Goal: Task Accomplishment & Management: Use online tool/utility

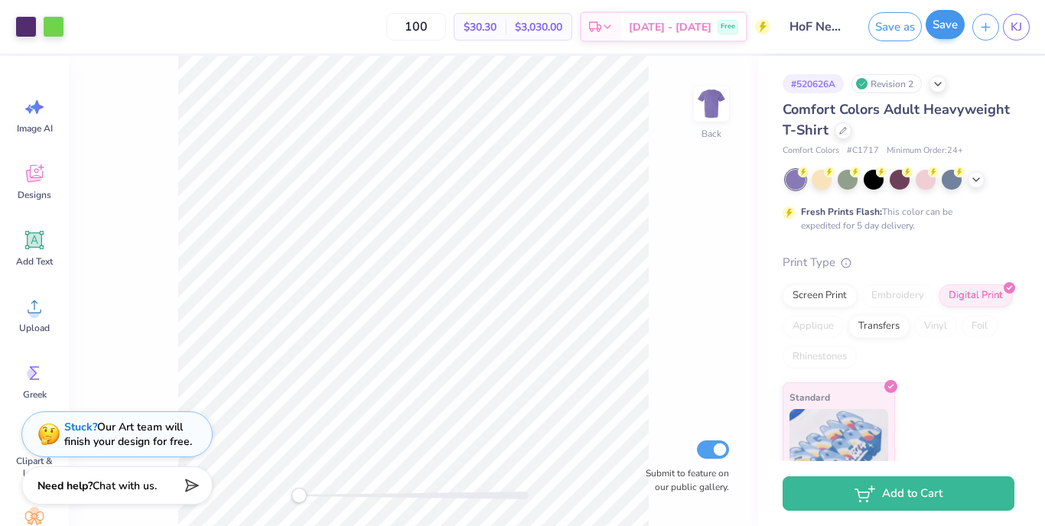
click at [942, 27] on button "Save" at bounding box center [945, 24] width 39 height 29
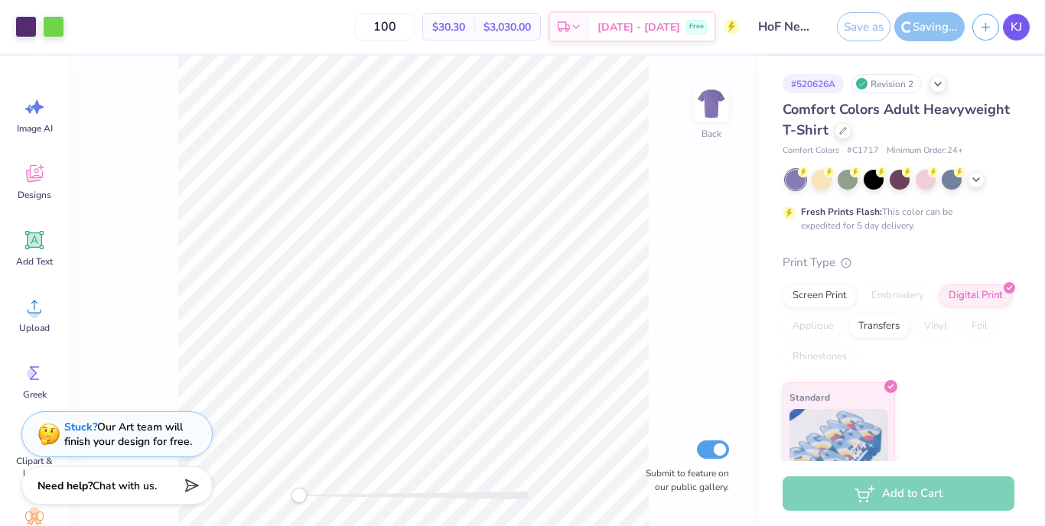
click at [1017, 21] on span "KJ" at bounding box center [1016, 27] width 11 height 18
click at [1014, 29] on span "KJ" at bounding box center [1016, 27] width 11 height 18
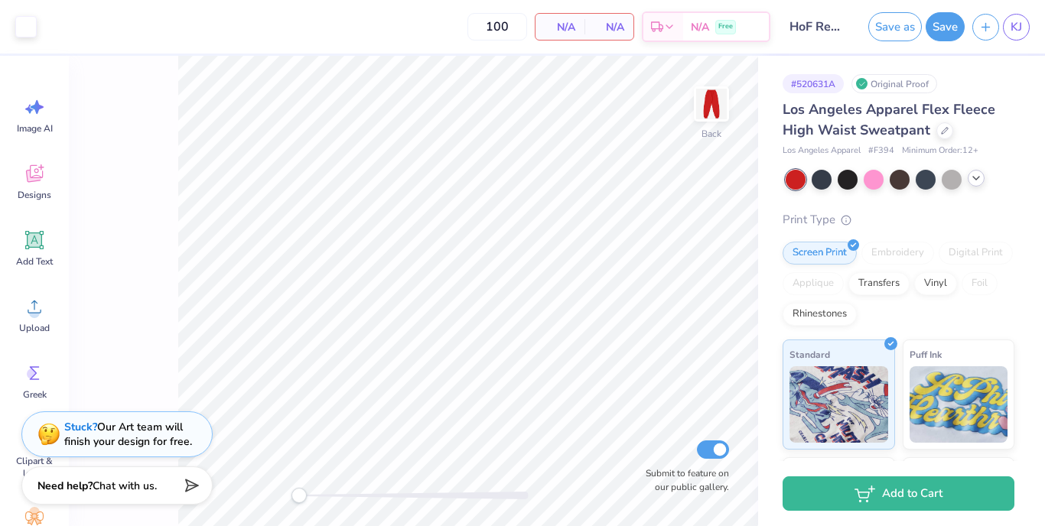
click at [975, 183] on icon at bounding box center [976, 178] width 12 height 12
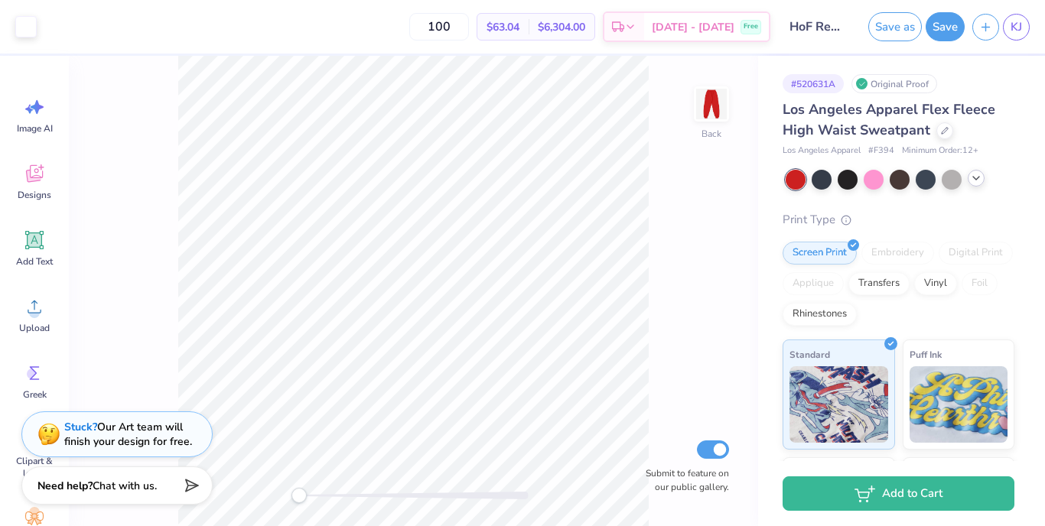
click at [978, 180] on icon at bounding box center [976, 178] width 12 height 12
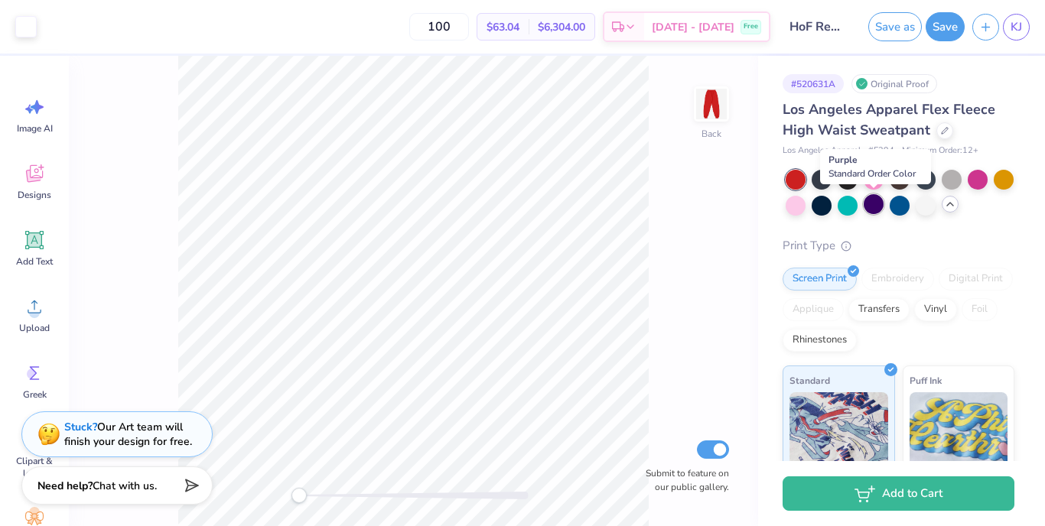
click at [880, 207] on div at bounding box center [874, 204] width 20 height 20
click at [949, 208] on icon at bounding box center [950, 204] width 12 height 12
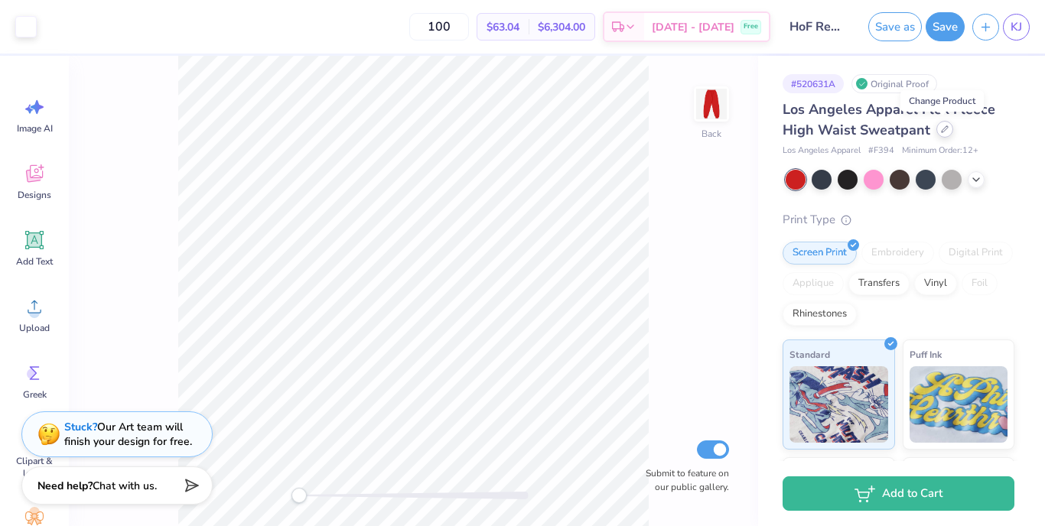
click at [938, 132] on div at bounding box center [944, 129] width 17 height 17
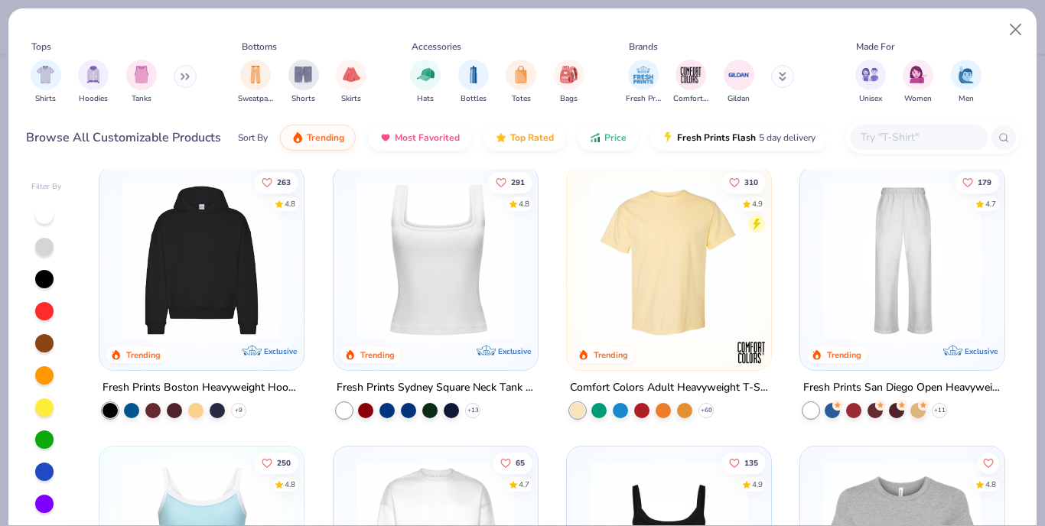
scroll to position [295, 0]
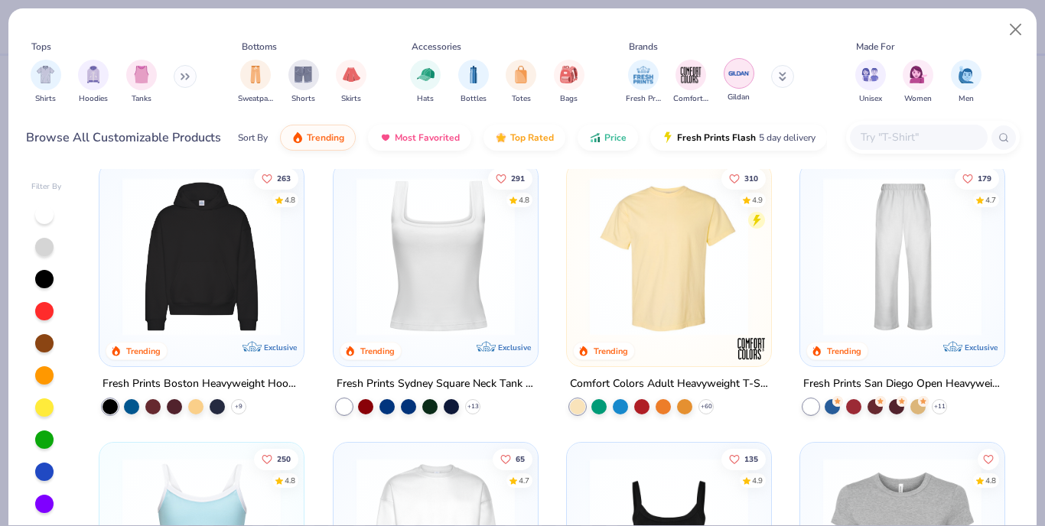
click at [737, 80] on img "filter for Gildan" at bounding box center [738, 73] width 23 height 23
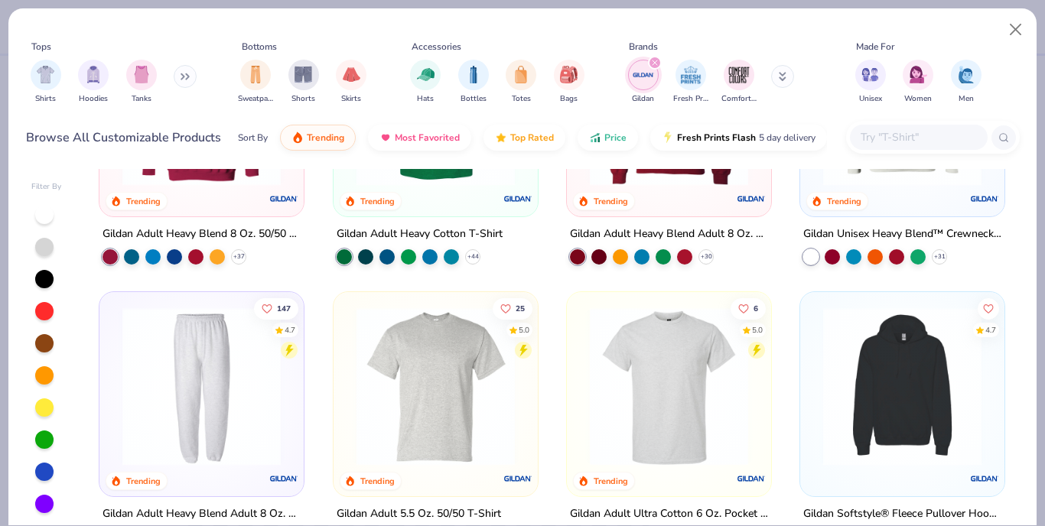
scroll to position [267, 0]
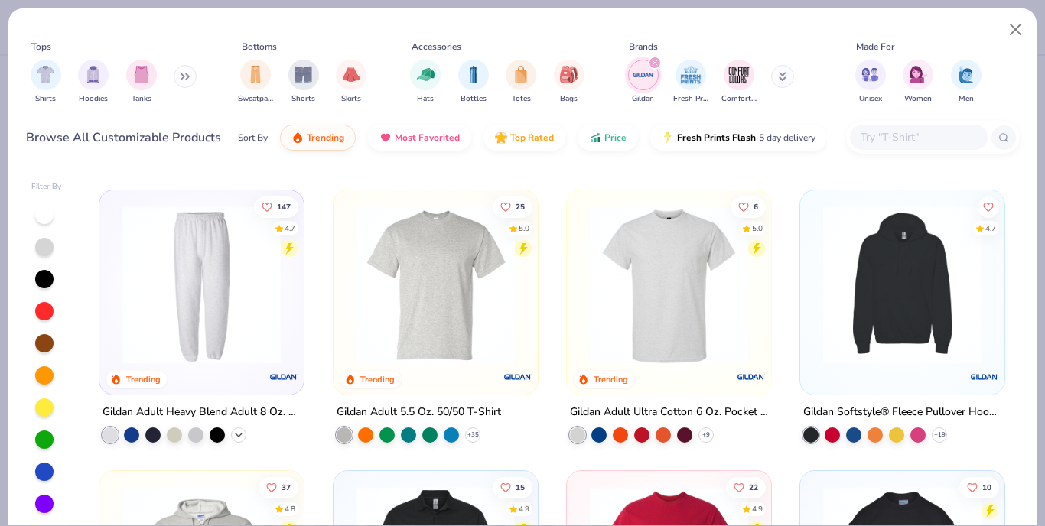
click at [239, 434] on polyline at bounding box center [239, 435] width 6 height 3
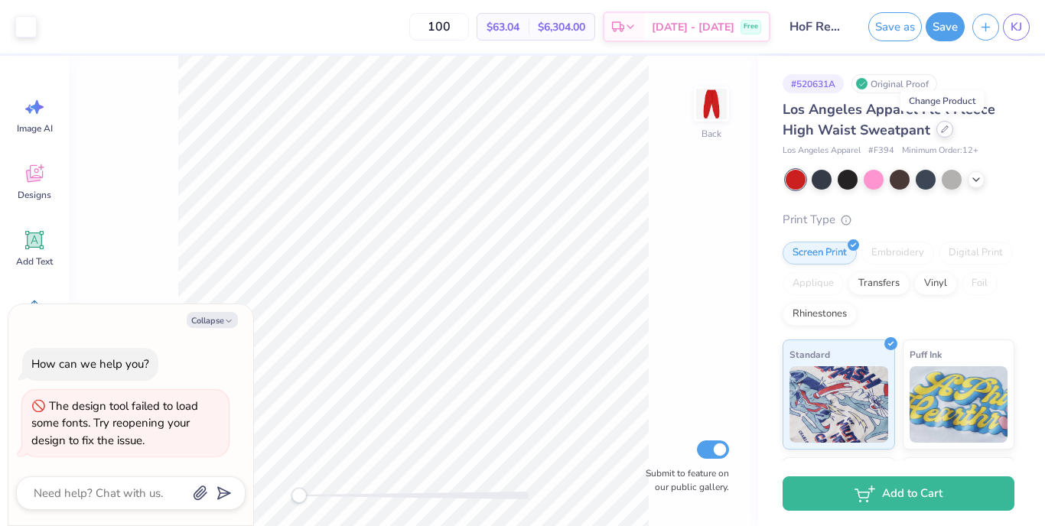
click at [942, 128] on icon at bounding box center [945, 129] width 8 height 8
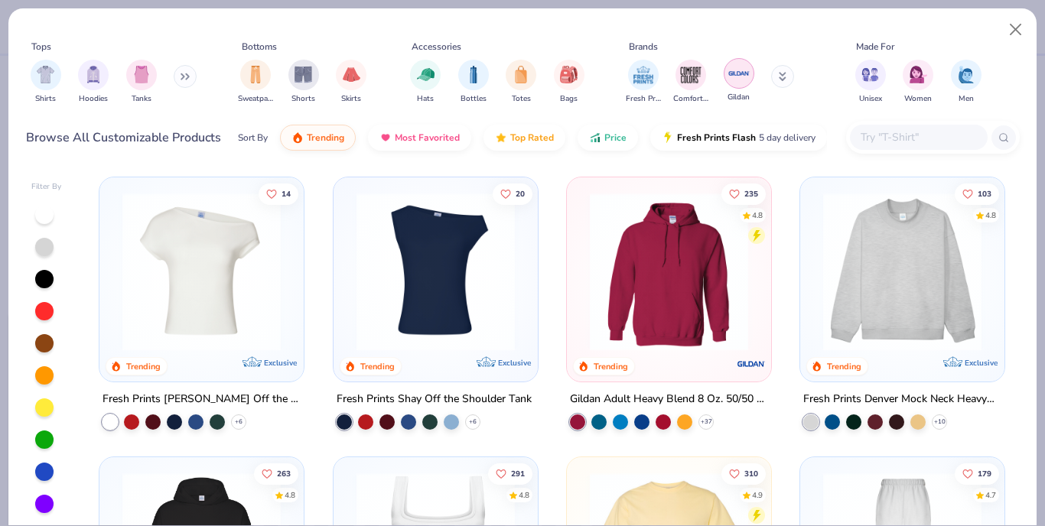
click at [733, 78] on img "filter for Gildan" at bounding box center [738, 73] width 23 height 23
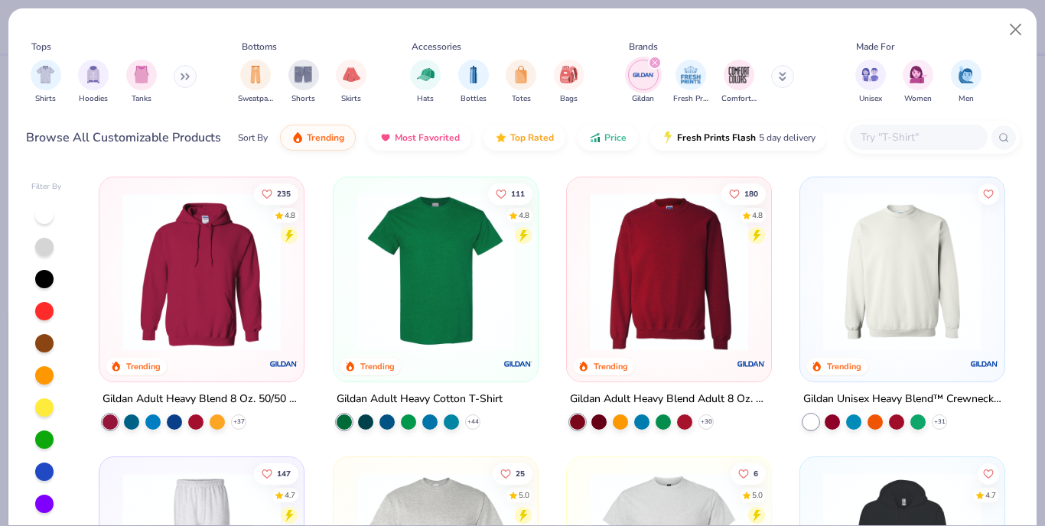
scroll to position [96, 0]
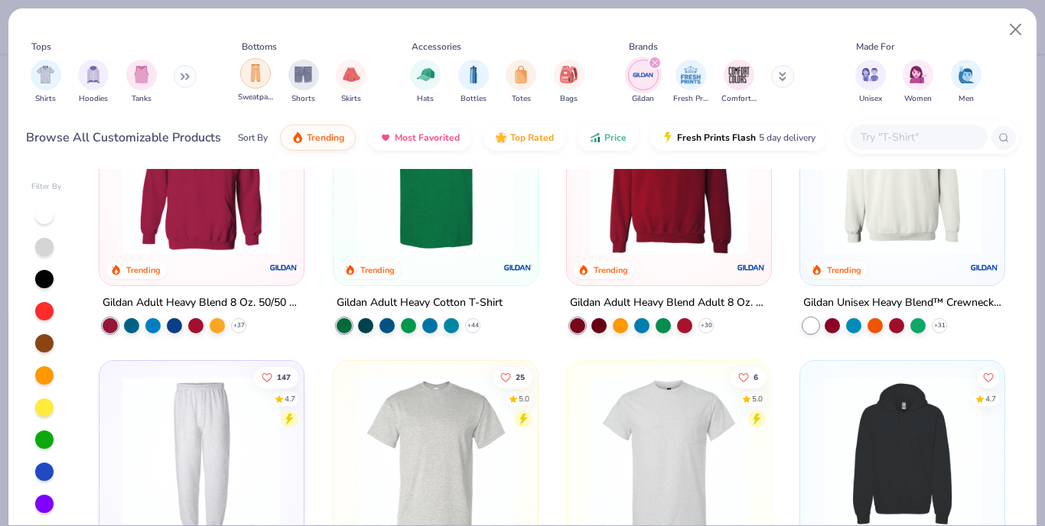
click at [258, 83] on div "filter for Sweatpants" at bounding box center [255, 73] width 31 height 31
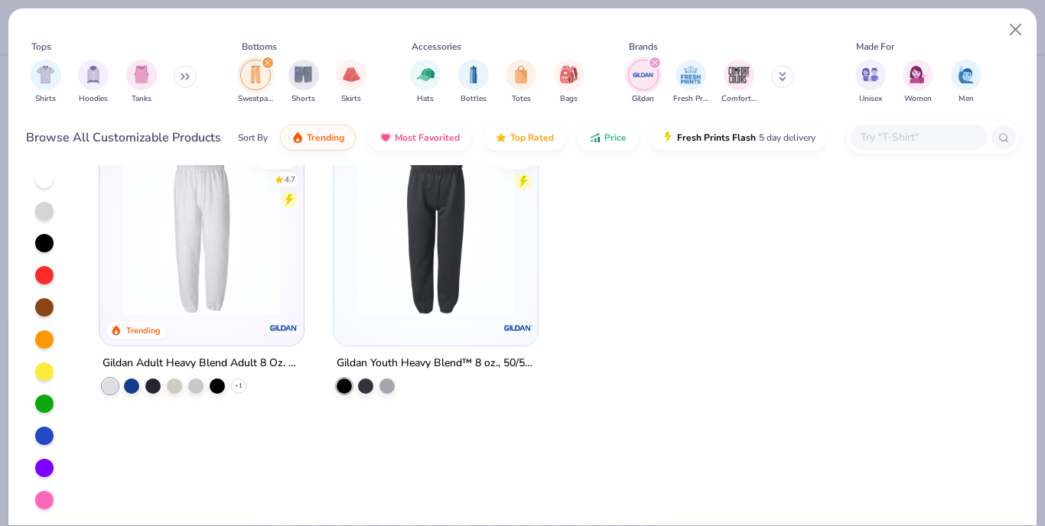
scroll to position [36, 0]
click at [41, 471] on div at bounding box center [44, 468] width 18 height 18
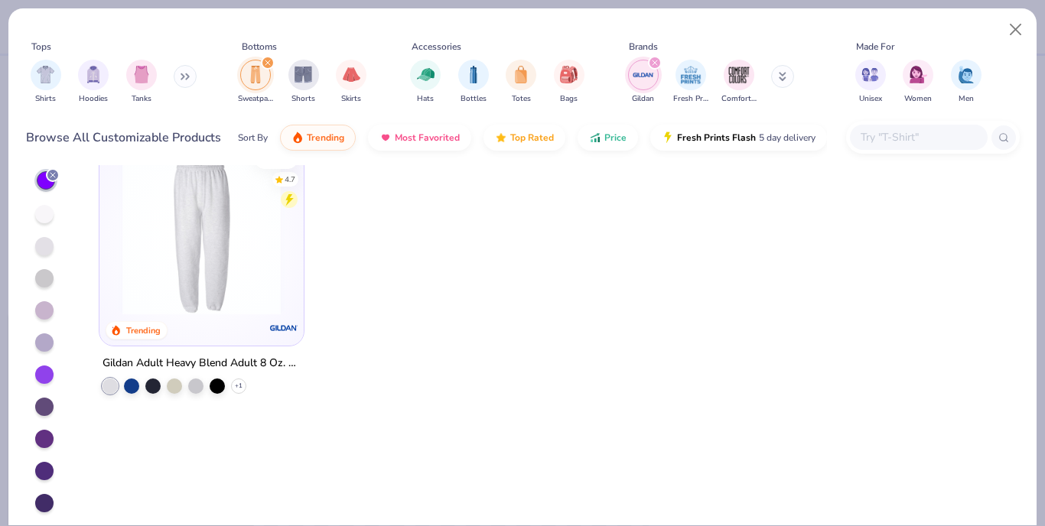
click at [41, 343] on div at bounding box center [44, 343] width 18 height 18
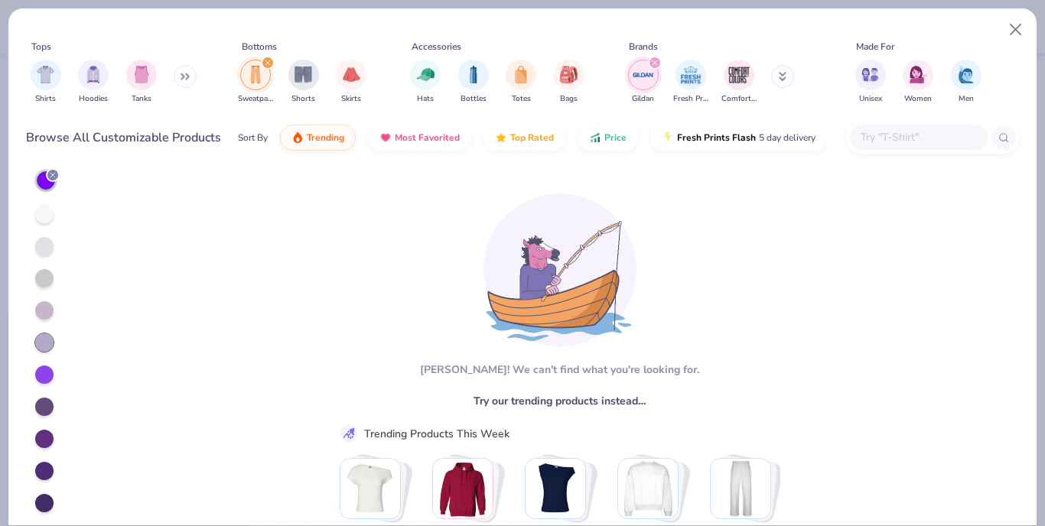
click at [41, 303] on div at bounding box center [44, 310] width 18 height 18
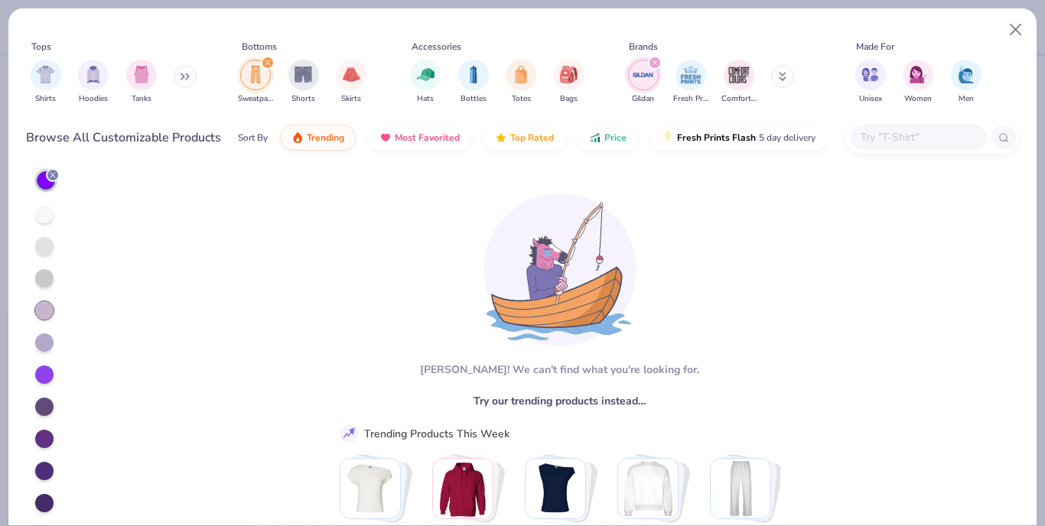
click at [651, 63] on div "filter for Gildan" at bounding box center [655, 63] width 14 height 14
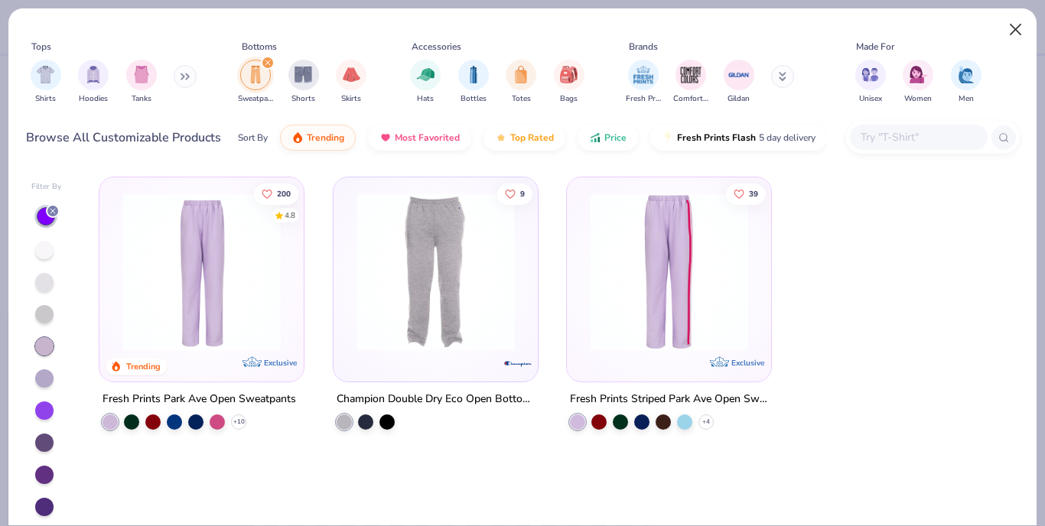
click at [1017, 30] on button "Close" at bounding box center [1015, 29] width 29 height 29
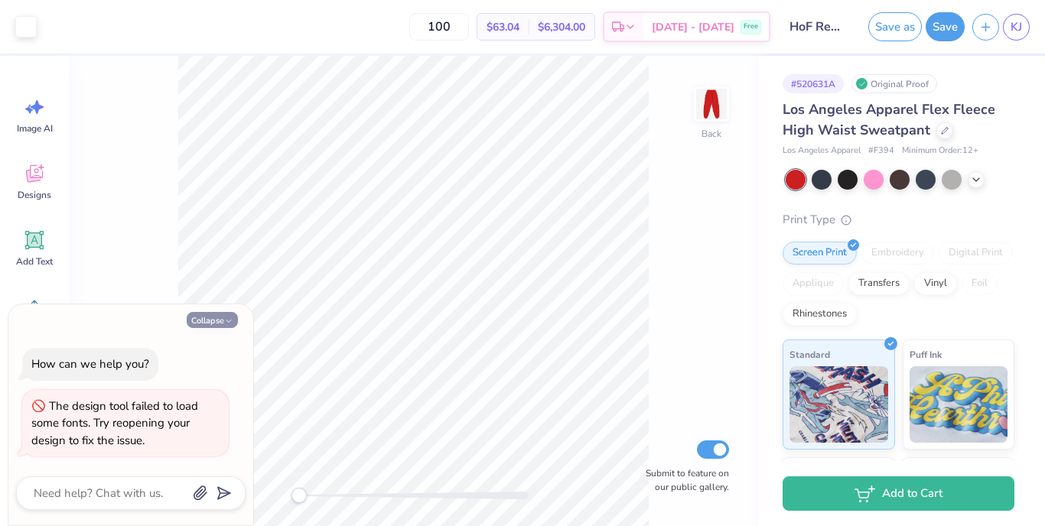
click at [196, 316] on button "Collapse" at bounding box center [212, 320] width 51 height 16
type textarea "x"
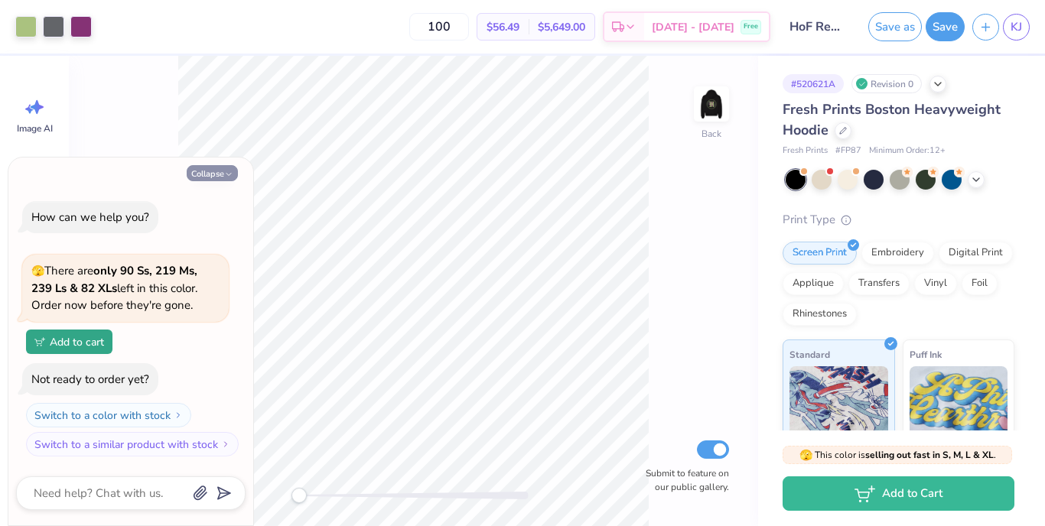
click at [207, 177] on button "Collapse" at bounding box center [212, 173] width 51 height 16
type textarea "x"
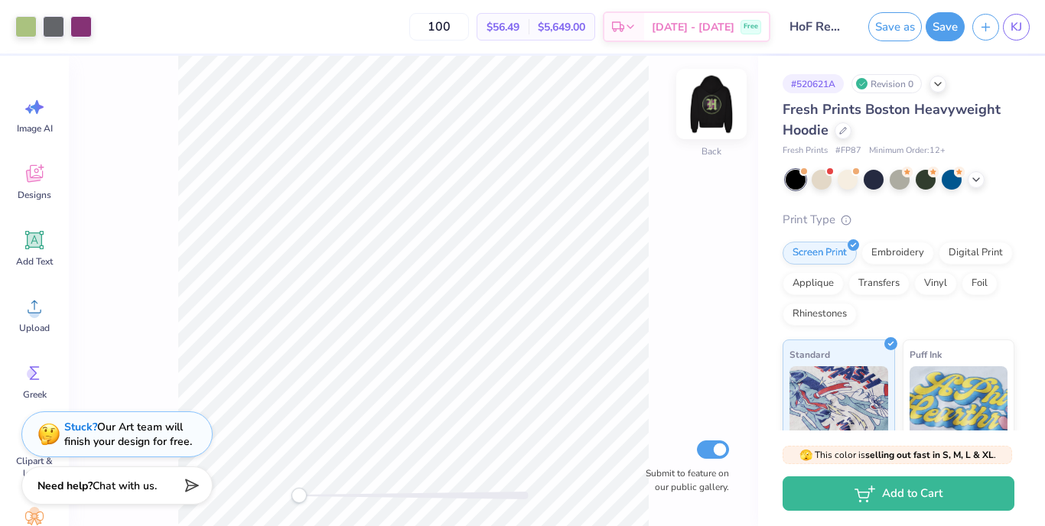
click at [702, 111] on img at bounding box center [711, 103] width 61 height 61
click at [28, 245] on icon at bounding box center [34, 240] width 18 height 18
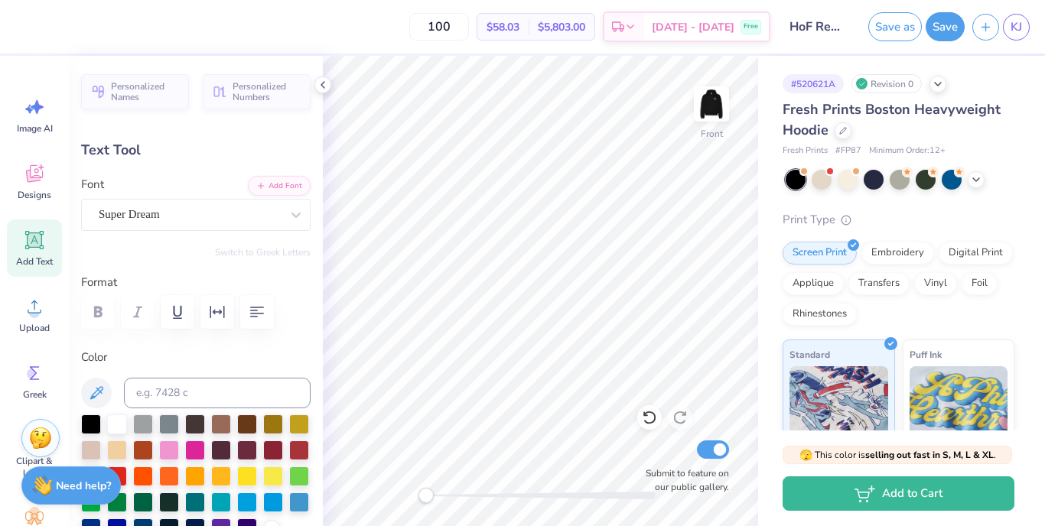
type textarea "T"
type textarea "Hall of Fame"
click at [292, 216] on icon at bounding box center [295, 214] width 15 height 15
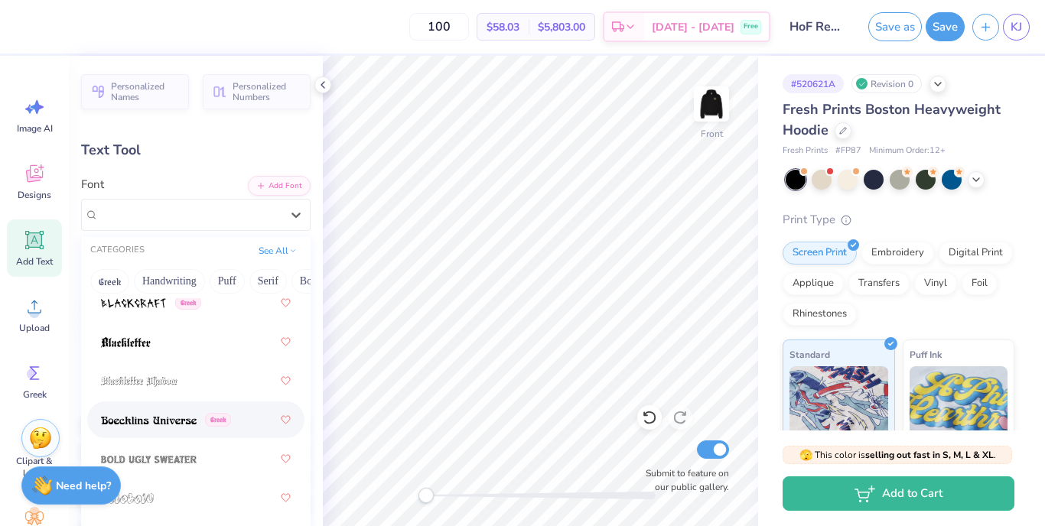
scroll to position [1193, 0]
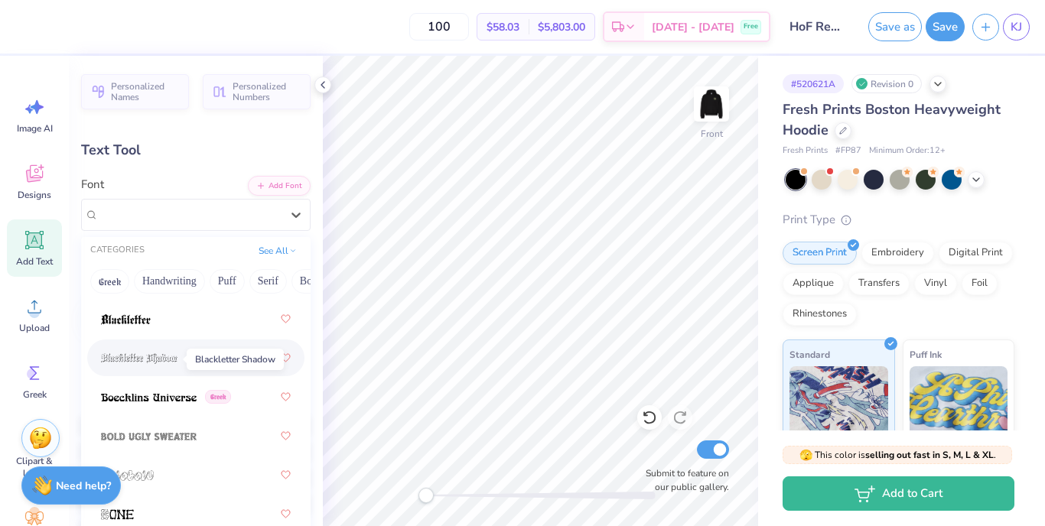
click at [168, 363] on img at bounding box center [139, 358] width 76 height 11
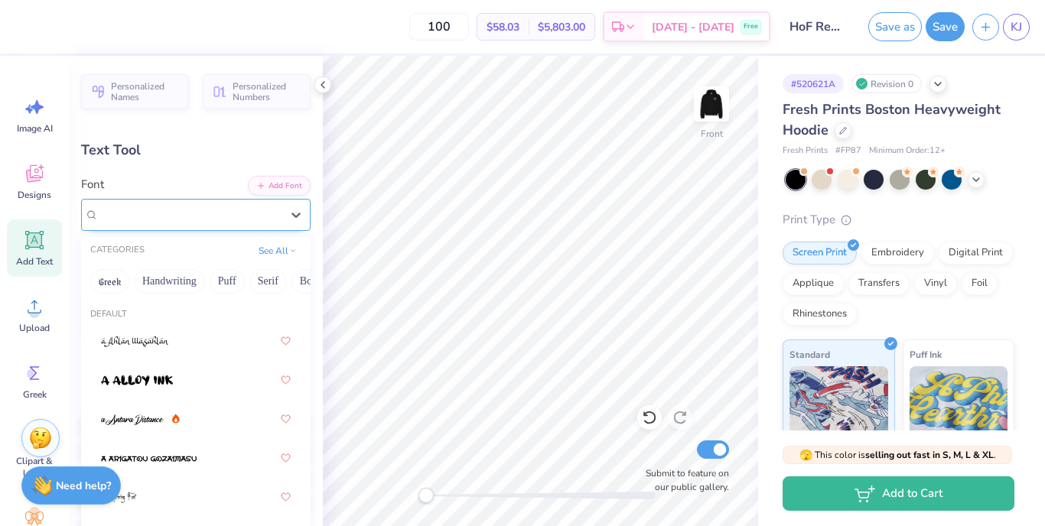
click at [278, 205] on div at bounding box center [190, 214] width 182 height 21
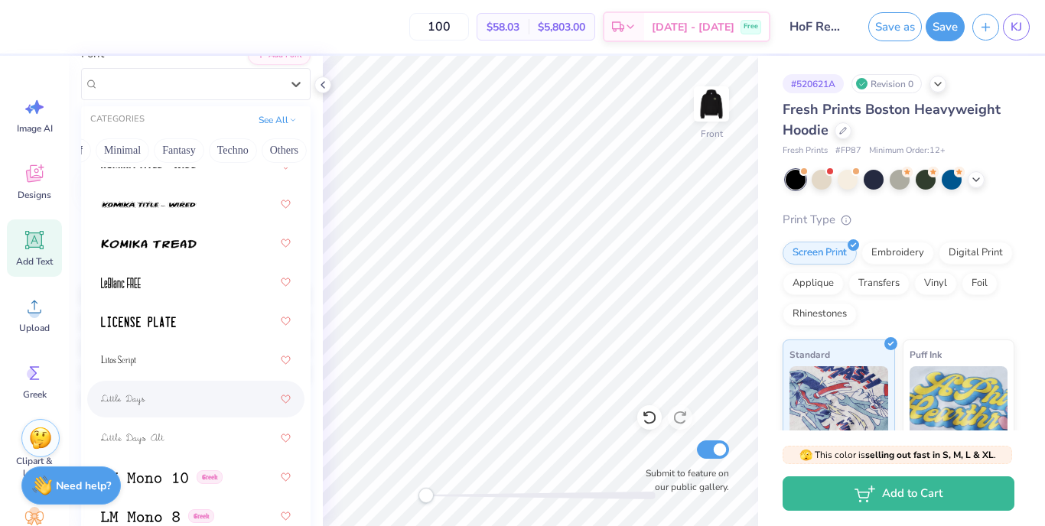
scroll to position [7142, 0]
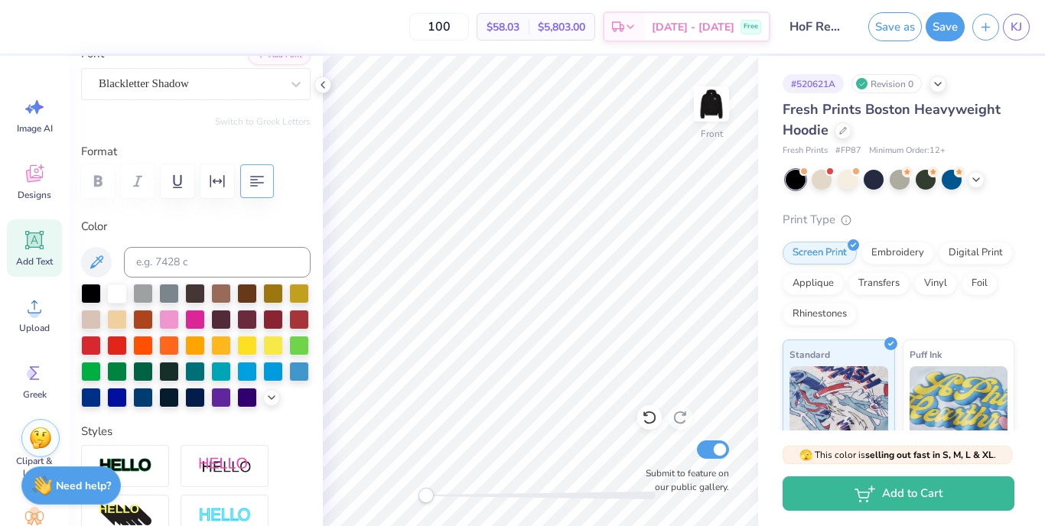
click at [259, 181] on icon "button" at bounding box center [257, 181] width 18 height 18
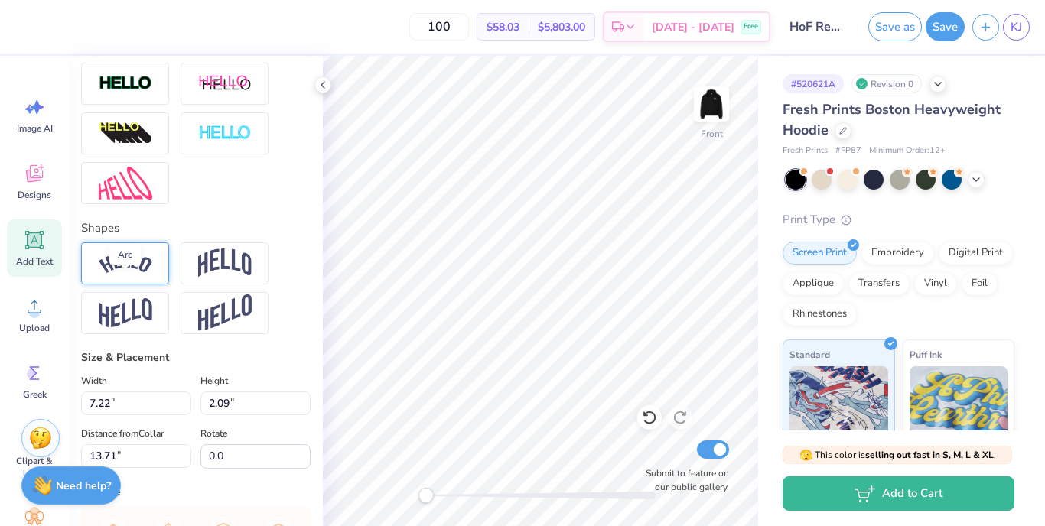
scroll to position [478, 0]
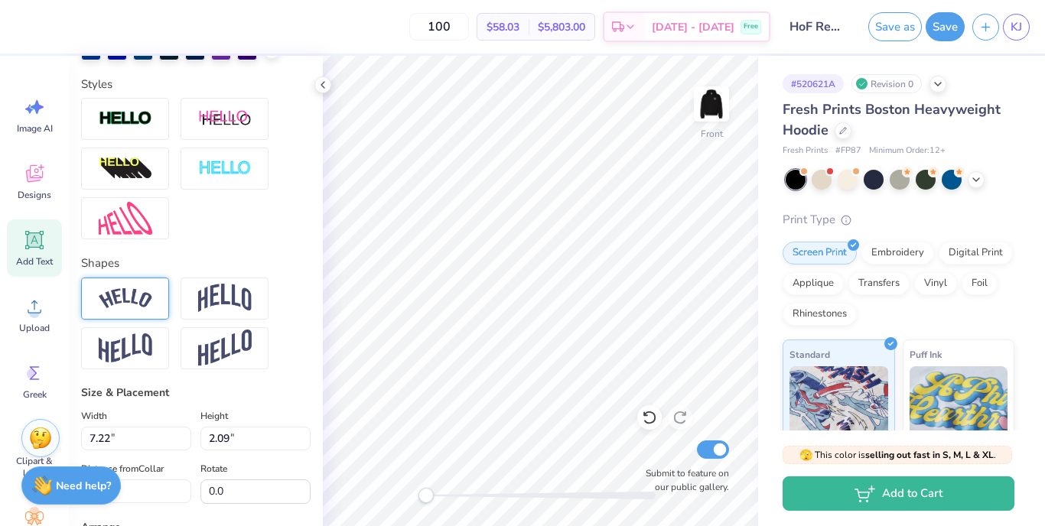
click at [141, 307] on img at bounding box center [126, 298] width 54 height 21
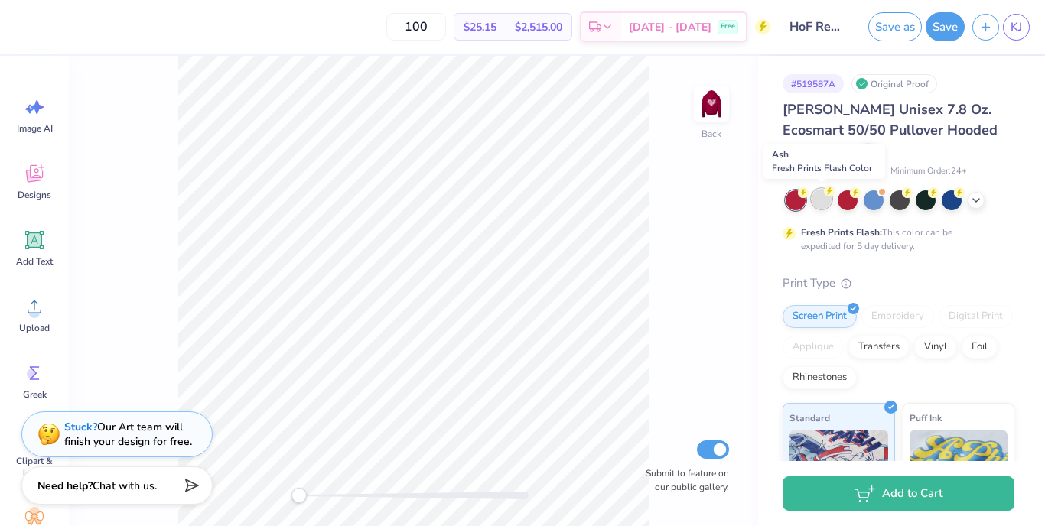
click at [824, 206] on div at bounding box center [822, 199] width 20 height 20
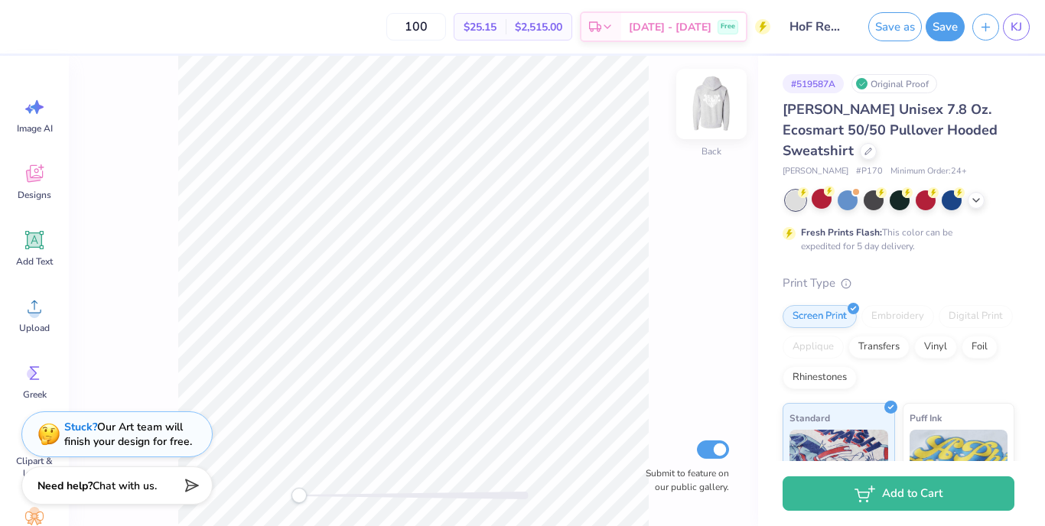
click at [716, 92] on img at bounding box center [711, 103] width 61 height 61
click at [843, 200] on div at bounding box center [848, 199] width 20 height 20
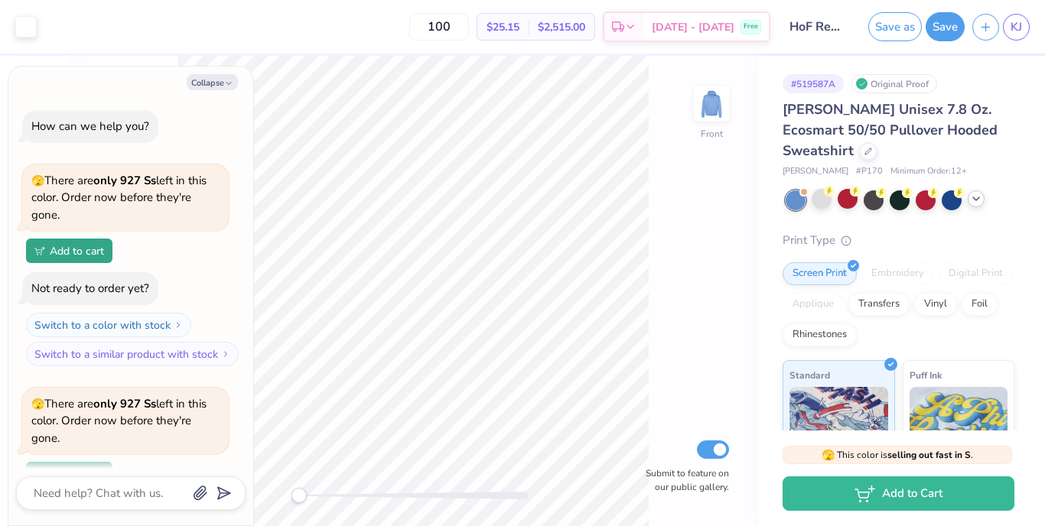
scroll to position [129, 0]
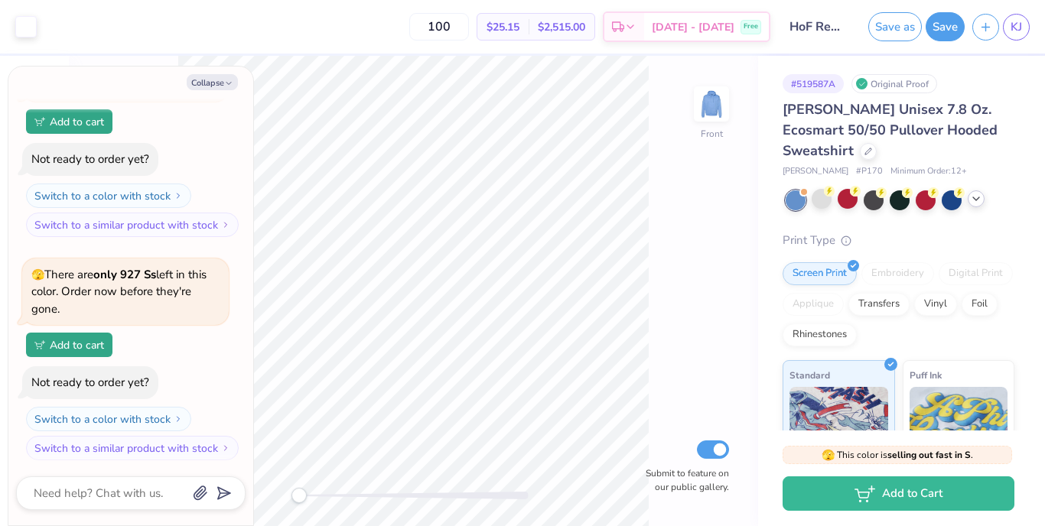
click at [975, 201] on icon at bounding box center [976, 199] width 12 height 12
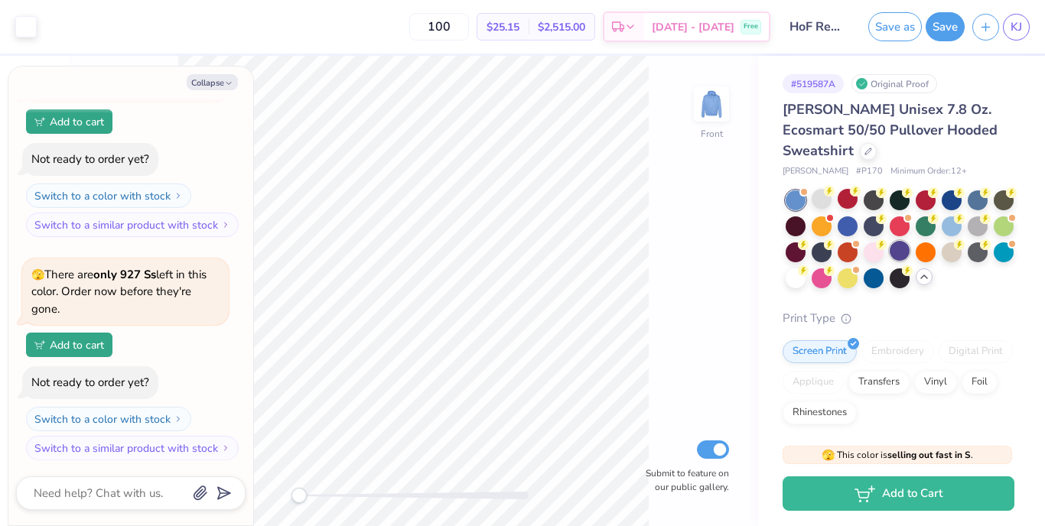
click at [896, 252] on div at bounding box center [900, 251] width 20 height 20
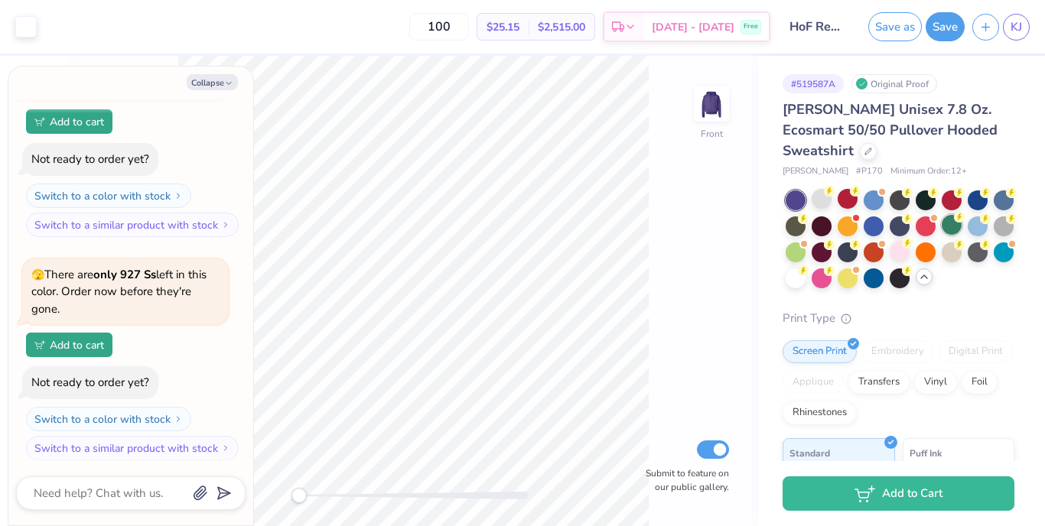
click at [957, 223] on div at bounding box center [952, 225] width 20 height 20
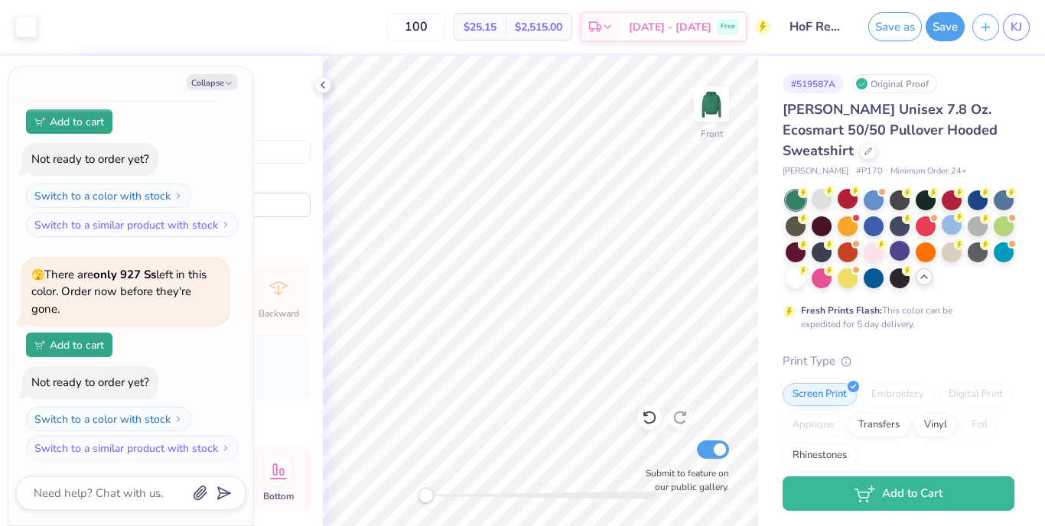
type textarea "x"
type input "14.02"
type input "11.22"
type input "7.33"
click at [871, 250] on div at bounding box center [874, 251] width 20 height 20
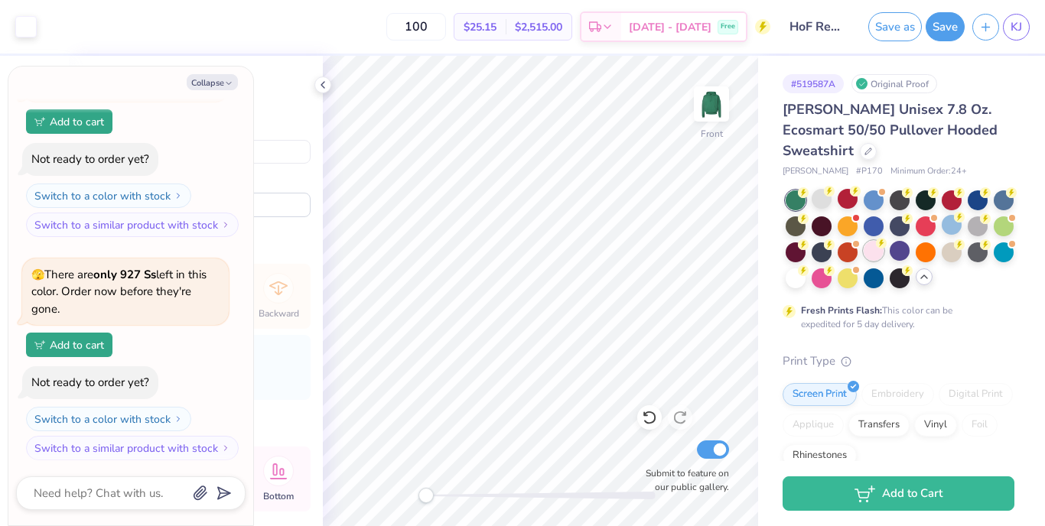
type textarea "x"
type input "6.00"
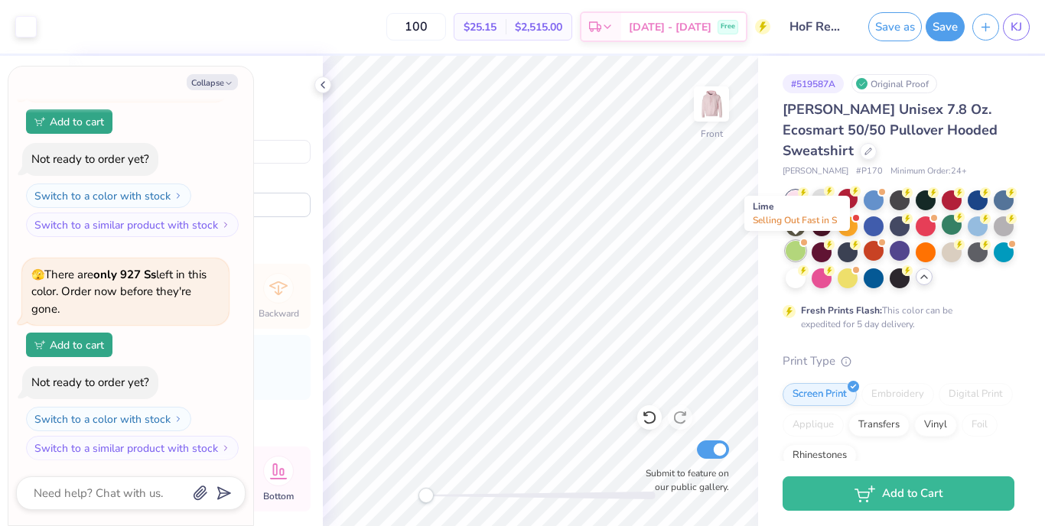
click at [802, 252] on div at bounding box center [796, 251] width 20 height 20
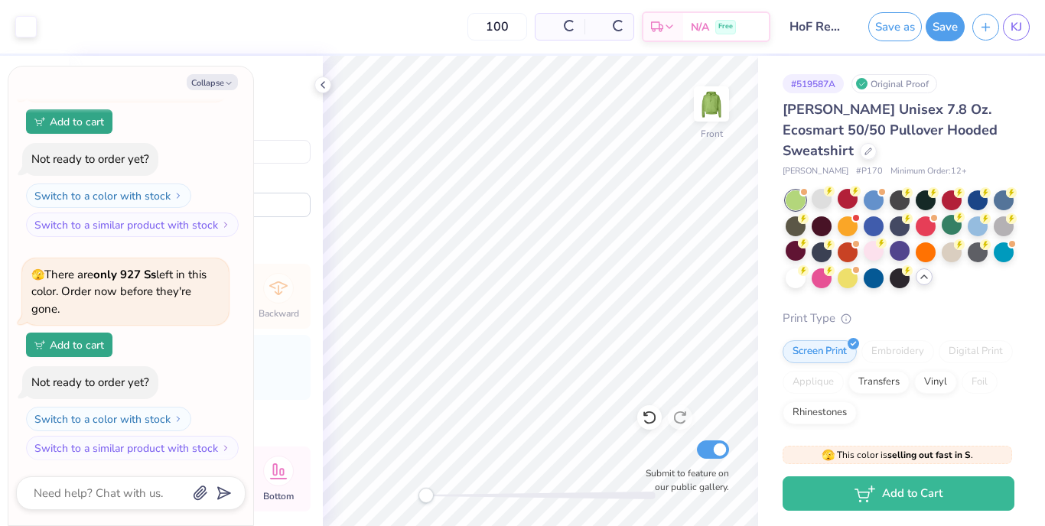
scroll to position [351, 0]
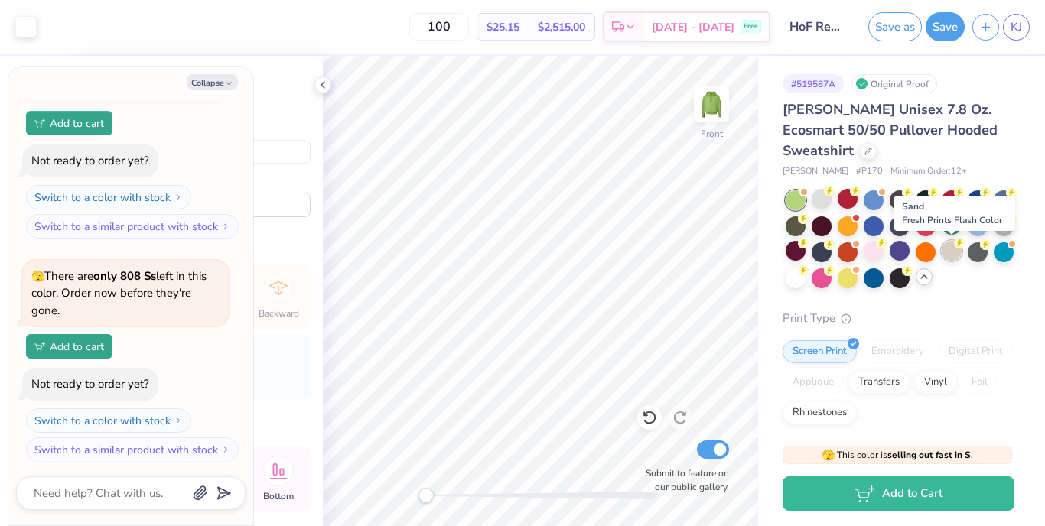
click at [954, 254] on div at bounding box center [952, 251] width 20 height 20
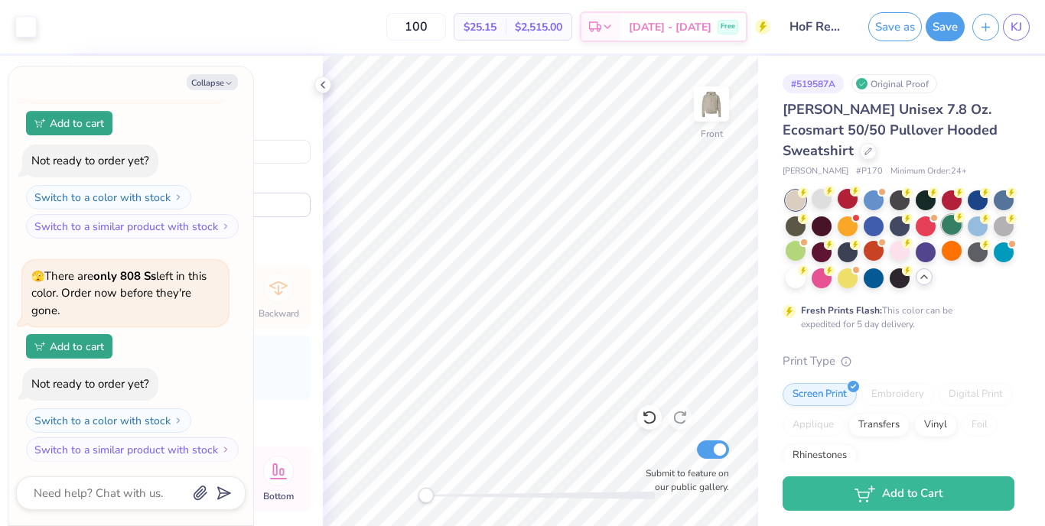
click at [954, 223] on div at bounding box center [952, 225] width 20 height 20
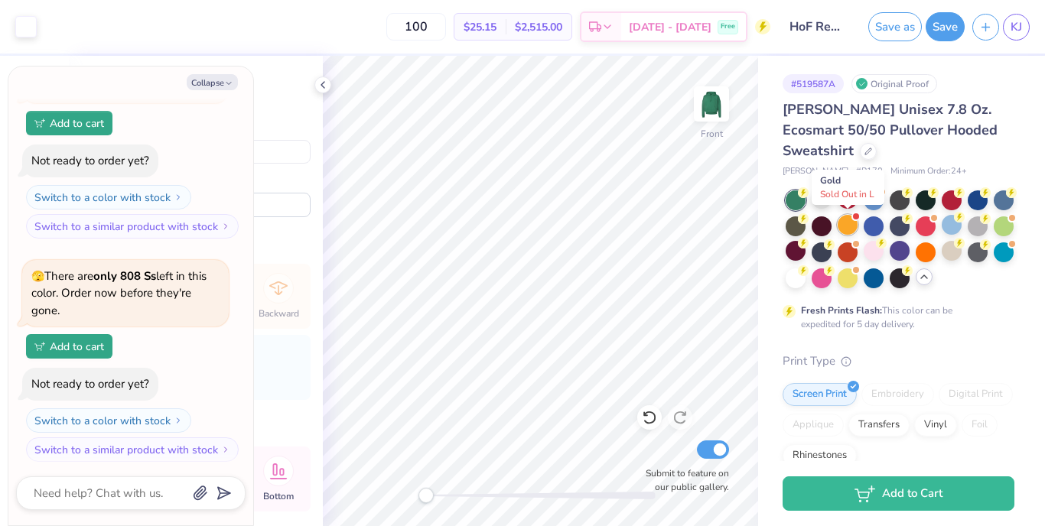
click at [846, 223] on div at bounding box center [848, 225] width 20 height 20
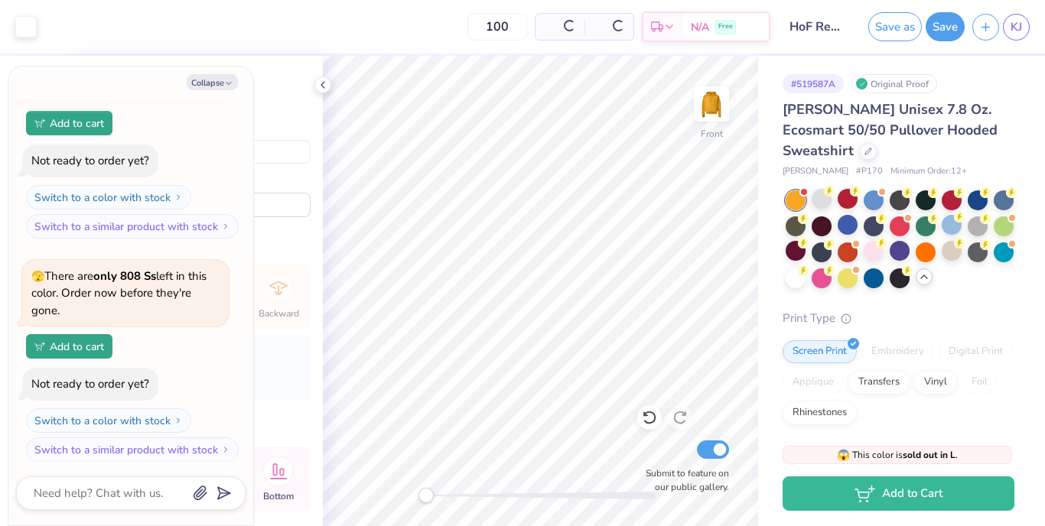
scroll to position [561, 0]
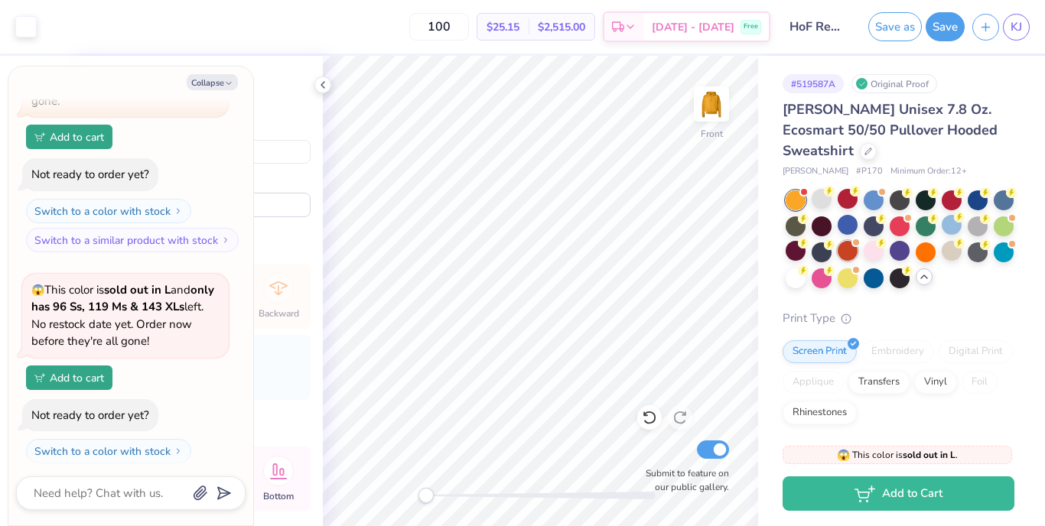
click at [845, 253] on div at bounding box center [848, 251] width 20 height 20
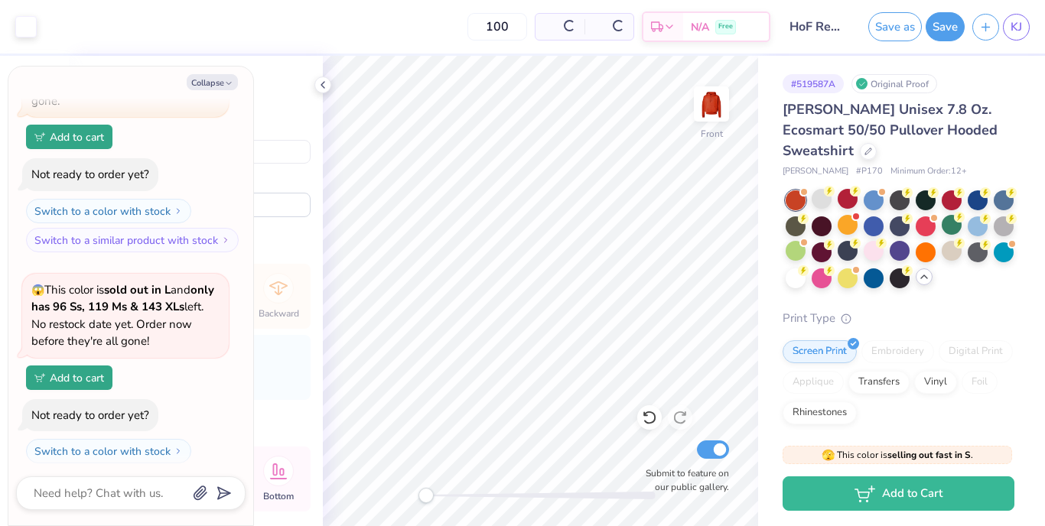
scroll to position [783, 0]
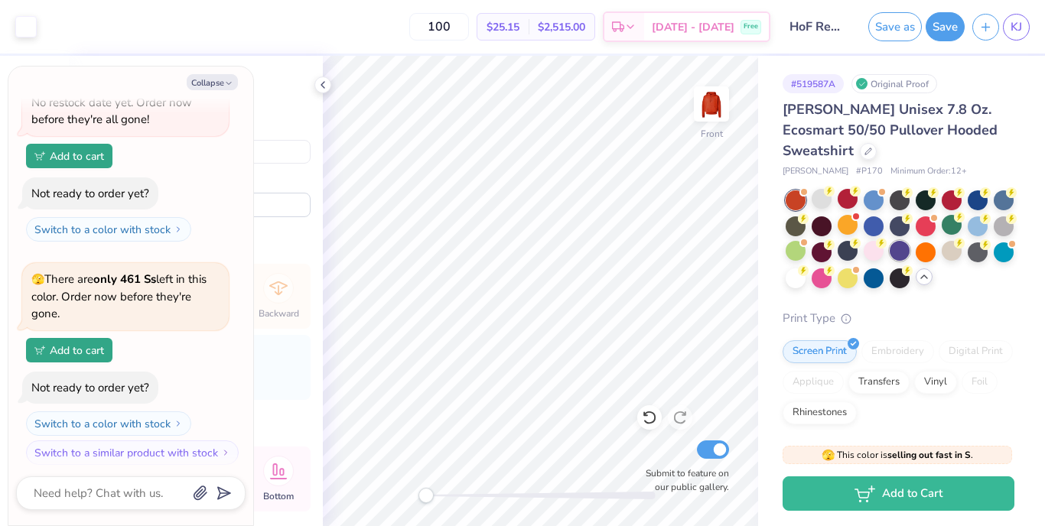
click at [906, 246] on div at bounding box center [900, 251] width 20 height 20
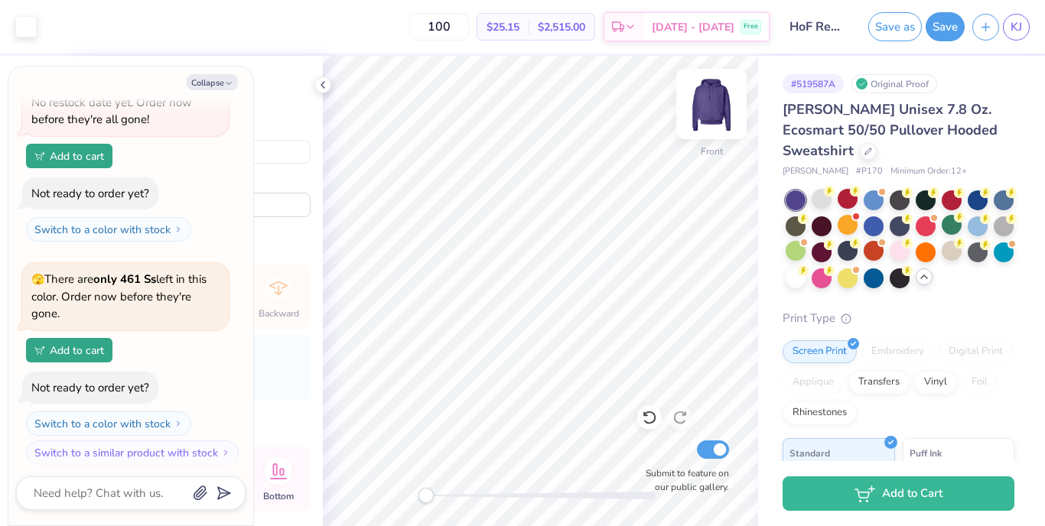
click at [707, 101] on img at bounding box center [711, 103] width 61 height 61
type textarea "x"
type input "5.09"
type input "4.07"
type input "10.13"
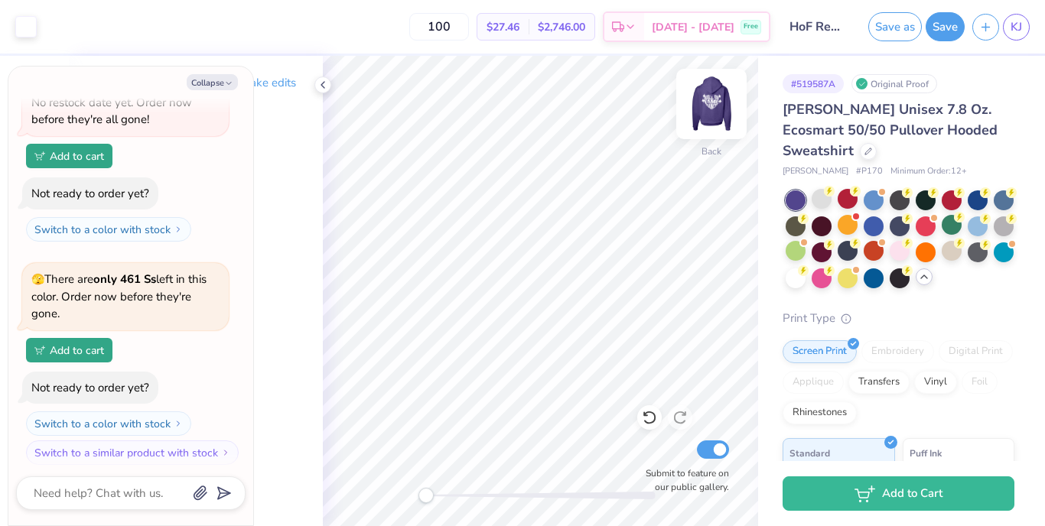
click at [708, 97] on img at bounding box center [711, 103] width 61 height 61
click at [936, 32] on button "Save" at bounding box center [945, 24] width 39 height 29
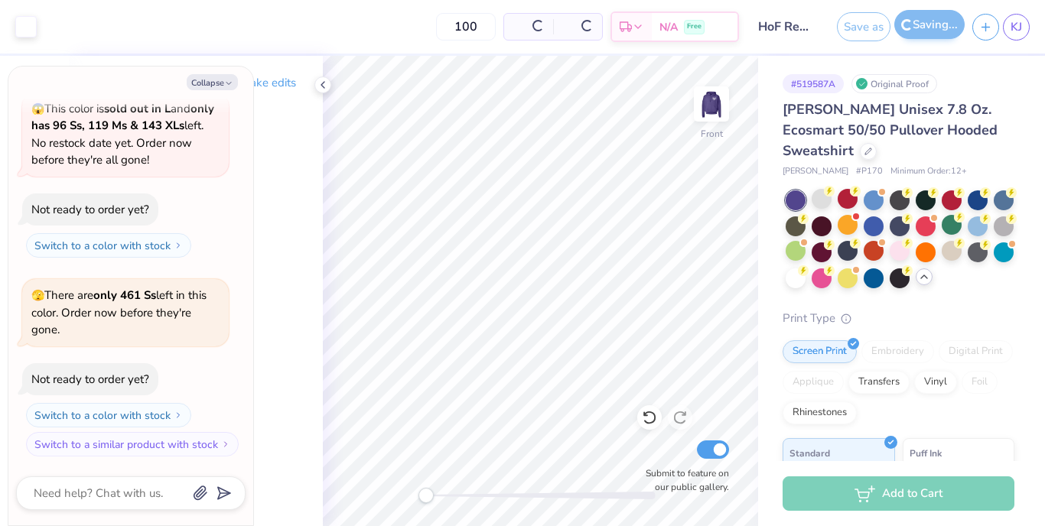
scroll to position [660, 0]
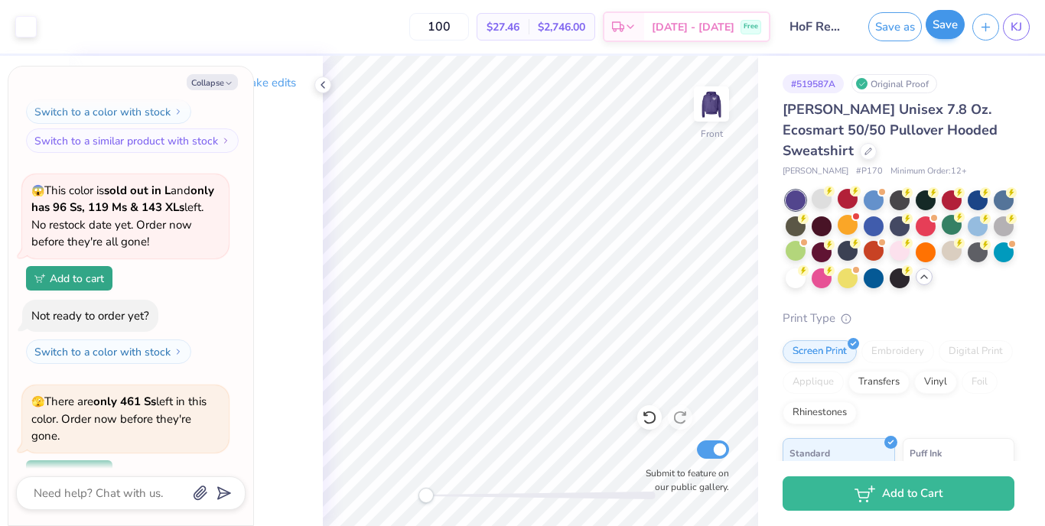
click at [940, 25] on button "Save" at bounding box center [945, 24] width 39 height 29
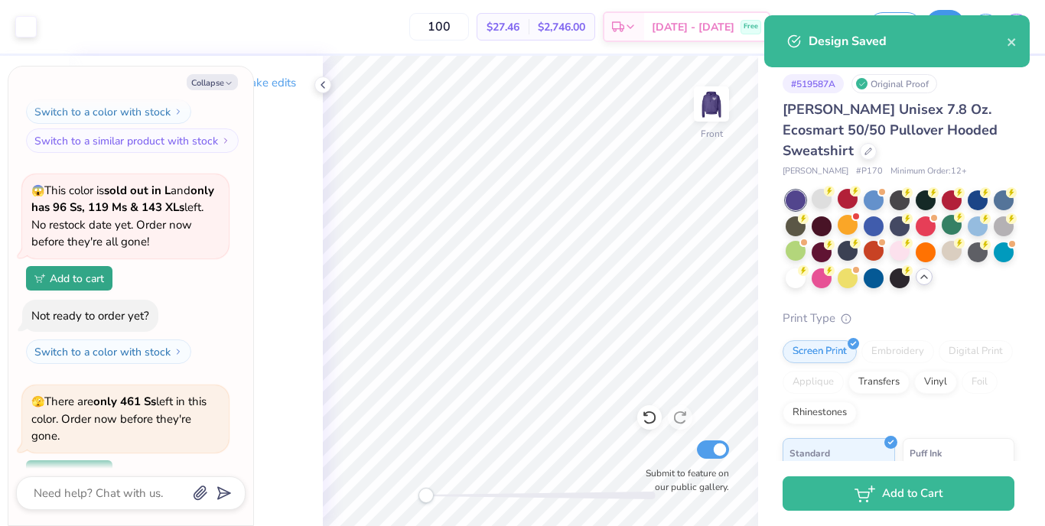
type textarea "x"
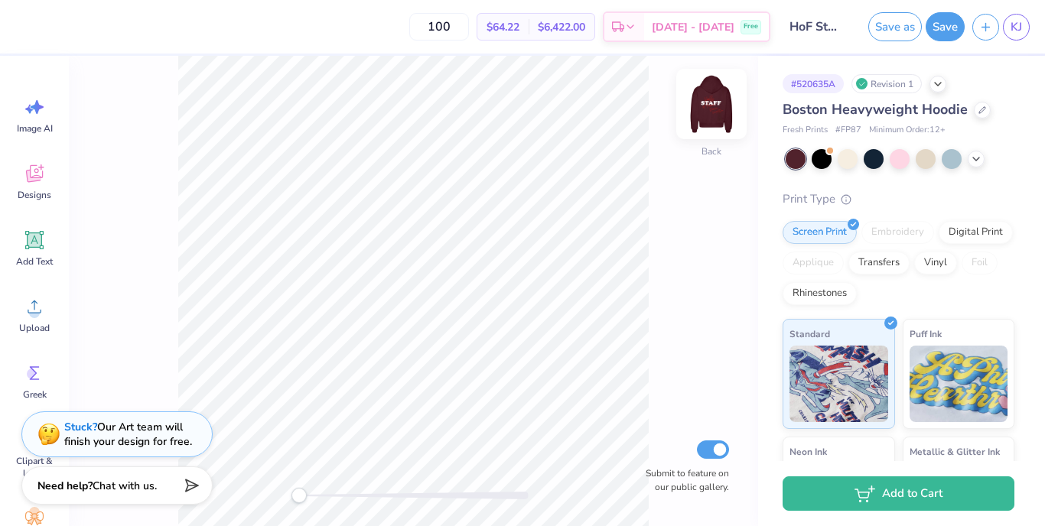
click at [714, 106] on img at bounding box center [711, 103] width 61 height 61
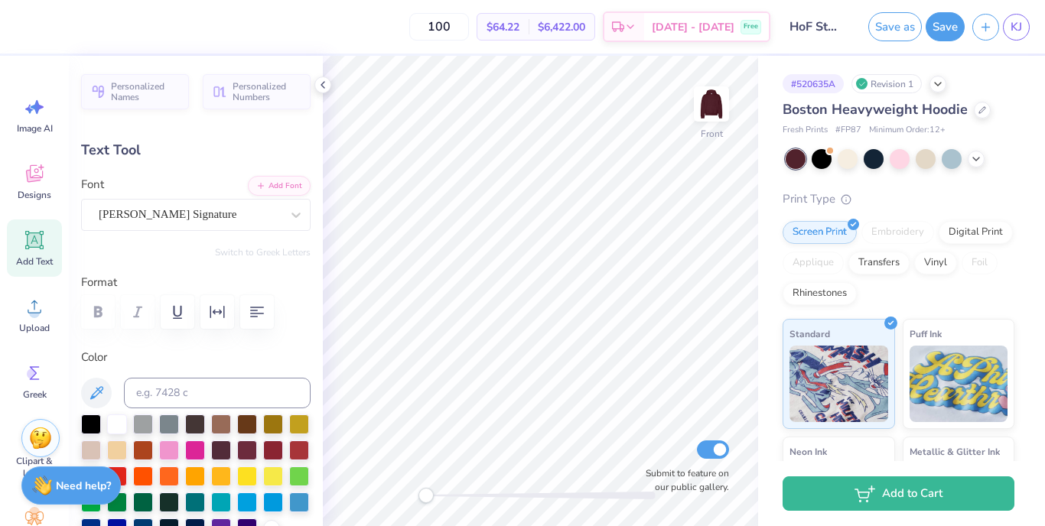
type input "5.95"
type input "5.06"
type input "6.00"
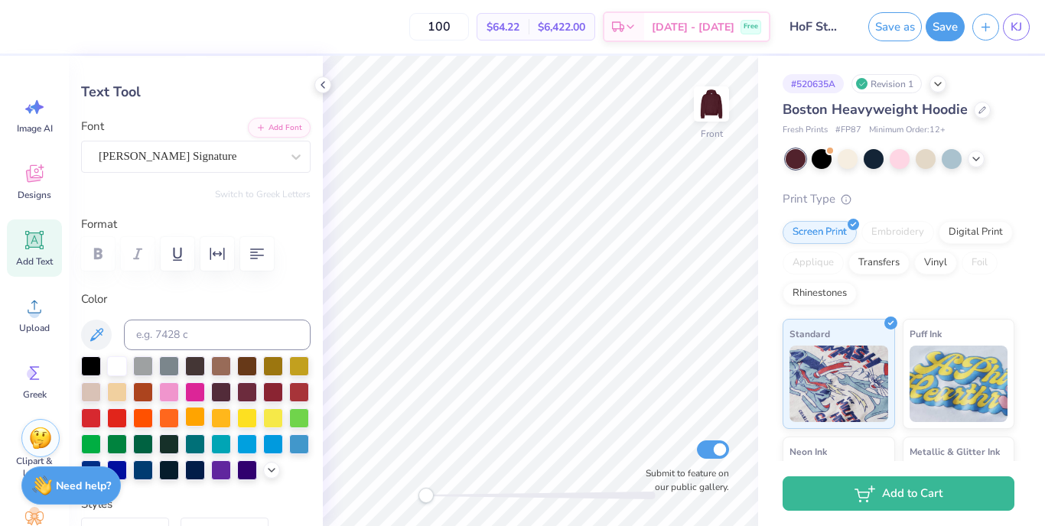
scroll to position [60, 0]
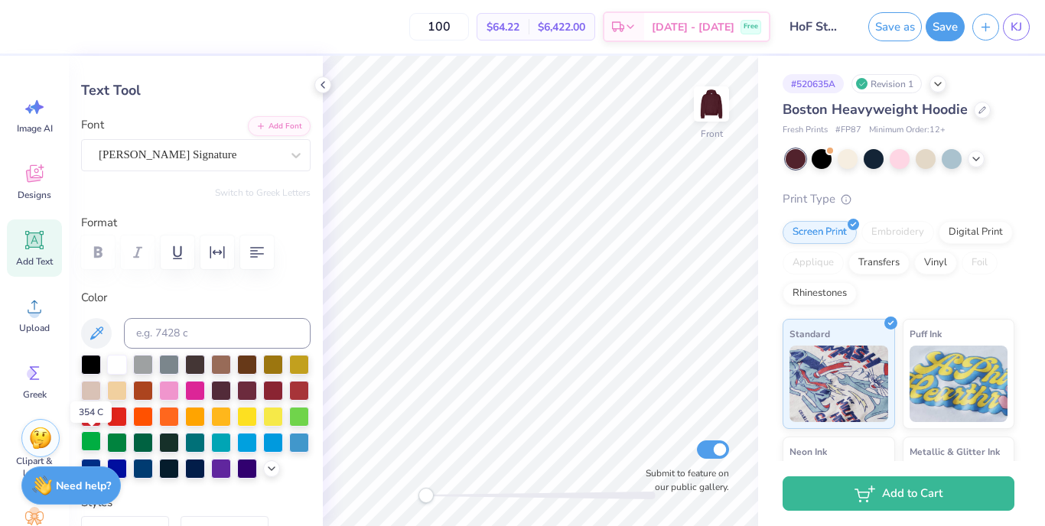
click at [91, 441] on div at bounding box center [91, 441] width 20 height 20
click at [298, 415] on div at bounding box center [299, 415] width 20 height 20
type input "7.78"
type input "3.79"
type input "11.37"
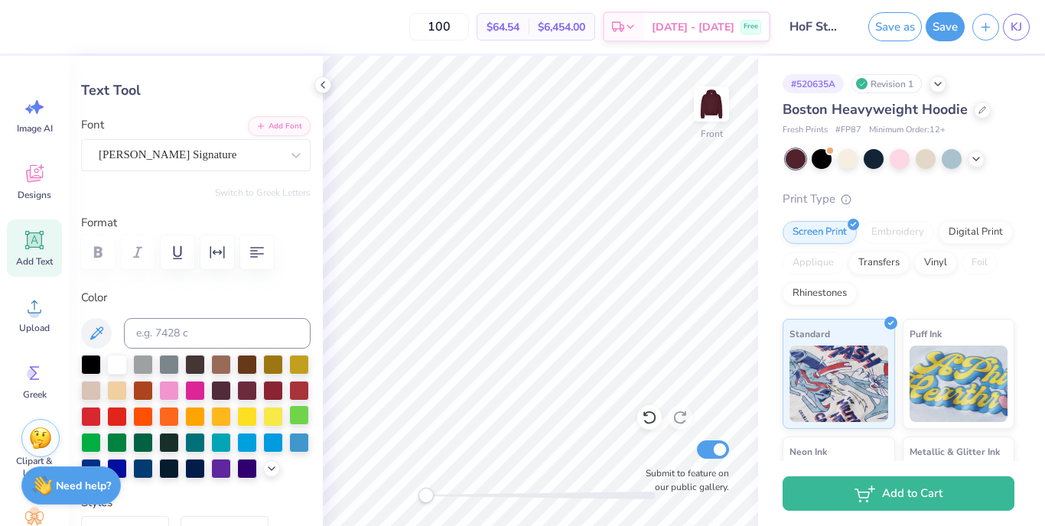
click at [295, 418] on div at bounding box center [299, 415] width 20 height 20
type input "5.13"
type input "2.50"
type input "13.91"
click at [301, 413] on div at bounding box center [299, 415] width 20 height 20
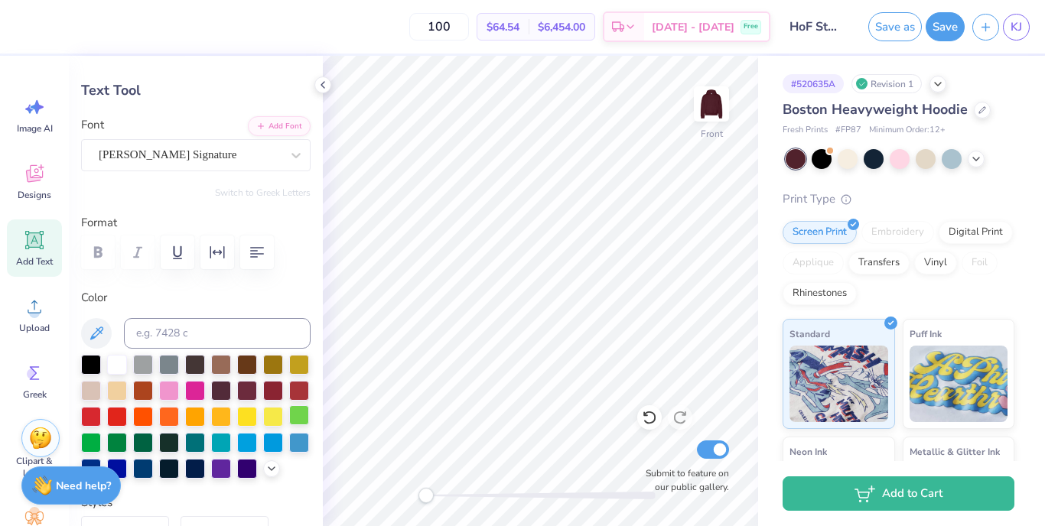
type input "7.03"
type input "3.14"
type input "14.84"
click at [294, 412] on div at bounding box center [299, 415] width 20 height 20
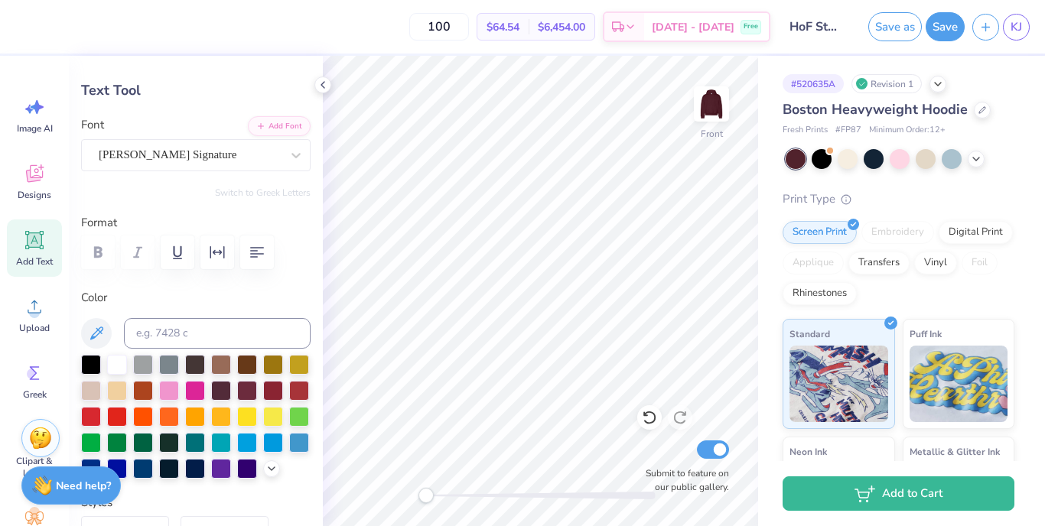
type textarea "C"
type textarea "Challenge"
type input "0.0"
click at [827, 155] on div at bounding box center [822, 158] width 20 height 20
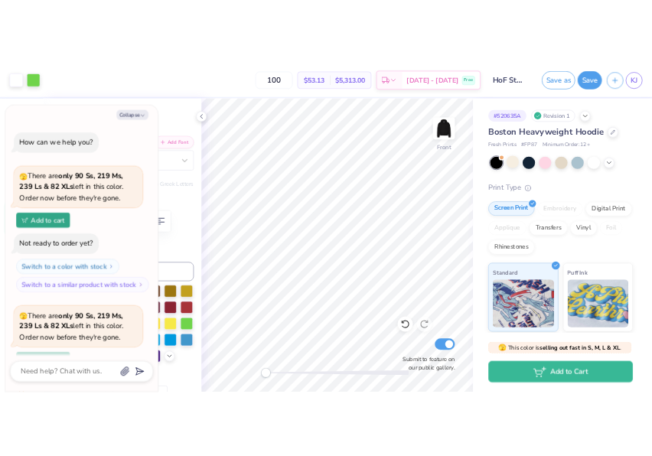
scroll to position [129, 0]
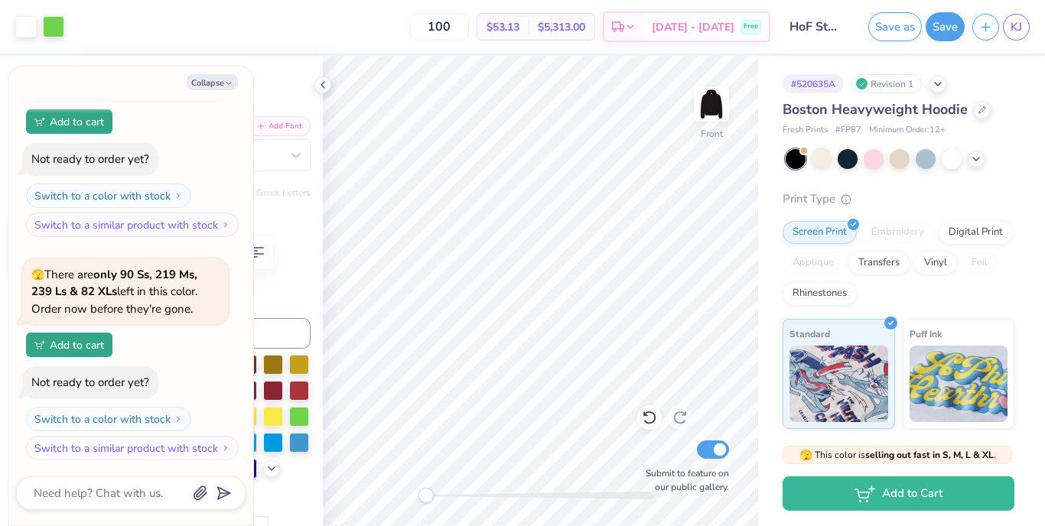
type textarea "x"
type input "12.87"
type input "2.63"
type input "9.75"
click at [711, 107] on img at bounding box center [711, 103] width 61 height 61
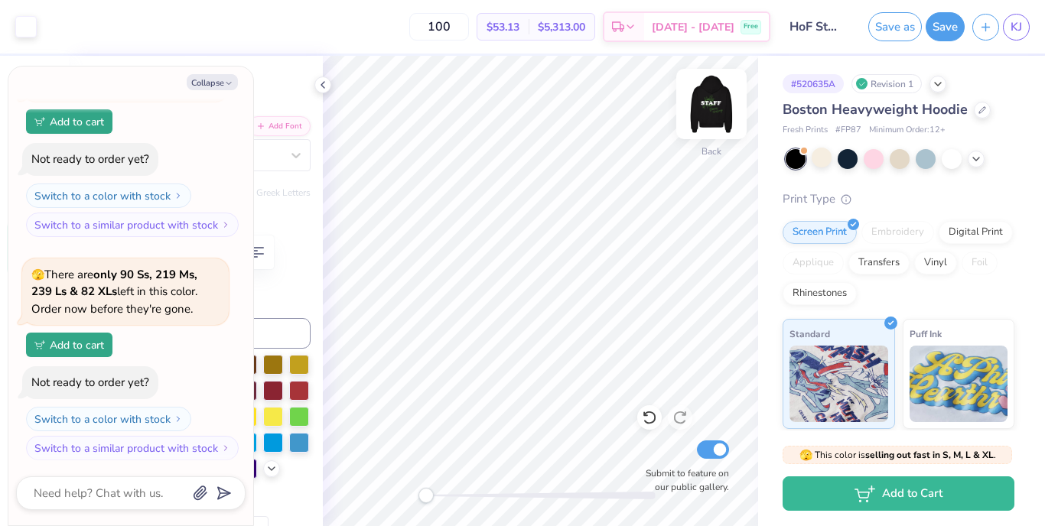
type textarea "x"
type input "12.57"
type input "2.57"
type input "9.39"
type textarea "x"
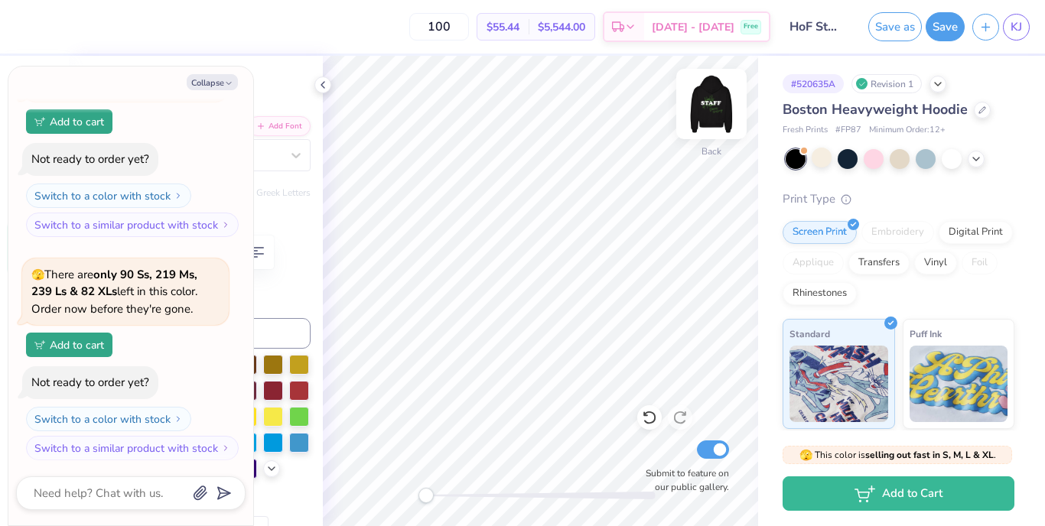
type input "8.77"
type input "1.79"
type input "3.00"
click at [709, 108] on img at bounding box center [711, 103] width 61 height 61
type textarea "x"
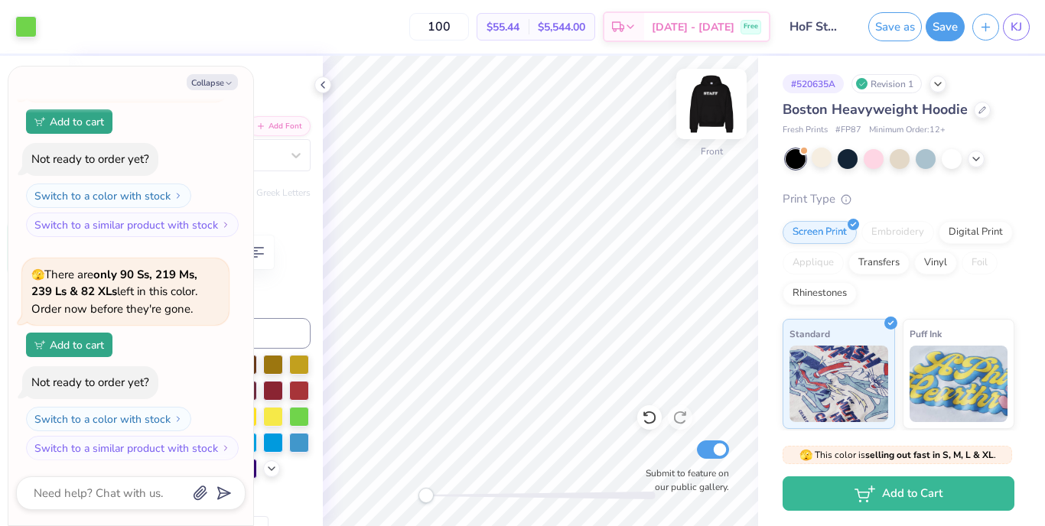
type input "5.95"
type input "5.06"
type input "6.00"
type input "-12.3"
click at [705, 108] on img at bounding box center [711, 103] width 61 height 61
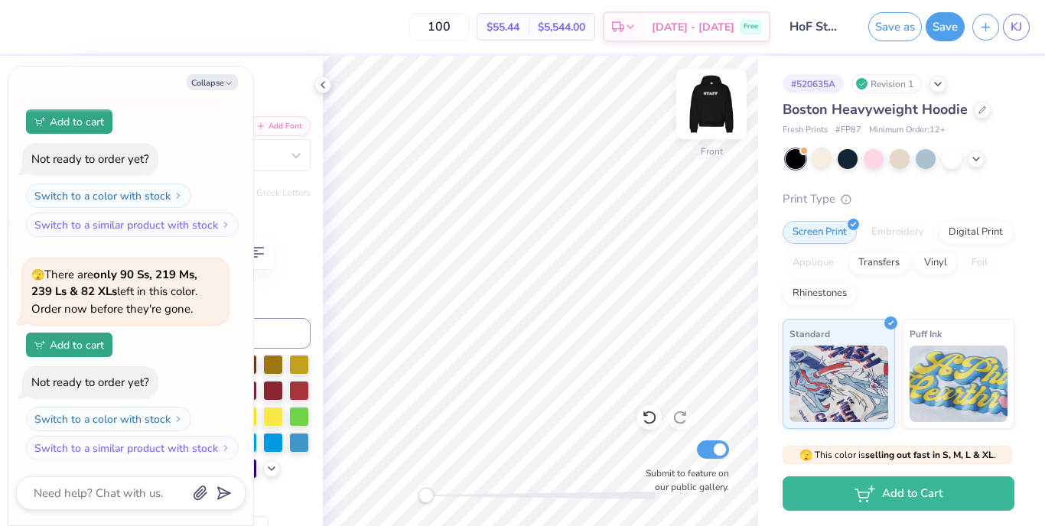
type textarea "x"
type input "5.81"
type input "4.95"
type input "5.73"
click at [701, 108] on img at bounding box center [711, 103] width 61 height 61
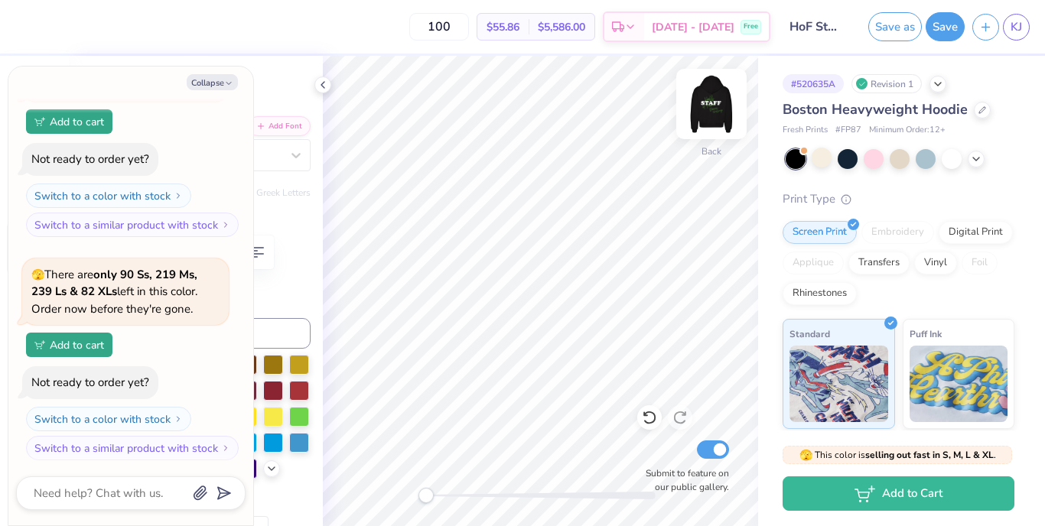
type textarea "x"
type input "5.95"
type input "5.06"
type input "6.00"
type textarea "x"
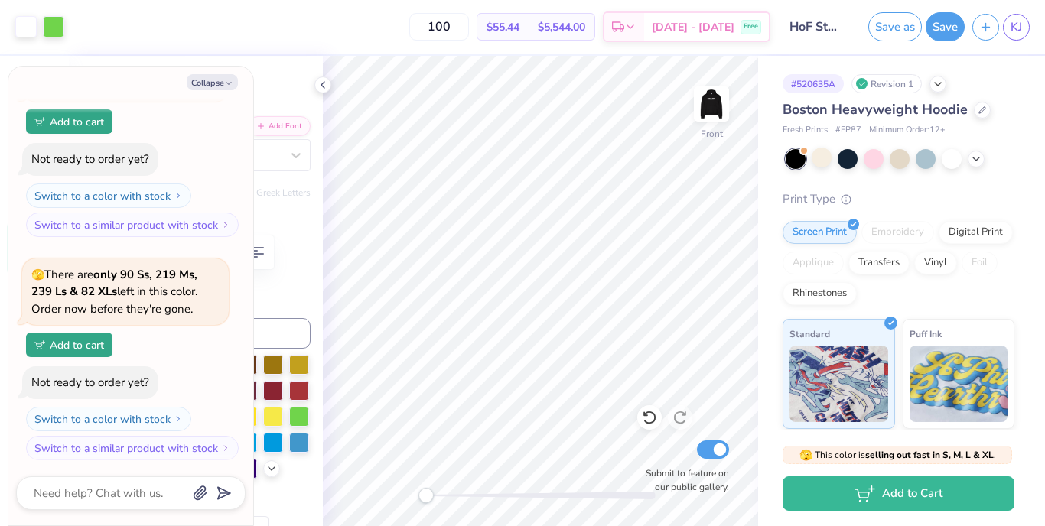
type input "0.0"
click at [714, 99] on img at bounding box center [711, 103] width 61 height 61
type textarea "x"
type input "5.81"
type input "4.95"
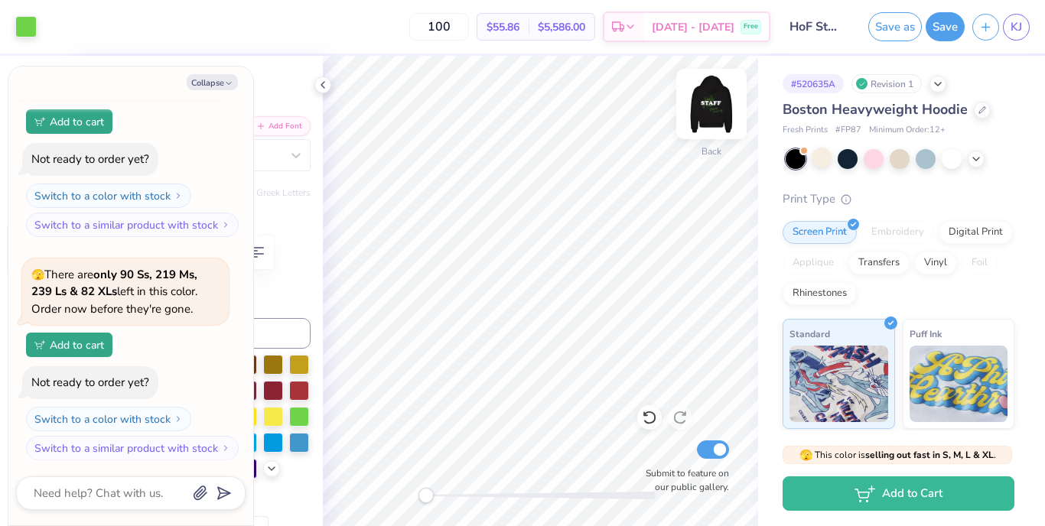
type input "5.73"
type input "-12.3"
type textarea "x"
type textarea "Hal"
type textarea "x"
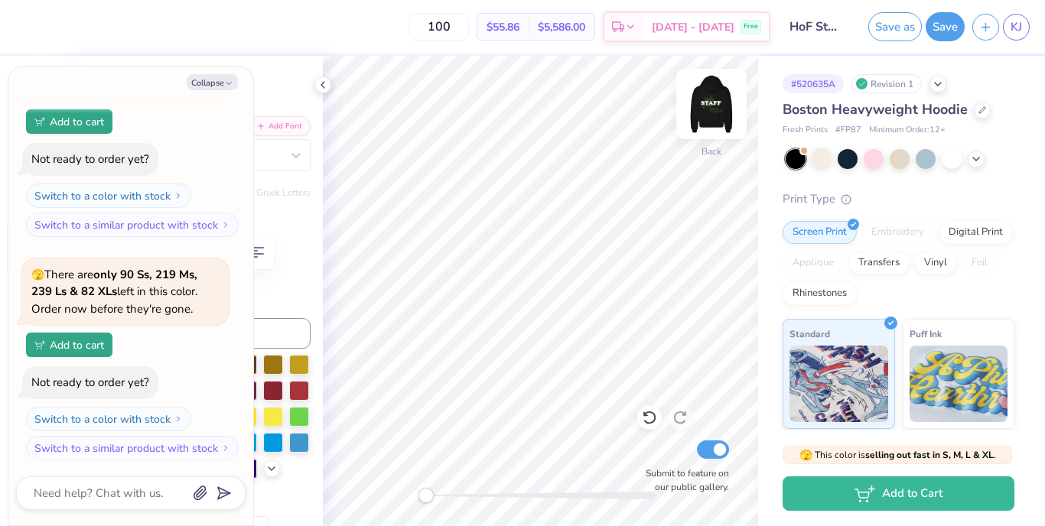
type textarea "Ha"
type textarea "x"
type textarea "H"
type textarea "x"
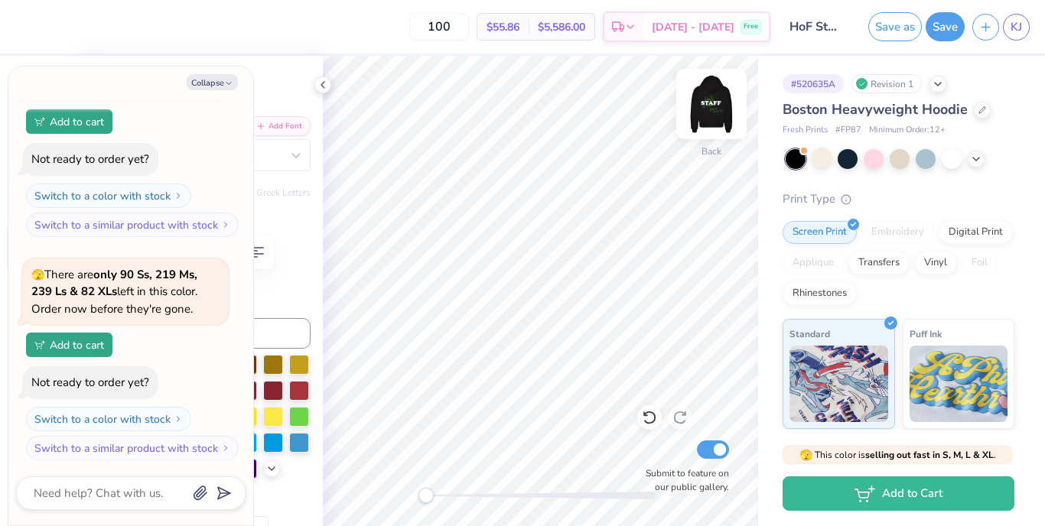
type textarea "H"
type textarea "x"
type textarea "HO"
type textarea "x"
type textarea "HOF"
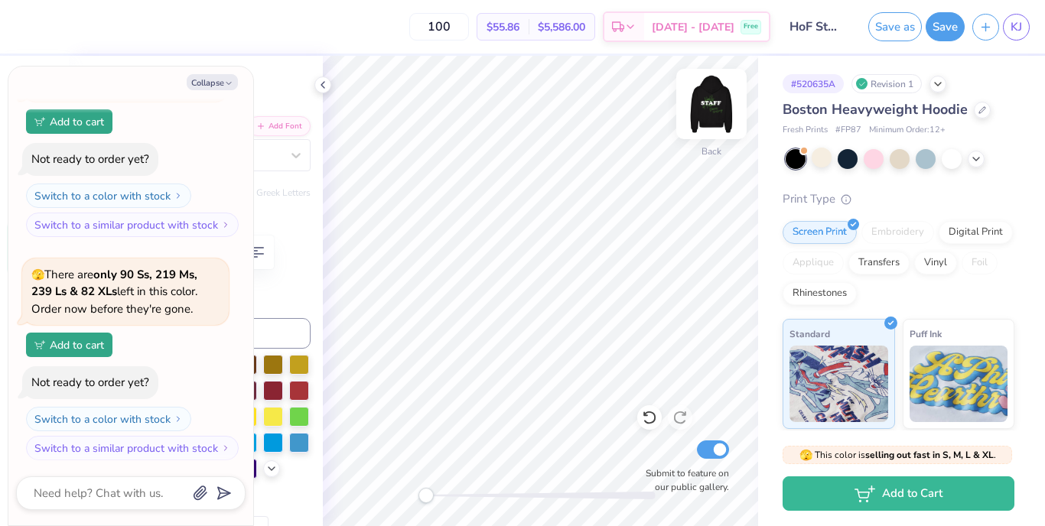
type textarea "x"
type input "0.0"
type textarea "x"
type input "6.12"
type input "4.81"
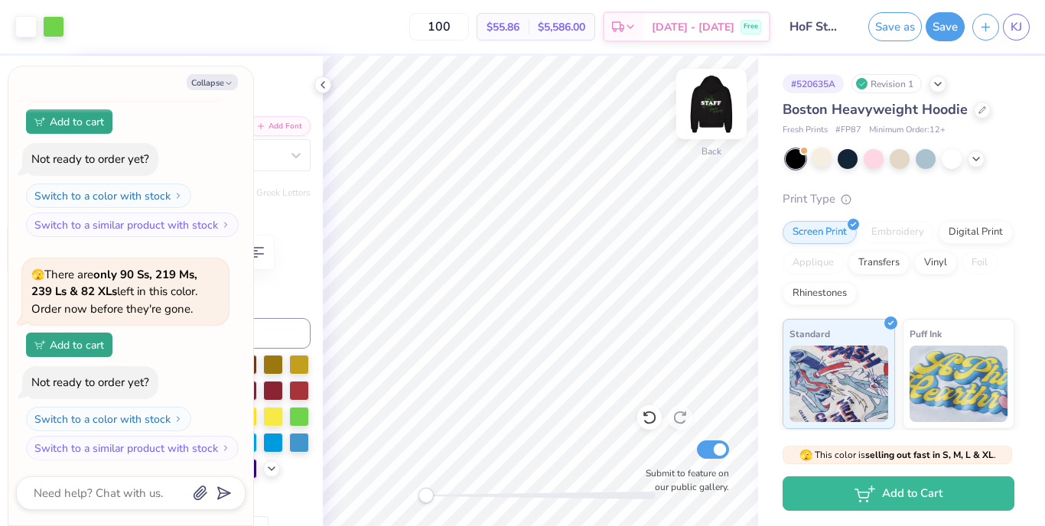
type input "5.84"
type textarea "x"
type input "-12.3"
type textarea "x"
type input "3.32"
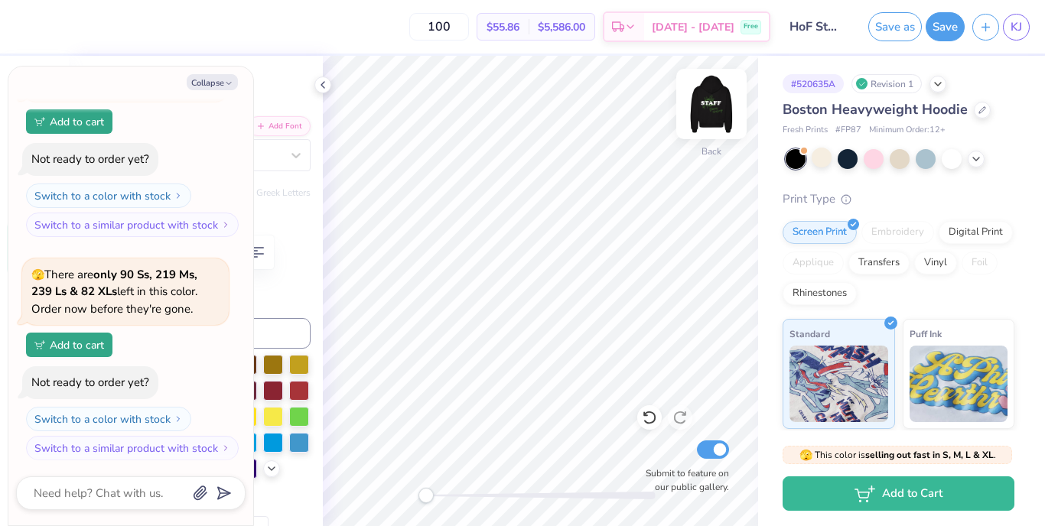
type input "2.61"
type input "7.53"
type textarea "x"
type input "0.0"
type textarea "x"
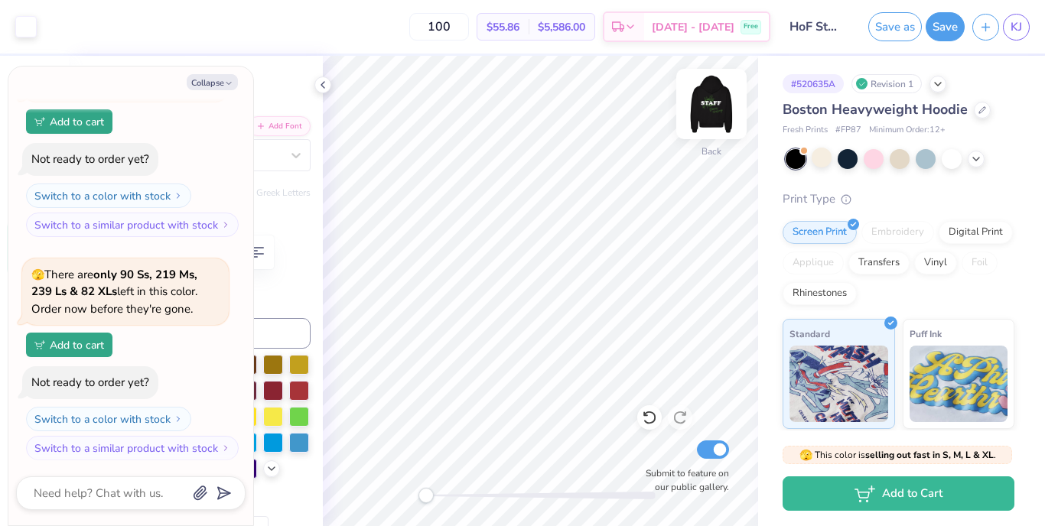
type input "8.77"
type input "1.79"
type input "3.75"
type textarea "x"
type input "3.32"
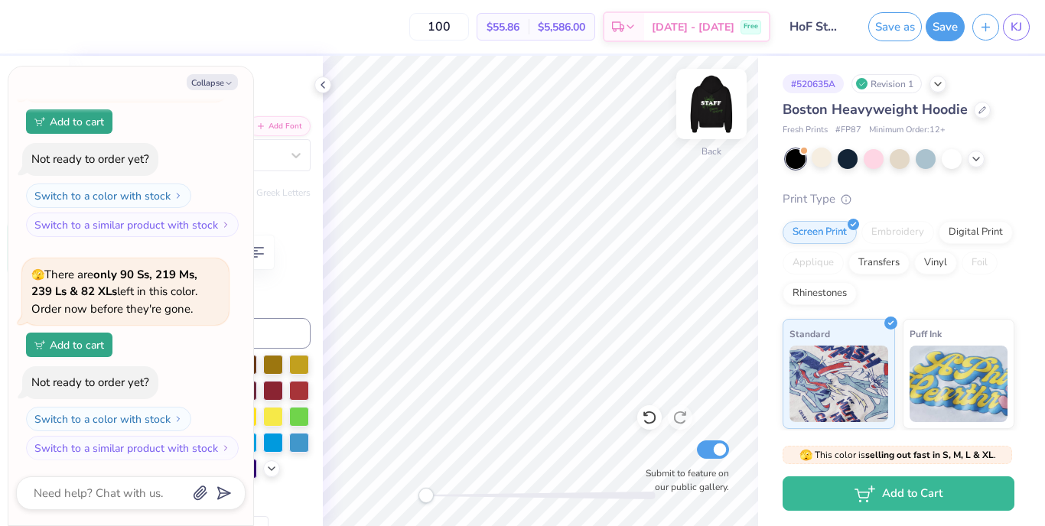
type input "2.61"
type input "2.03"
type input "-12.3"
type textarea "x"
type input "0.0"
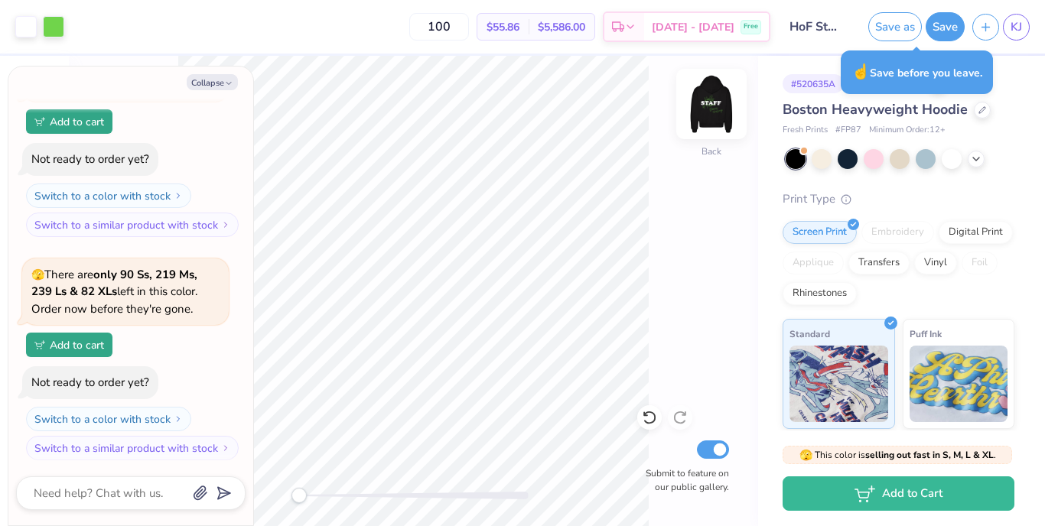
click at [714, 106] on img at bounding box center [711, 103] width 61 height 61
click at [214, 76] on button "Collapse" at bounding box center [212, 82] width 51 height 16
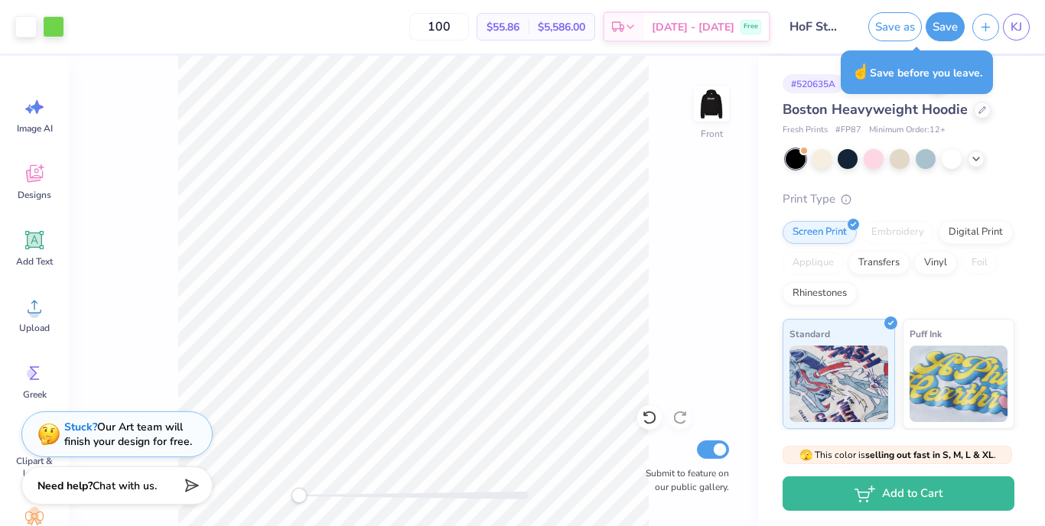
type textarea "x"
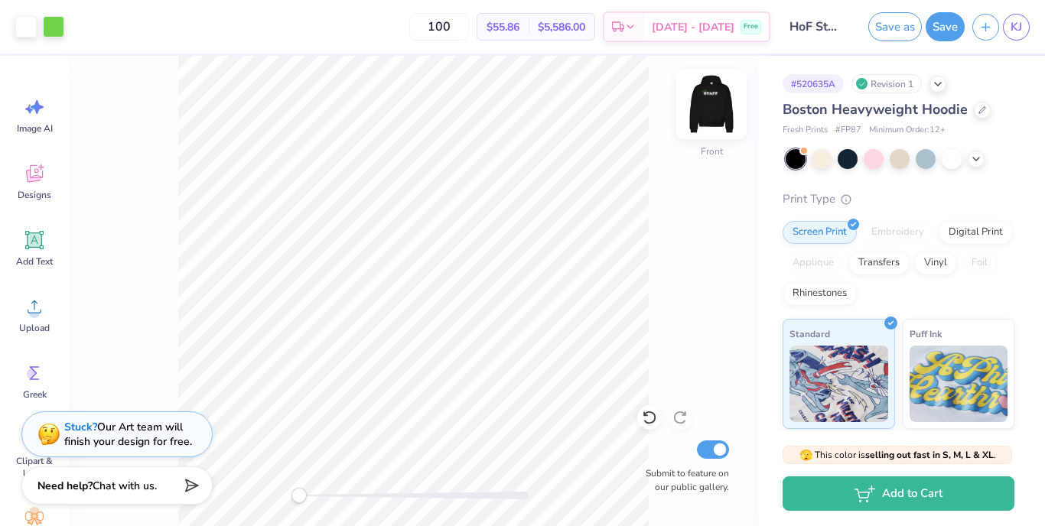
click at [699, 100] on img at bounding box center [711, 103] width 61 height 61
click at [706, 106] on img at bounding box center [711, 103] width 61 height 61
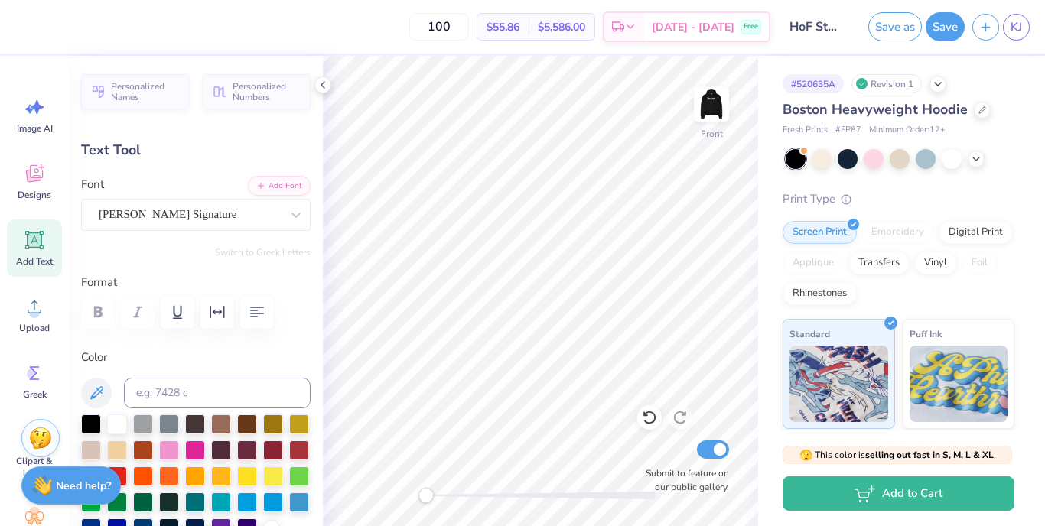
type input "5.13"
type input "2.50"
type input "13.91"
type input "7.78"
type input "3.79"
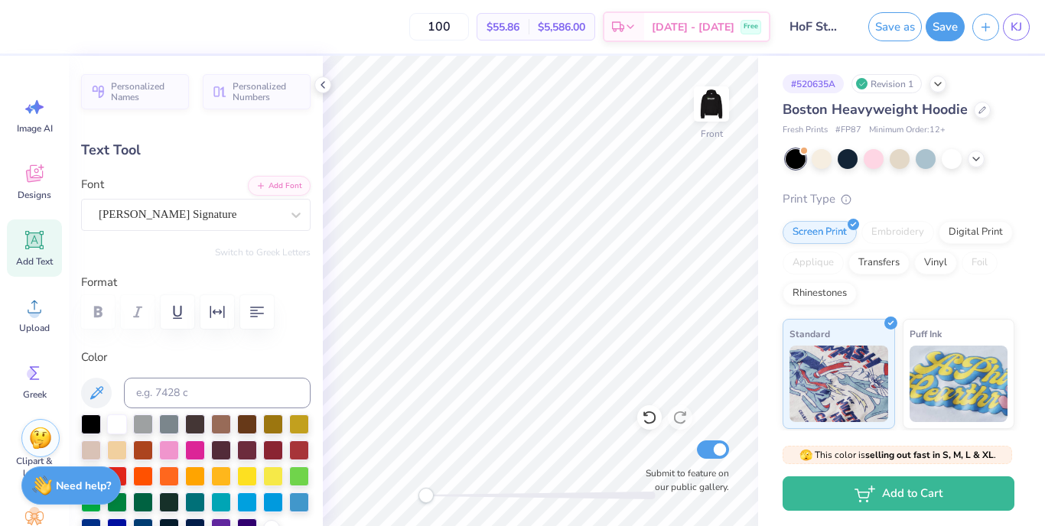
type input "11.37"
type input "0.0"
type input "11.93"
type input "-12.3"
type input "5.13"
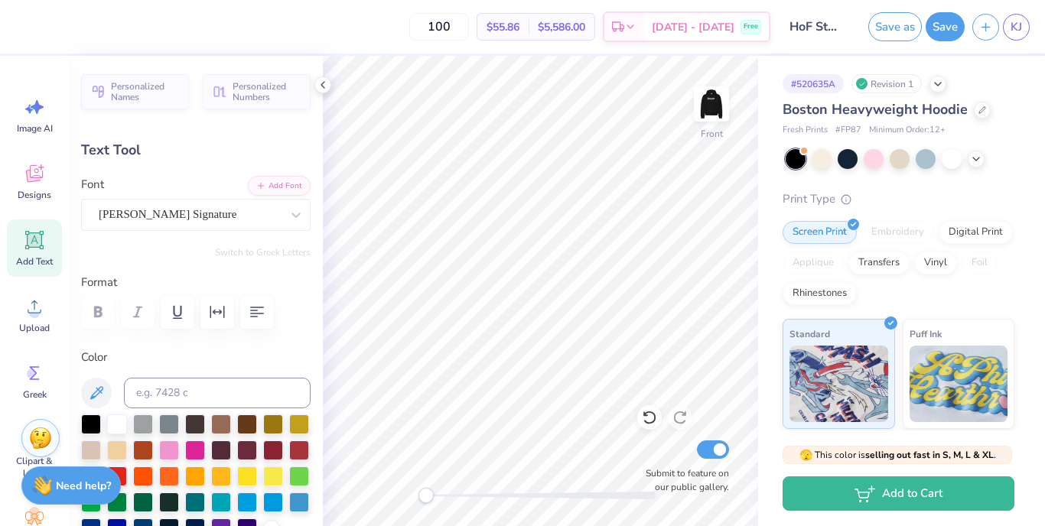
type input "2.50"
type input "14.75"
type input "0.0"
click at [939, 24] on button "Save" at bounding box center [945, 24] width 39 height 29
click at [952, 32] on button "Save" at bounding box center [945, 24] width 39 height 29
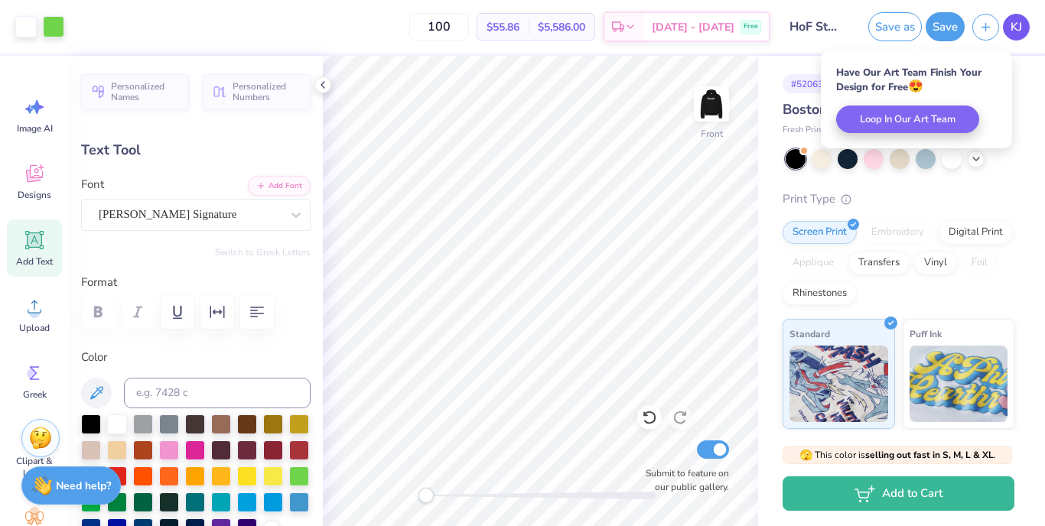
click at [1012, 26] on span "KJ" at bounding box center [1016, 27] width 11 height 18
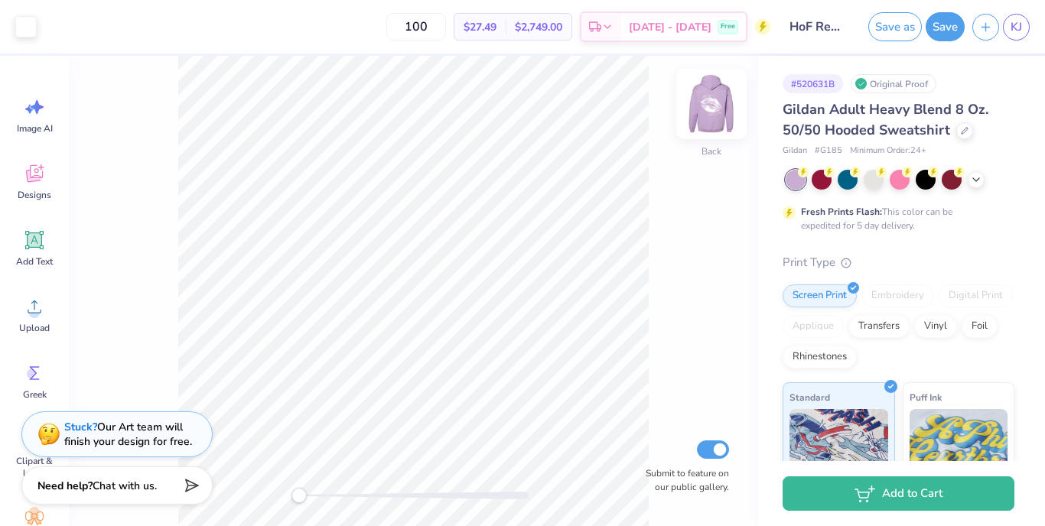
click at [705, 114] on img at bounding box center [711, 103] width 61 height 61
click at [977, 176] on icon at bounding box center [976, 178] width 12 height 12
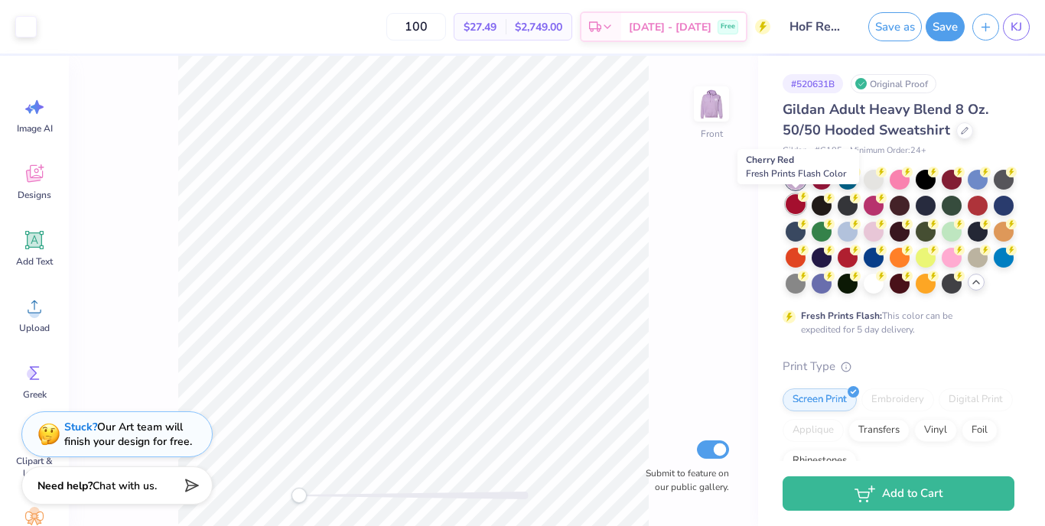
click at [797, 206] on div at bounding box center [796, 204] width 20 height 20
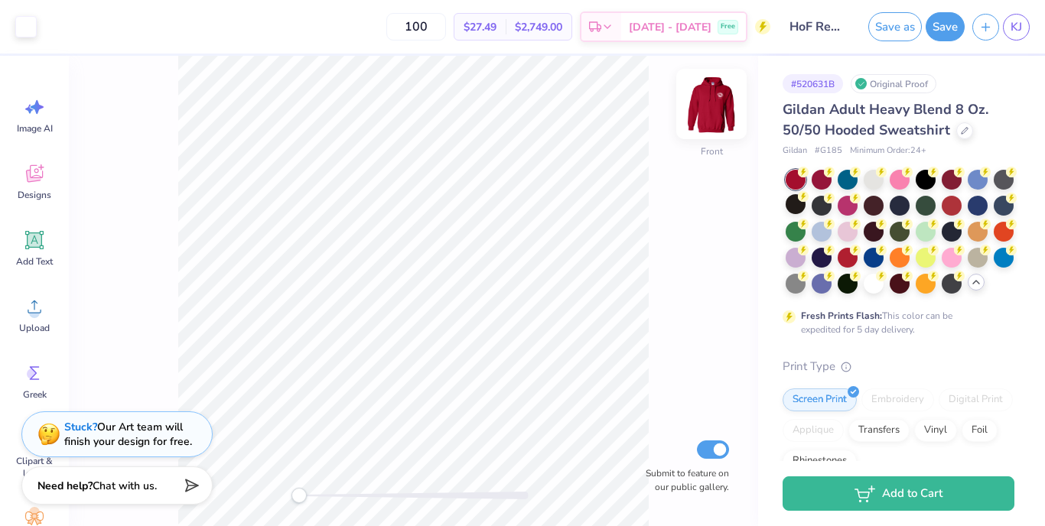
click at [704, 121] on img at bounding box center [711, 103] width 61 height 61
click at [724, 109] on img at bounding box center [711, 103] width 61 height 61
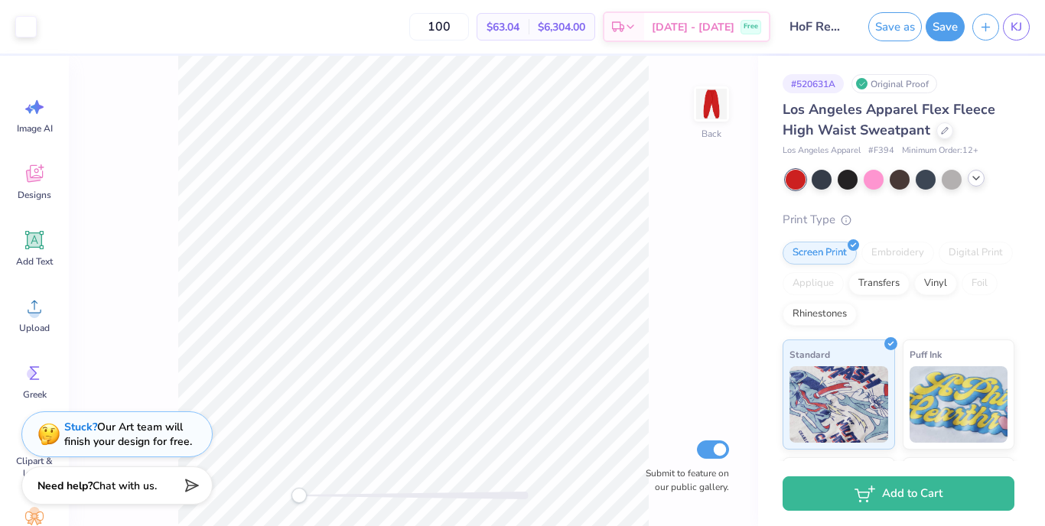
click at [973, 180] on icon at bounding box center [976, 178] width 12 height 12
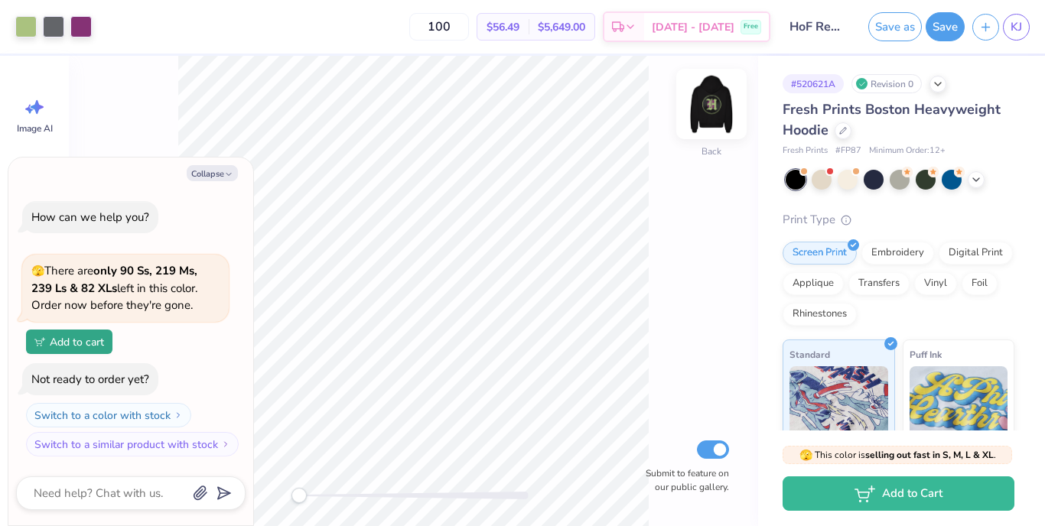
click at [711, 114] on img at bounding box center [711, 103] width 61 height 61
type textarea "x"
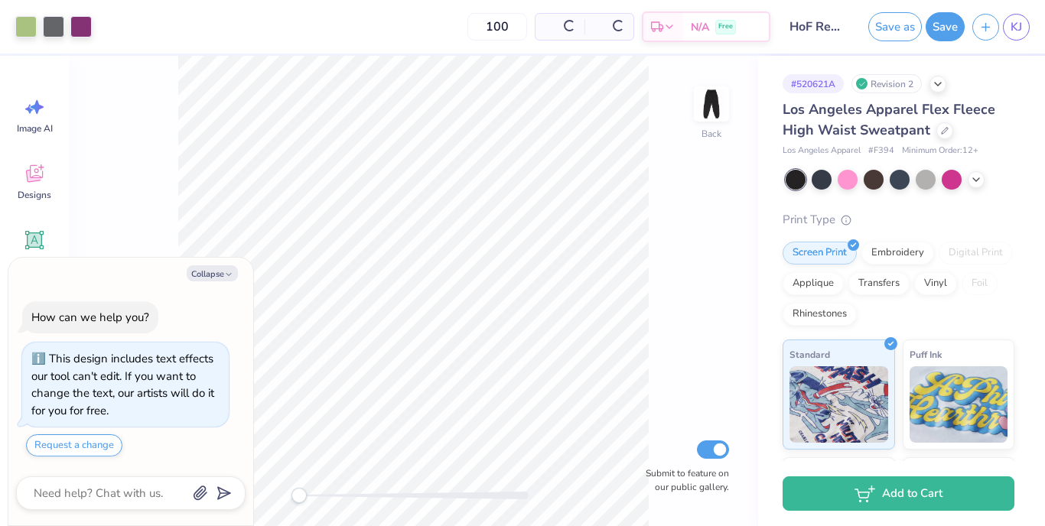
type textarea "x"
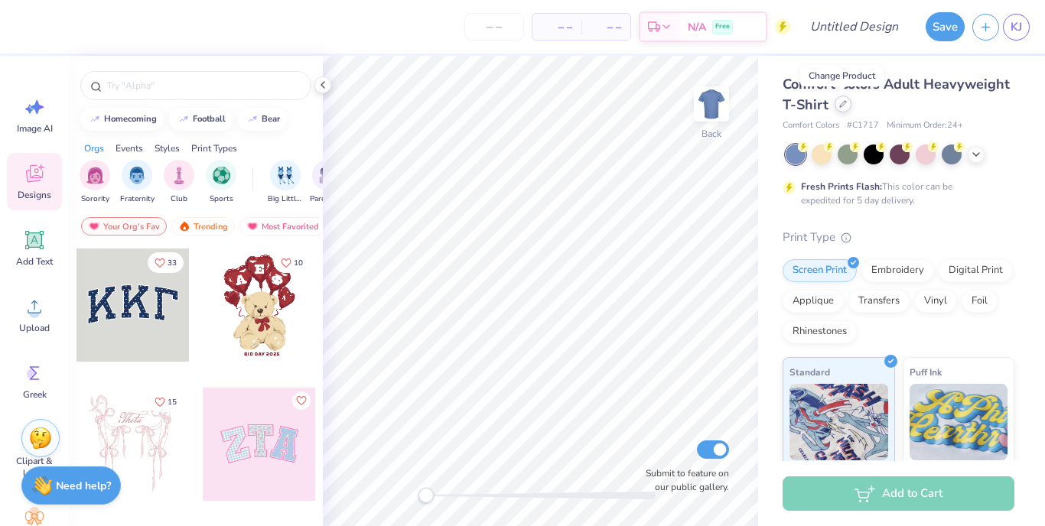
click at [836, 106] on div at bounding box center [843, 104] width 17 height 17
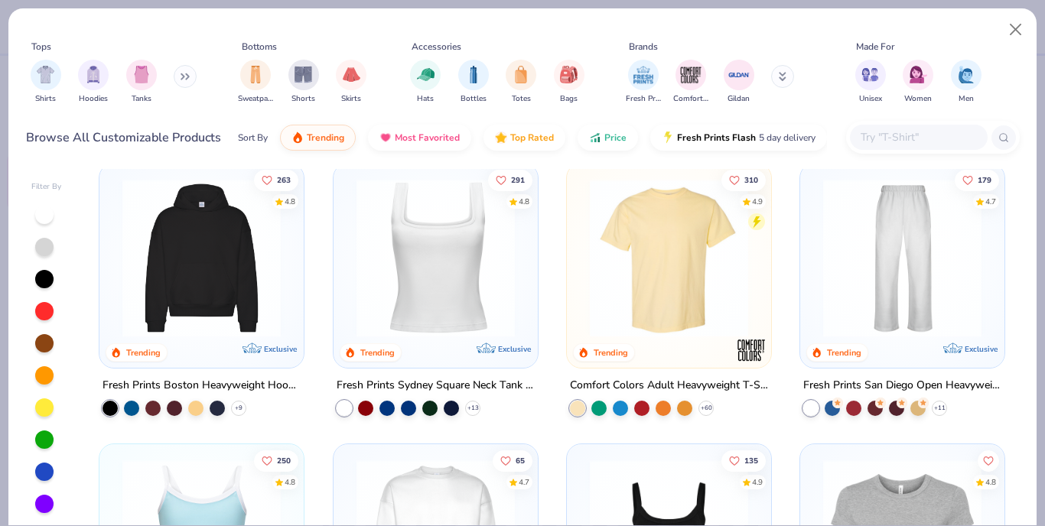
scroll to position [285, 0]
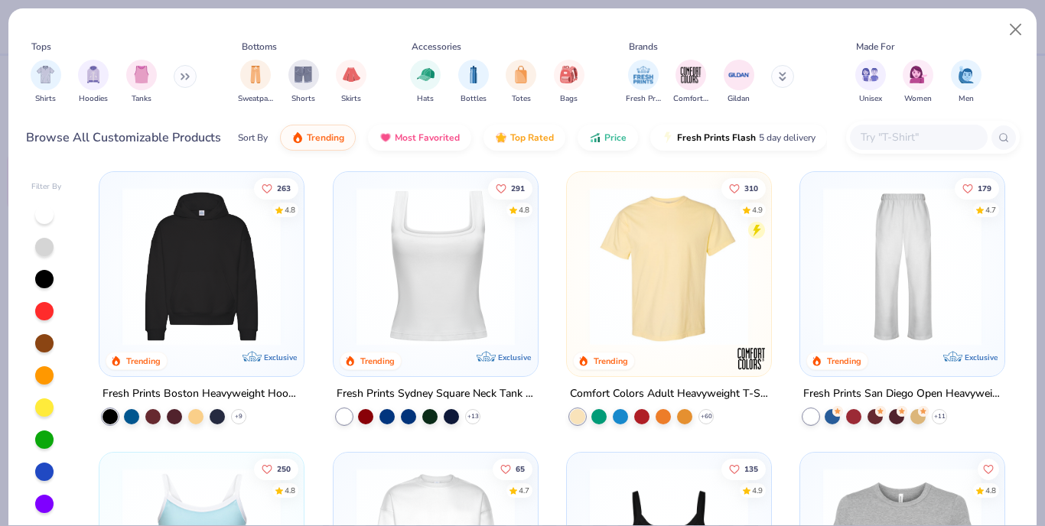
click at [228, 259] on img at bounding box center [202, 266] width 174 height 158
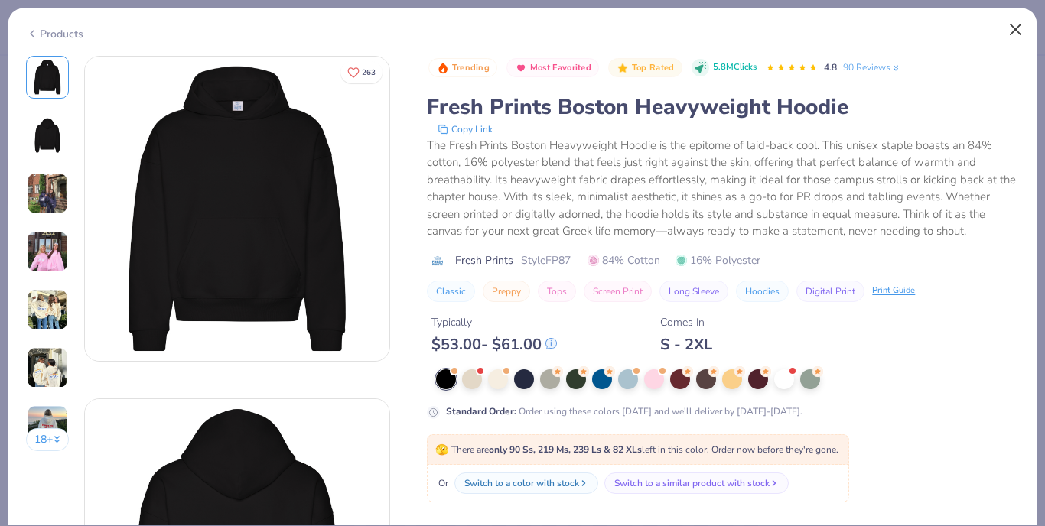
click at [1014, 31] on button "Close" at bounding box center [1015, 29] width 29 height 29
click at [1015, 31] on button "Close" at bounding box center [1015, 29] width 29 height 29
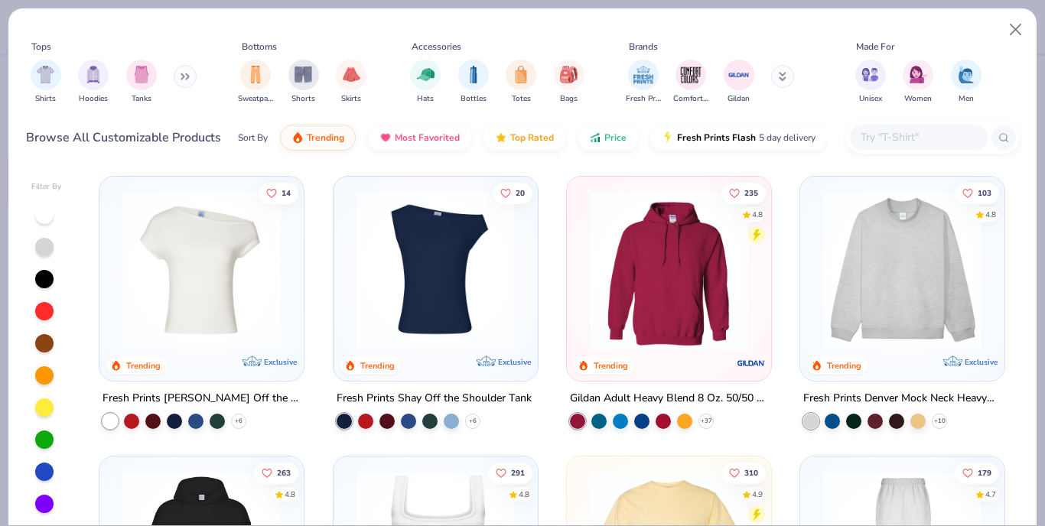
scroll to position [157, 0]
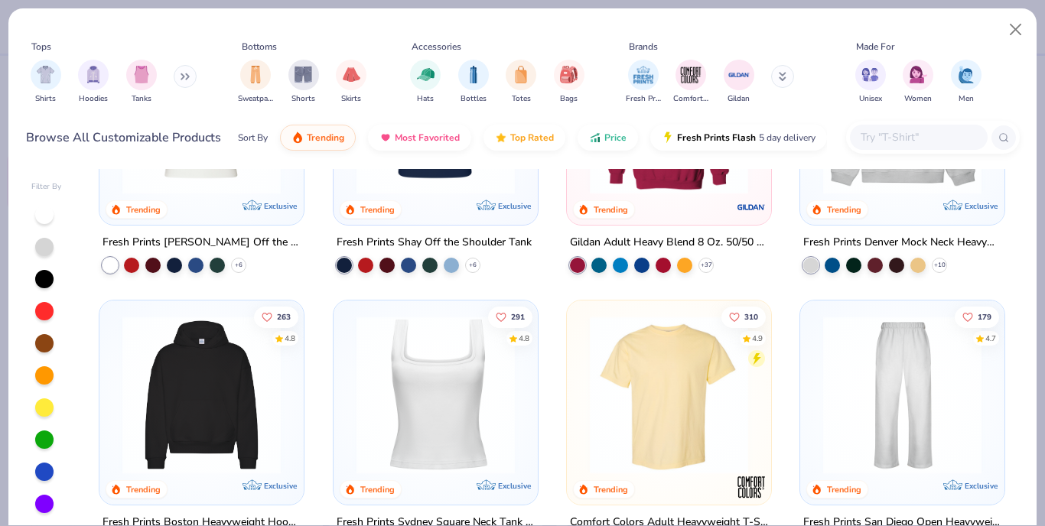
click at [205, 402] on img at bounding box center [202, 395] width 174 height 158
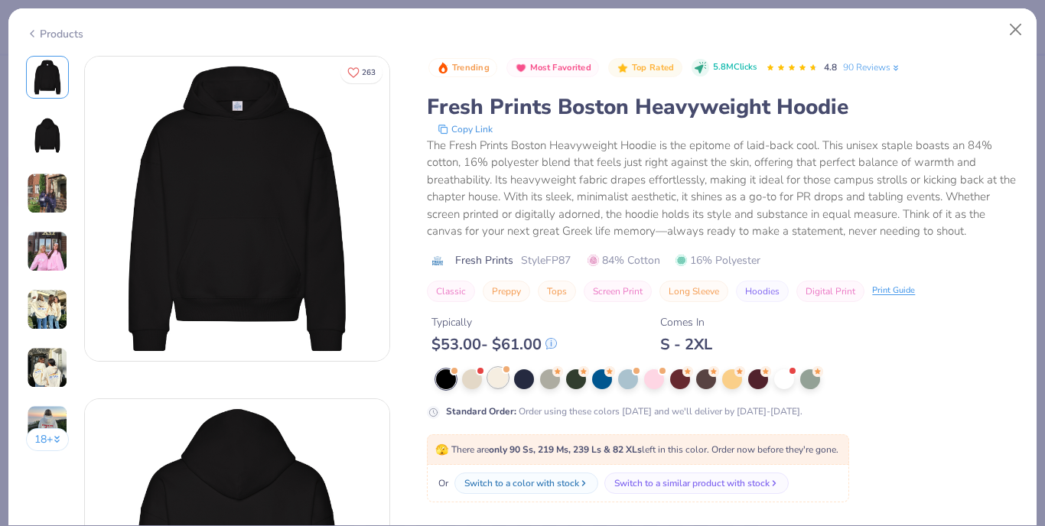
click at [496, 386] on div at bounding box center [498, 378] width 20 height 20
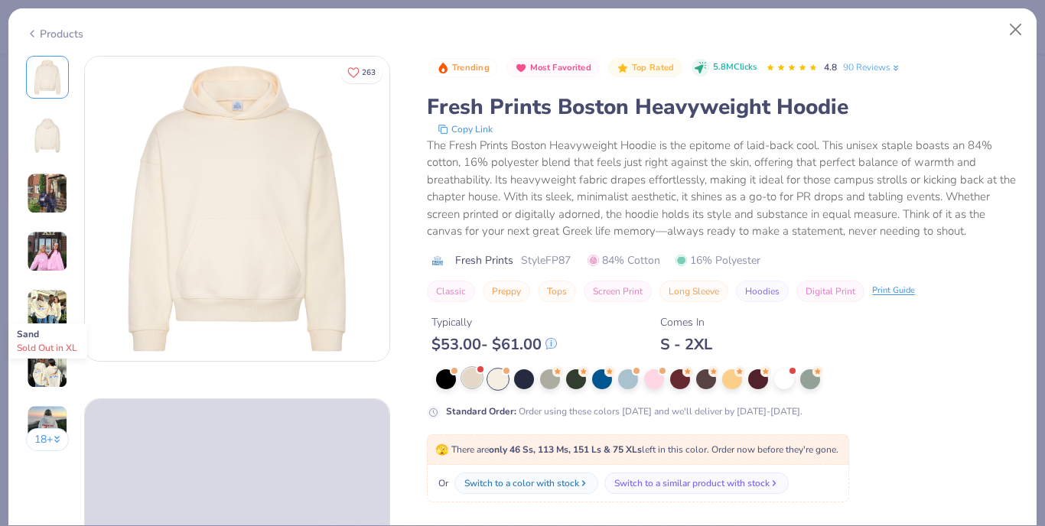
click at [474, 385] on div at bounding box center [472, 378] width 20 height 20
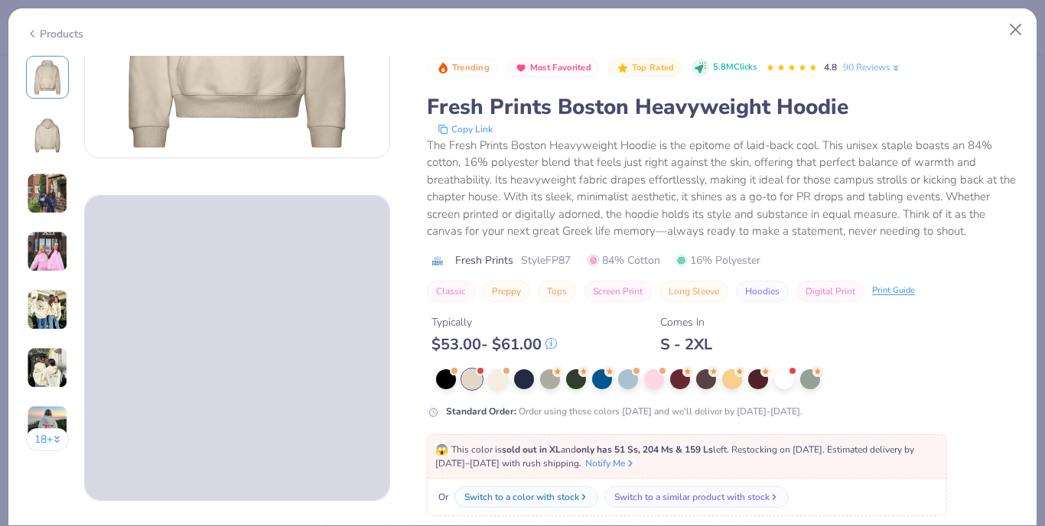
scroll to position [-1, 0]
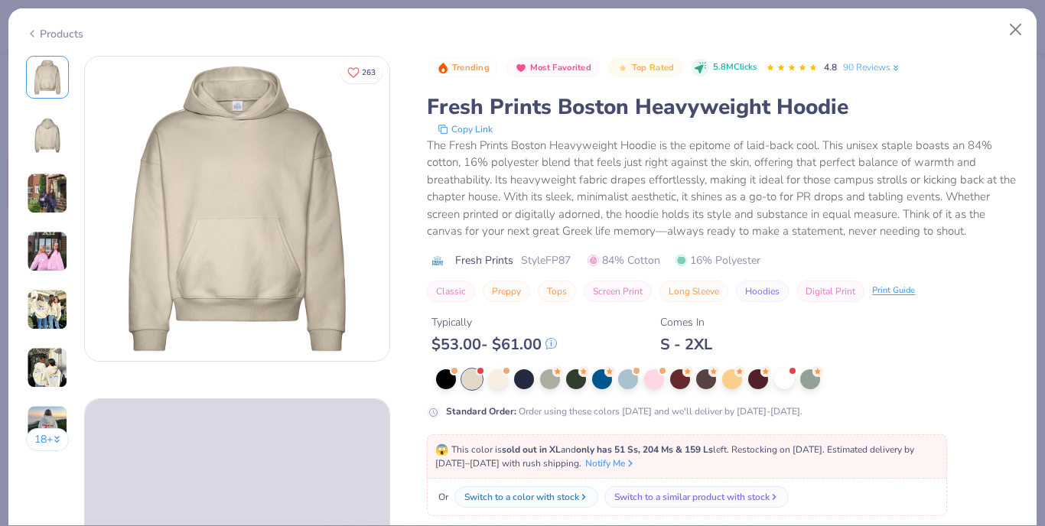
click at [213, 324] on img at bounding box center [237, 209] width 304 height 304
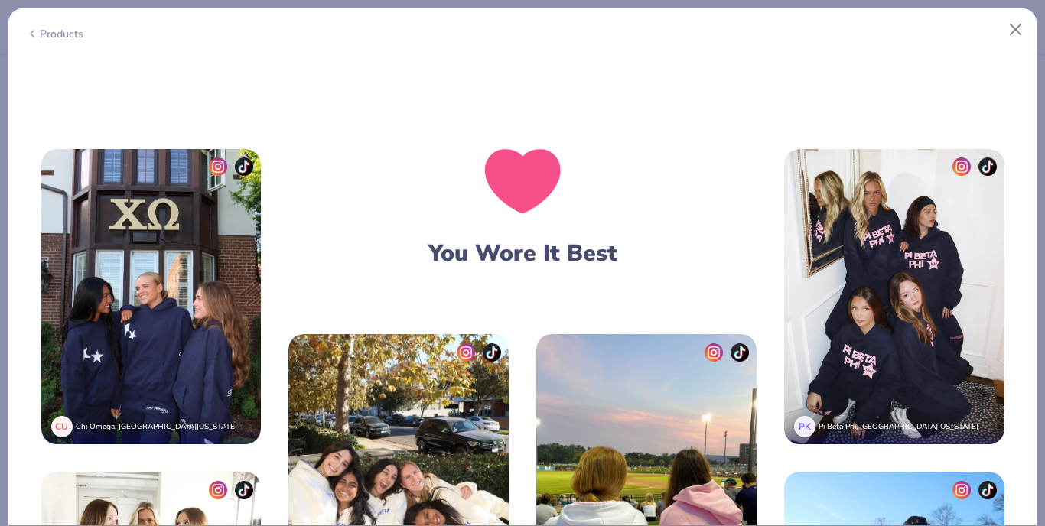
scroll to position [1898, 0]
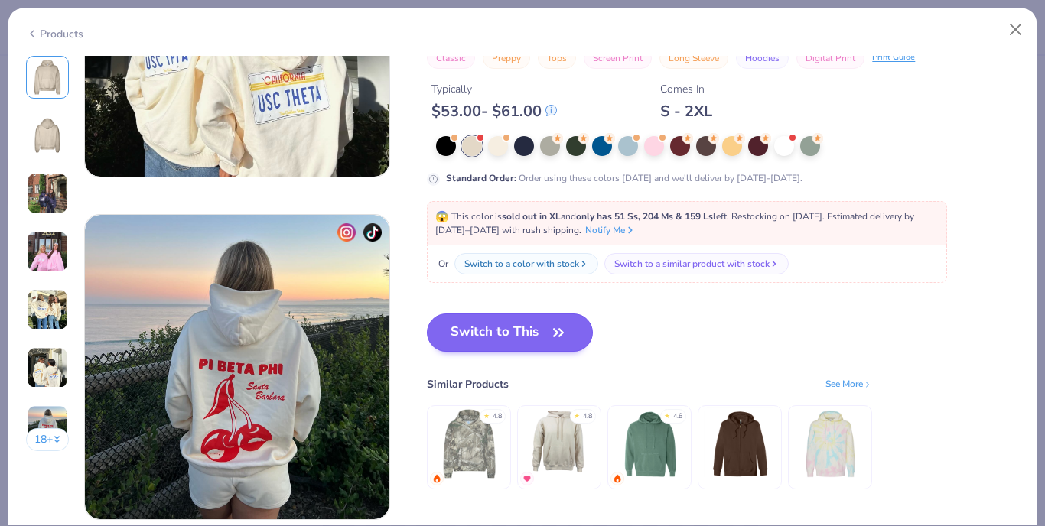
click at [458, 332] on button "Switch to This" at bounding box center [510, 333] width 166 height 38
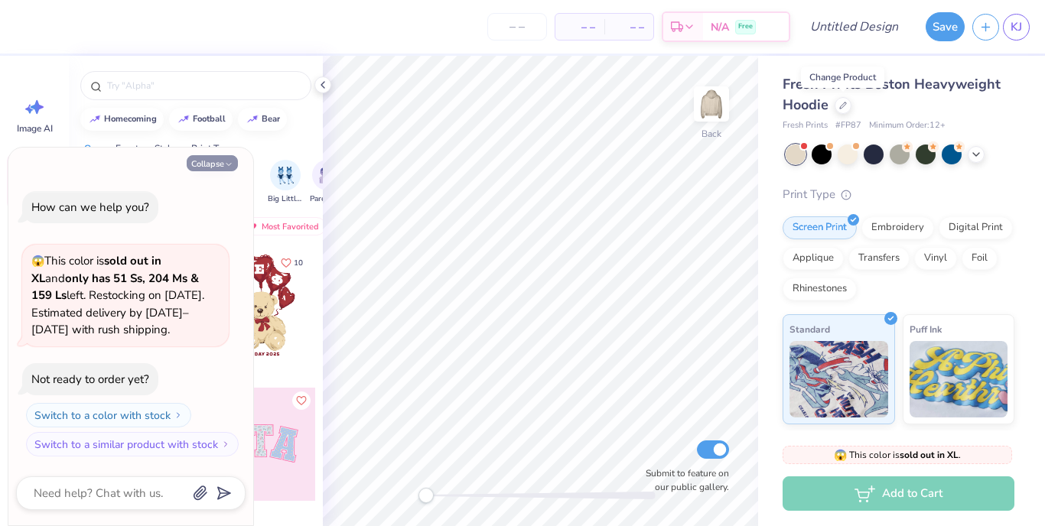
click at [203, 167] on button "Collapse" at bounding box center [212, 163] width 51 height 16
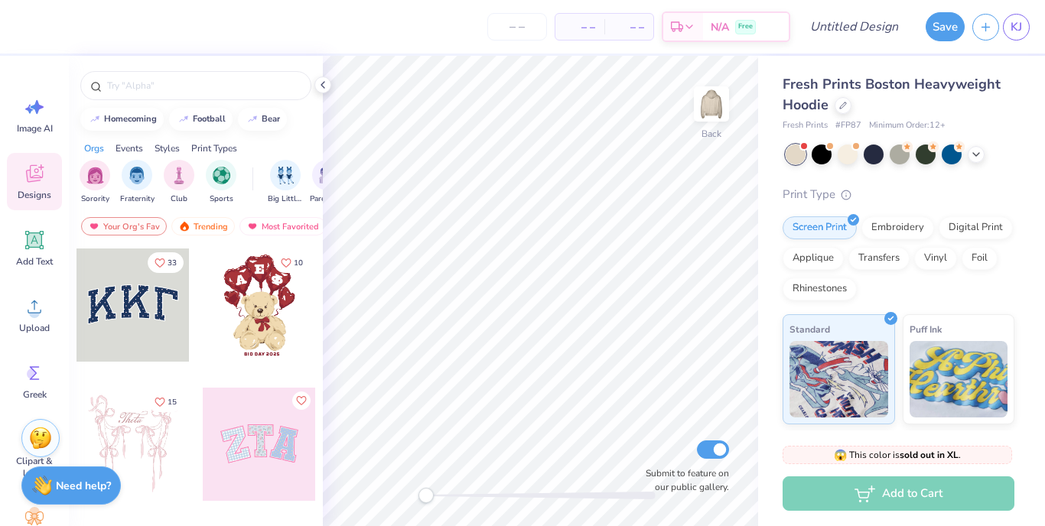
type textarea "x"
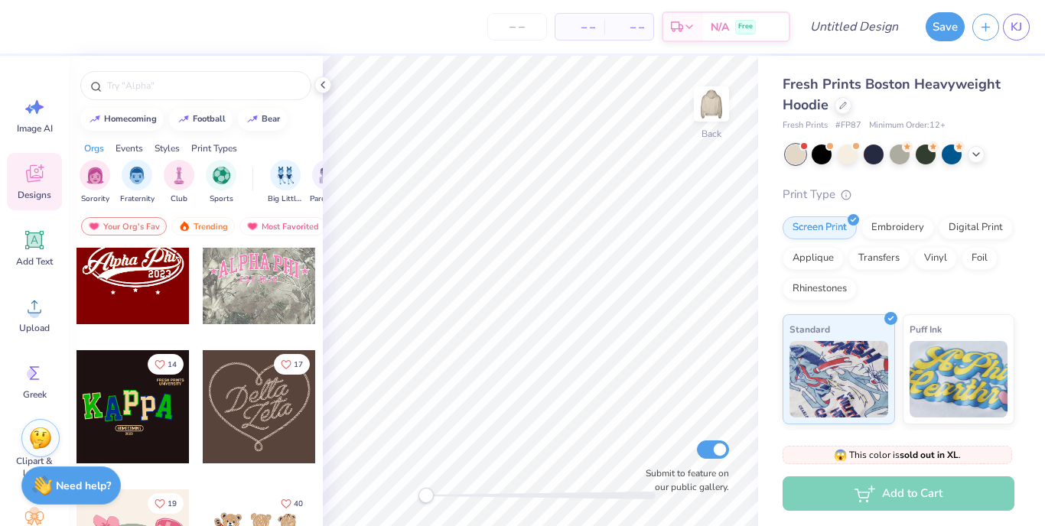
scroll to position [614, 0]
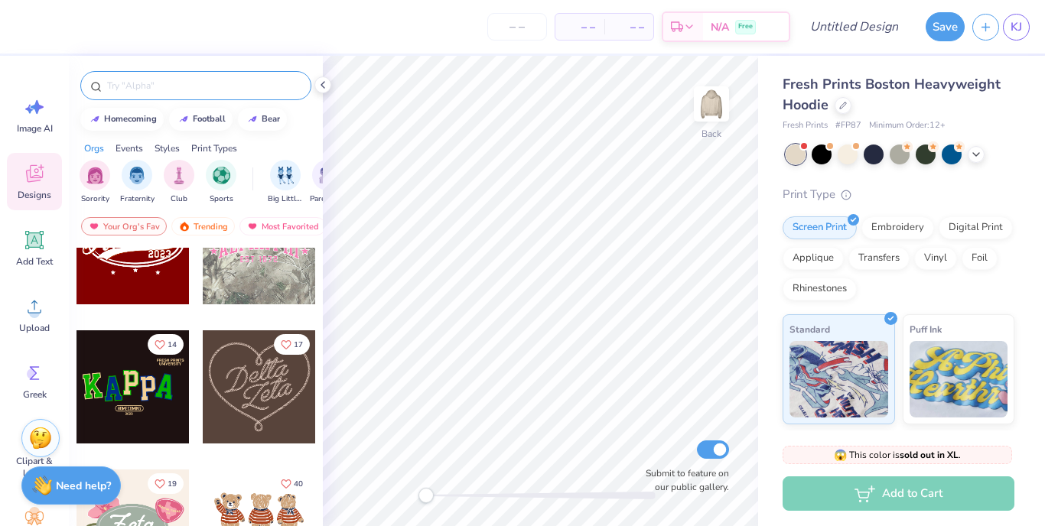
click at [161, 82] on input "text" at bounding box center [204, 85] width 196 height 15
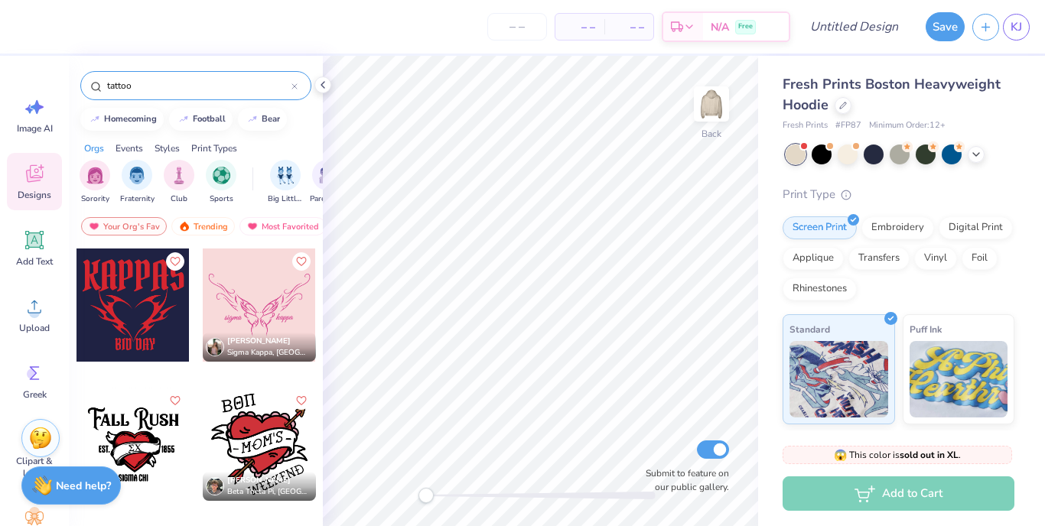
type input "tattoo"
click at [292, 89] on icon at bounding box center [294, 86] width 5 height 5
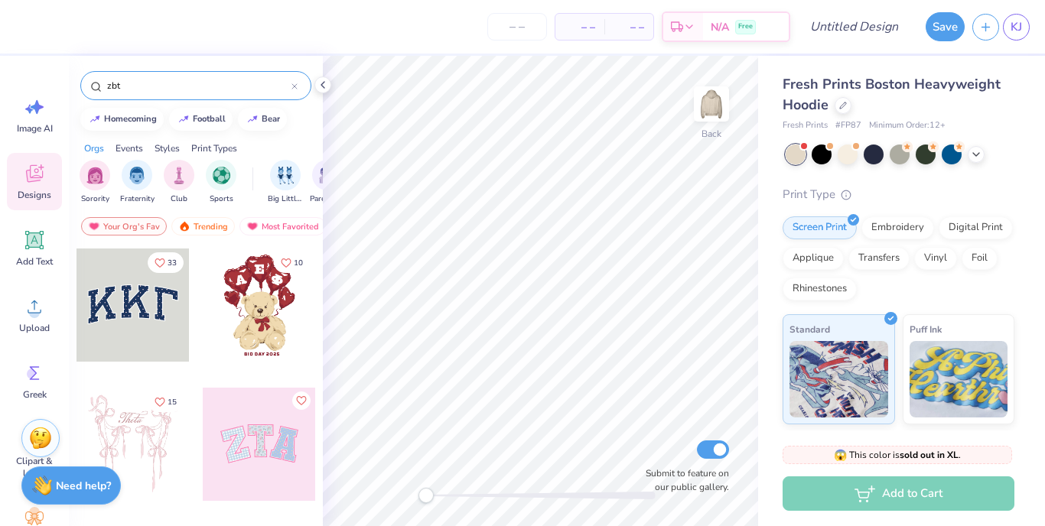
type input "zbt"
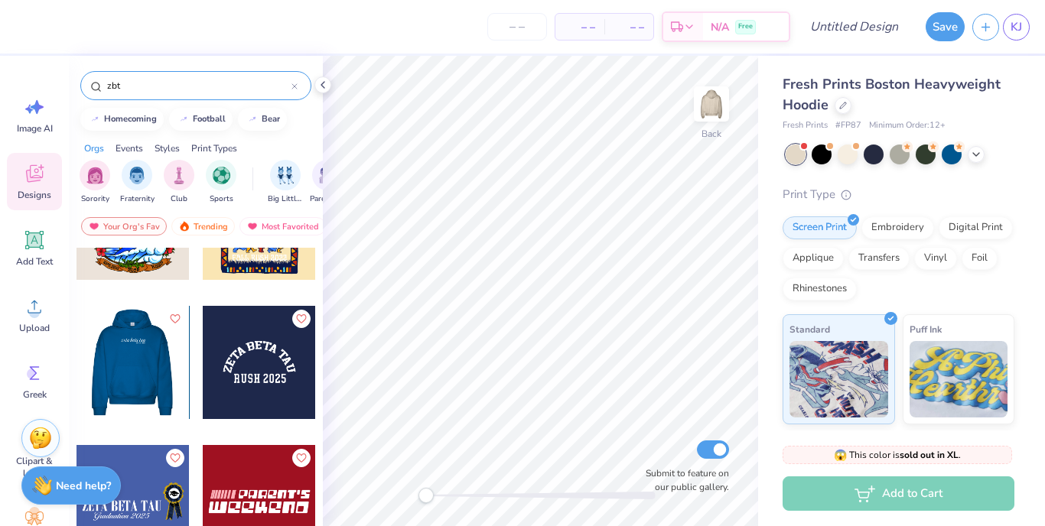
scroll to position [1753, 0]
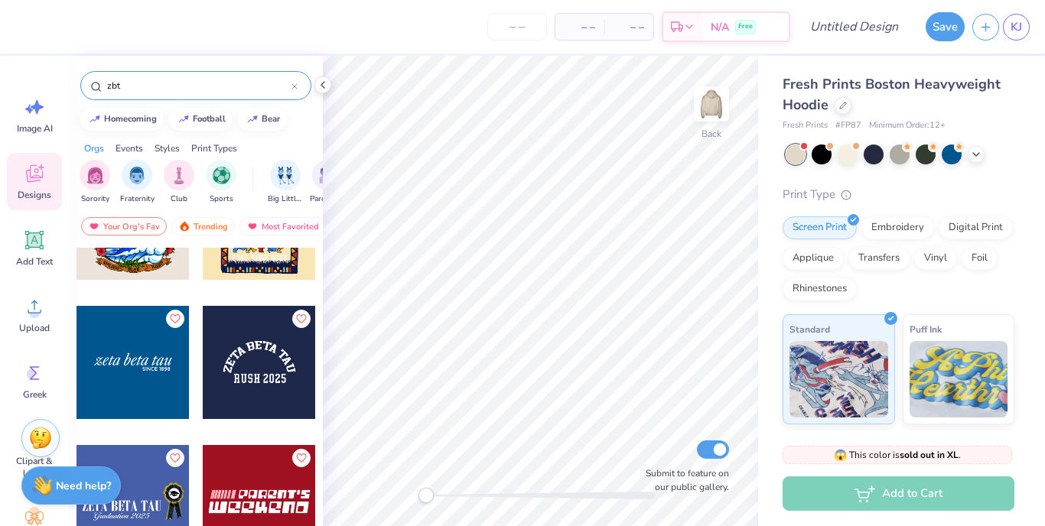
click at [291, 86] on input "zbt" at bounding box center [199, 85] width 186 height 15
click at [297, 87] on icon at bounding box center [294, 86] width 6 height 6
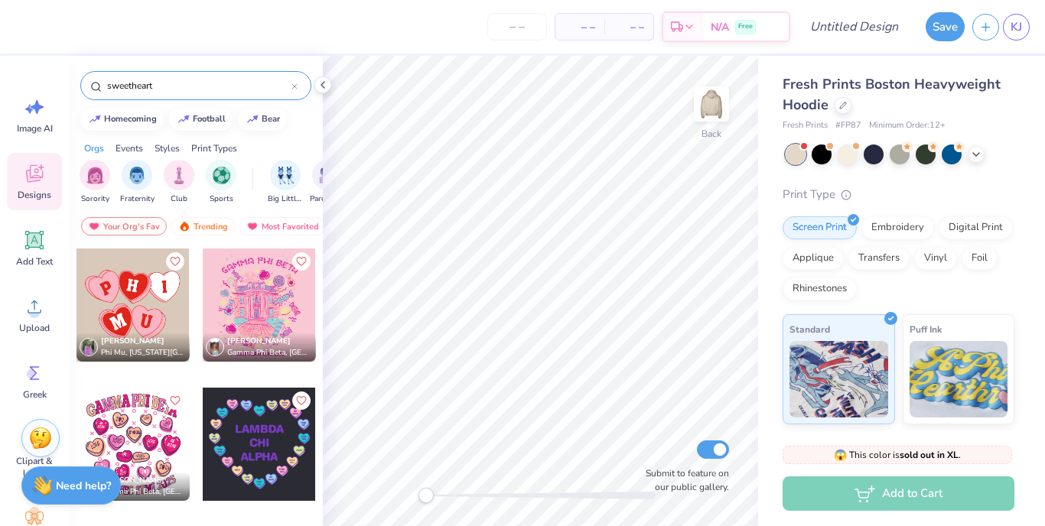
type input "sweetheart"
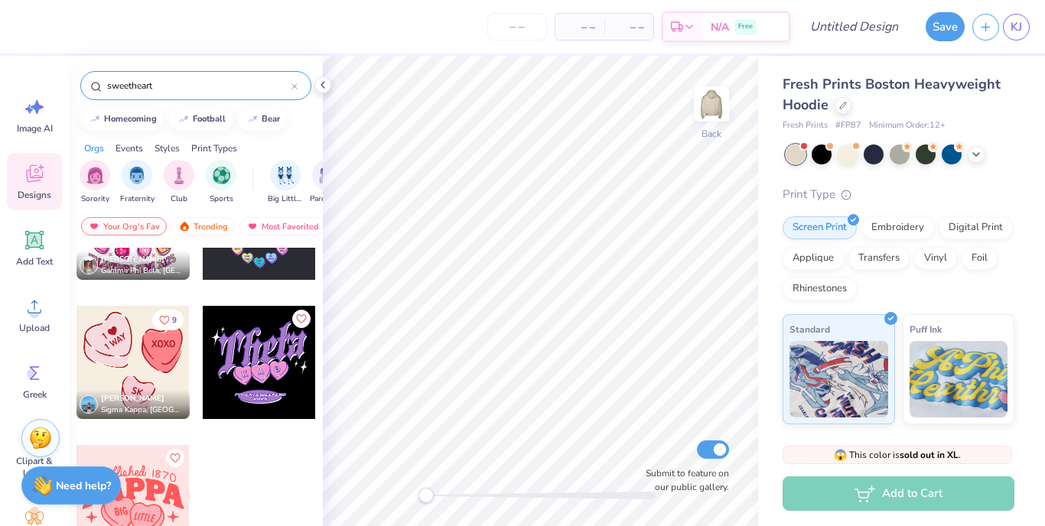
scroll to position [220, 0]
click at [295, 87] on icon at bounding box center [294, 86] width 6 height 6
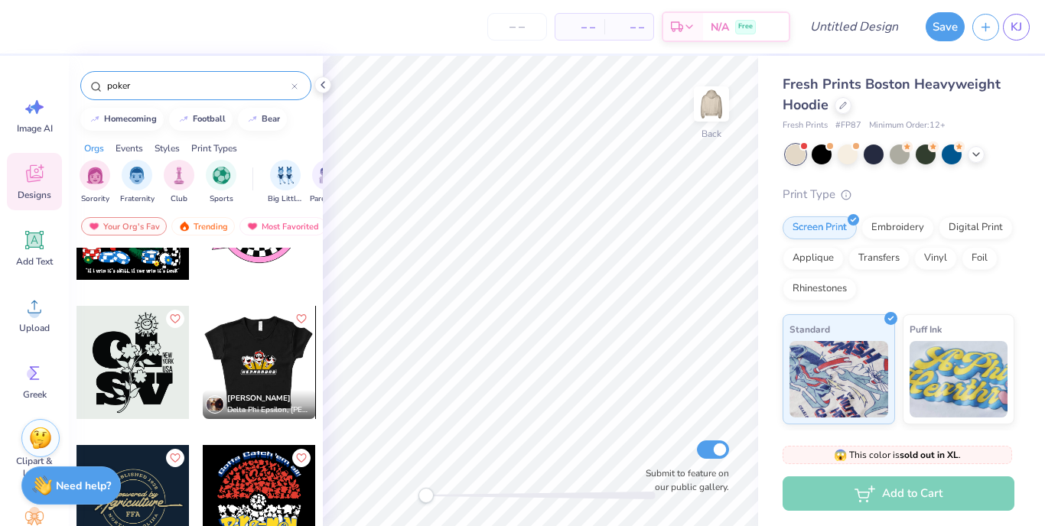
scroll to position [639, 0]
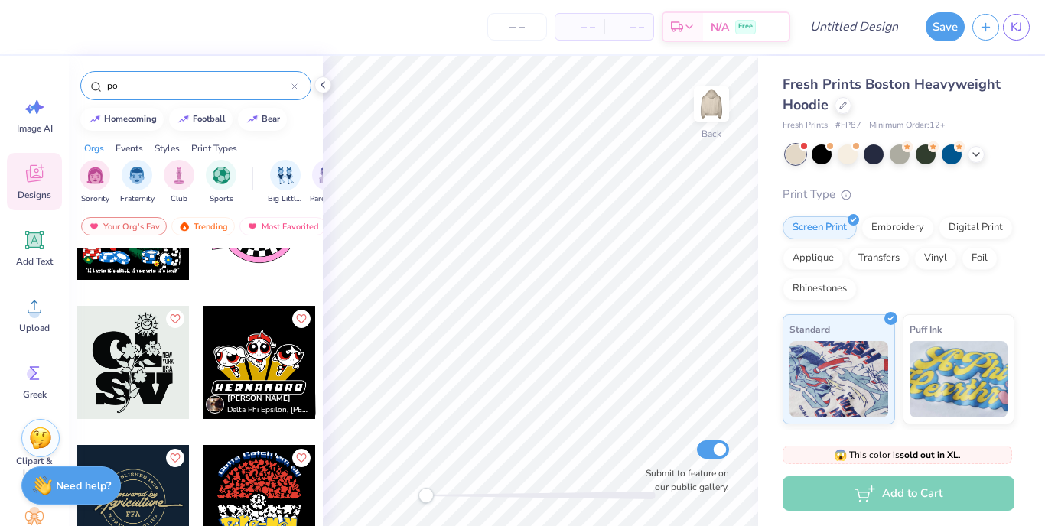
type input "p"
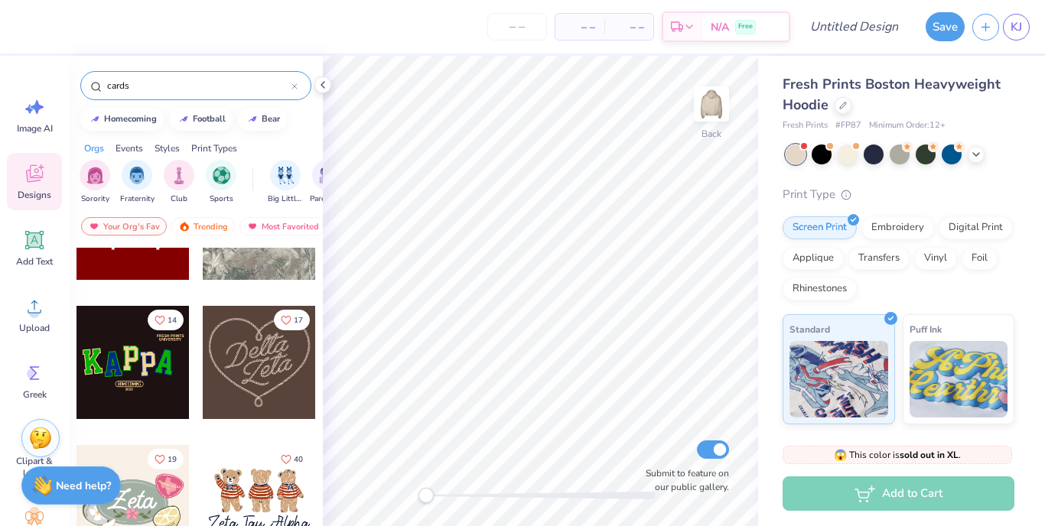
type input "cards"
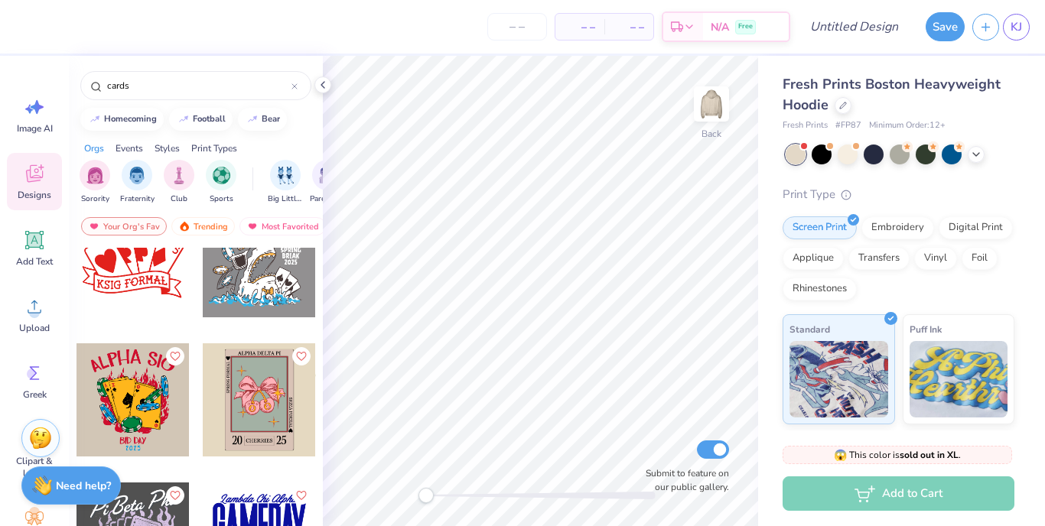
scroll to position [834, 0]
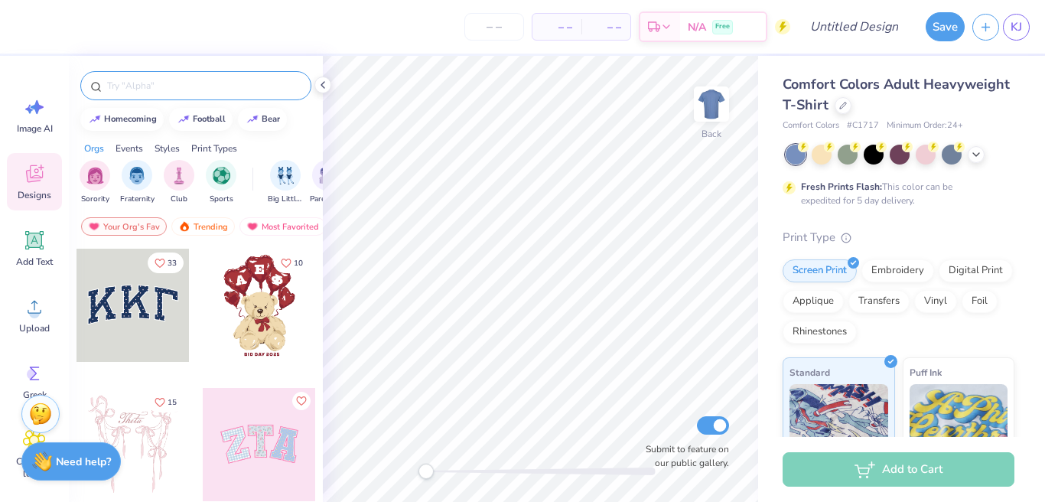
click at [156, 85] on input "text" at bounding box center [204, 85] width 196 height 15
type input "cards"
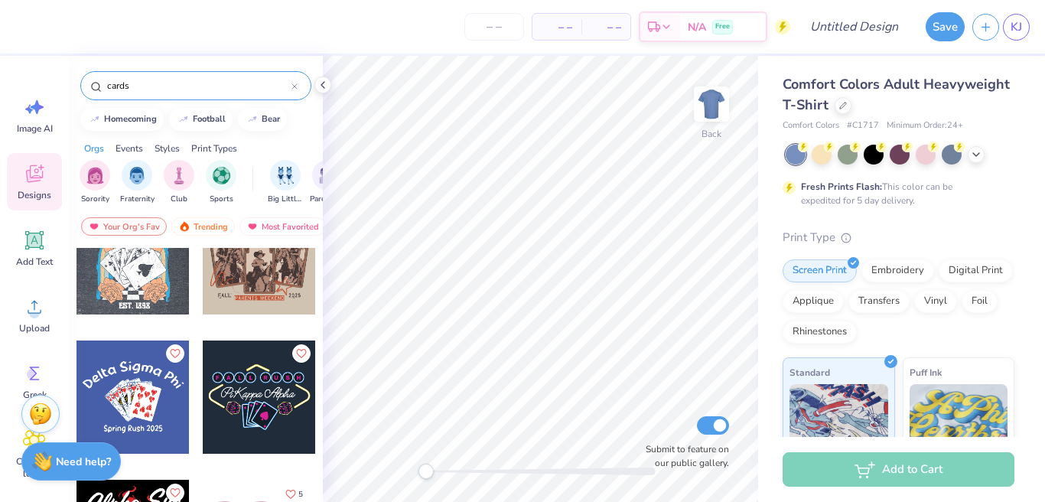
scroll to position [145, 0]
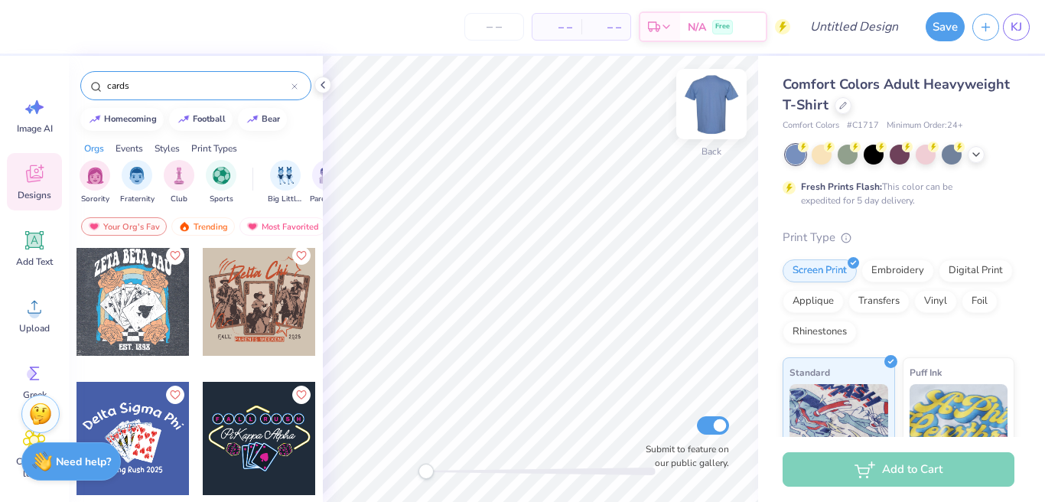
click at [710, 106] on img at bounding box center [711, 103] width 61 height 61
click at [265, 302] on div at bounding box center [259, 298] width 113 height 113
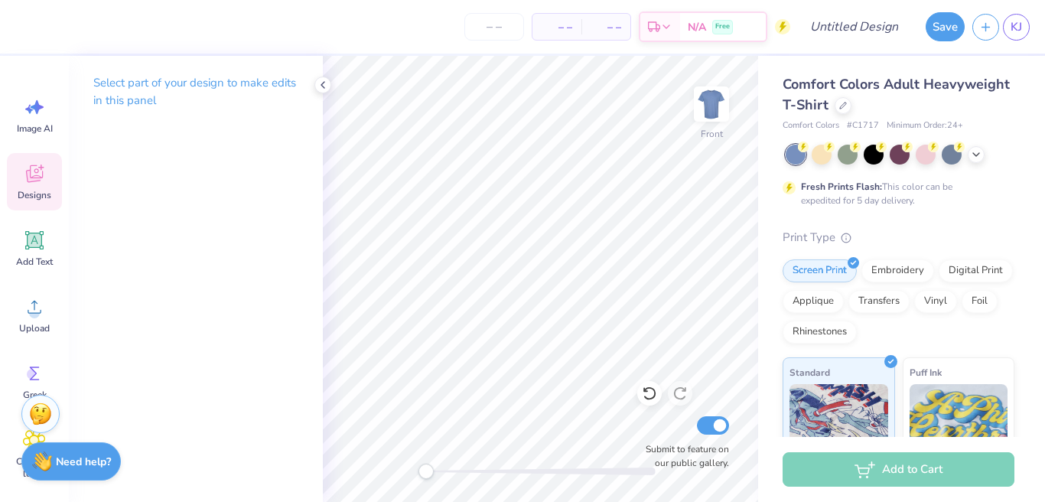
click at [34, 181] on icon at bounding box center [34, 174] width 17 height 18
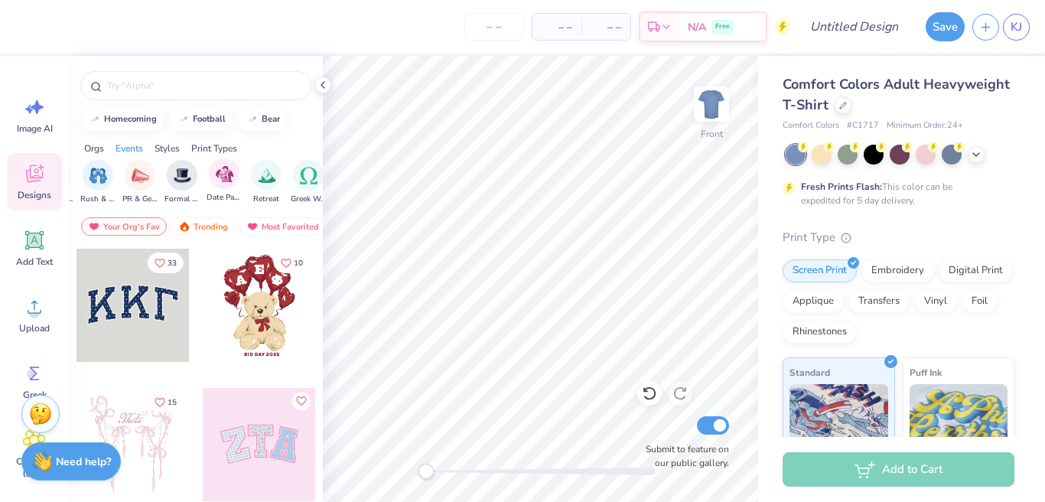
scroll to position [0, 363]
click at [219, 177] on img "filter for Date Parties & Socials" at bounding box center [217, 174] width 18 height 18
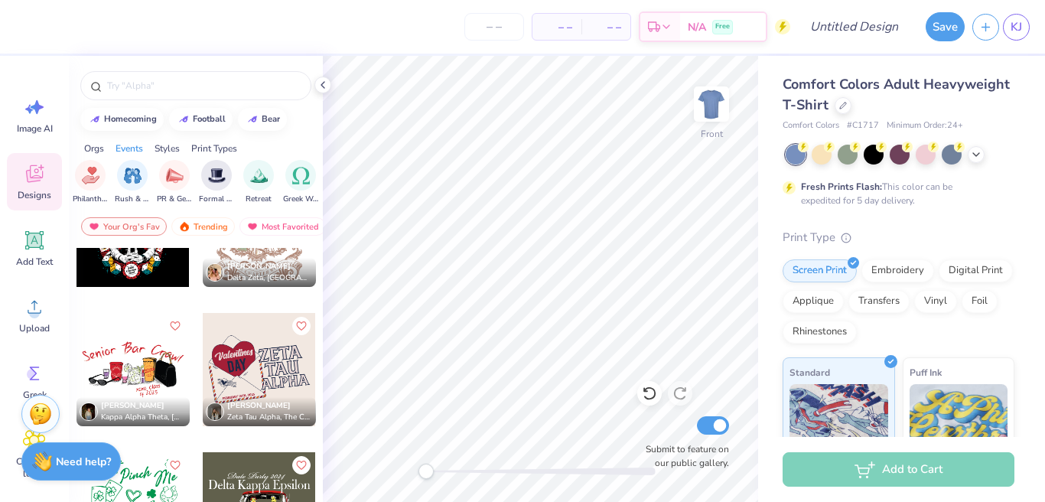
scroll to position [1750, 0]
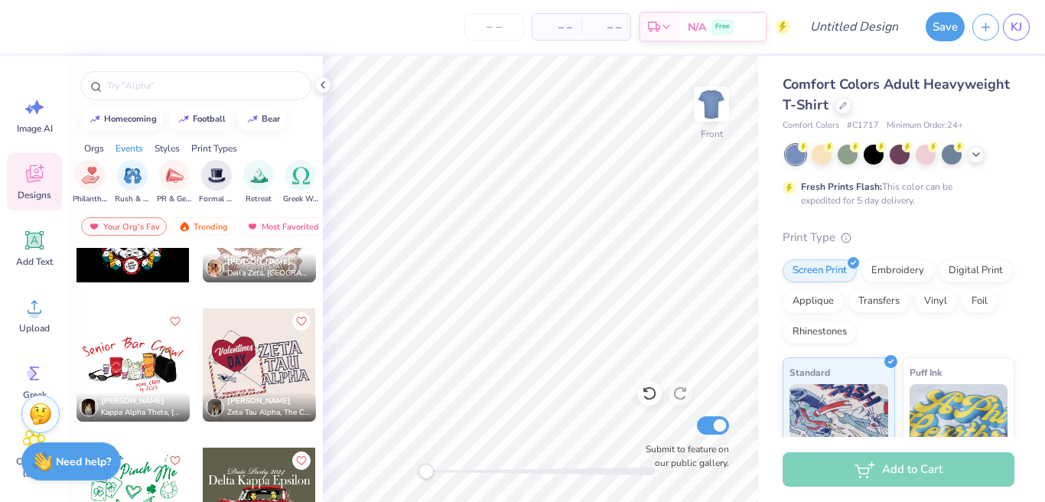
click at [267, 374] on div at bounding box center [259, 364] width 113 height 113
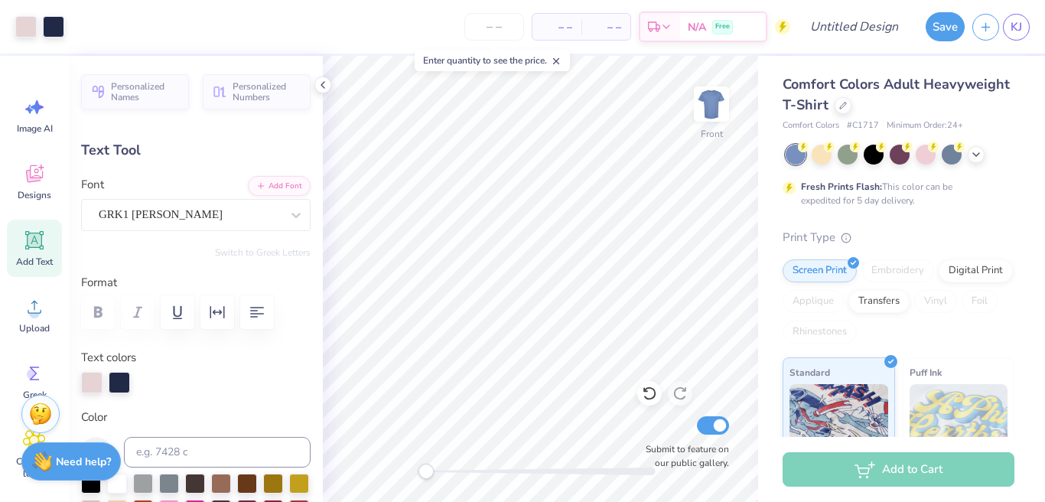
type input "5.76"
type input "1.88"
type input "8.34"
type input "-6.0"
type textarea "a"
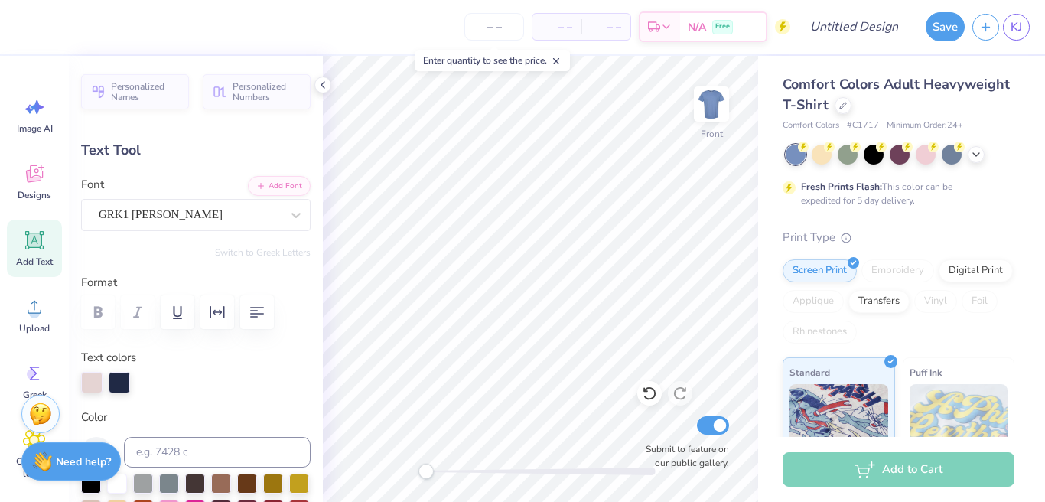
type input "4.15"
type input "1.96"
type input "6.66"
click at [648, 390] on icon at bounding box center [649, 393] width 15 height 15
type input "0.0"
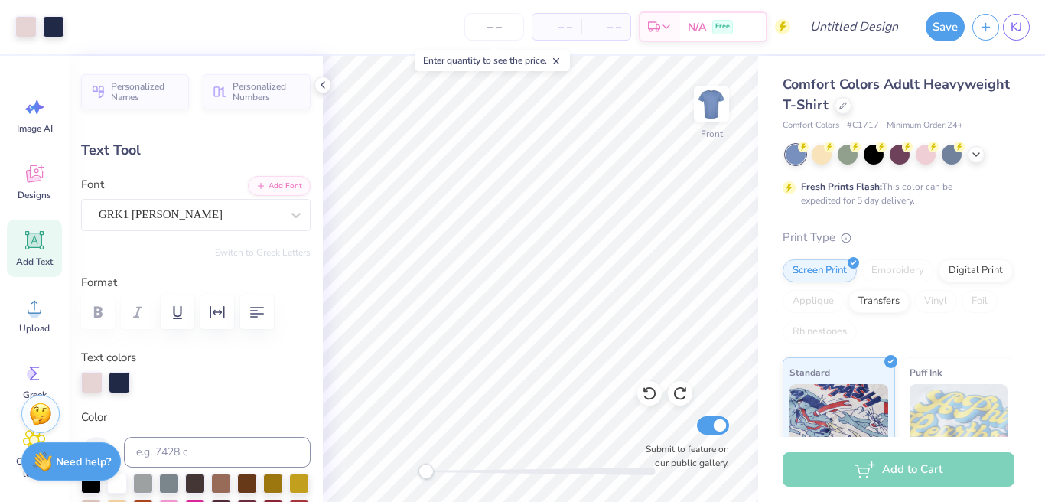
type input "5.76"
type input "1.88"
type input "8.34"
type input "-6.0"
type textarea "a"
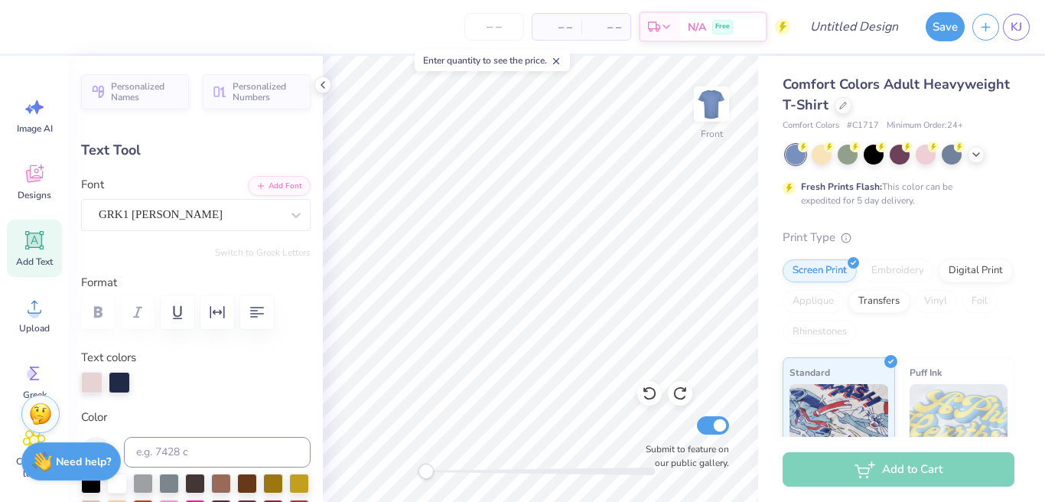
type textarea "B"
type textarea "Tau"
type input "4.15"
type input "1.96"
type input "6.66"
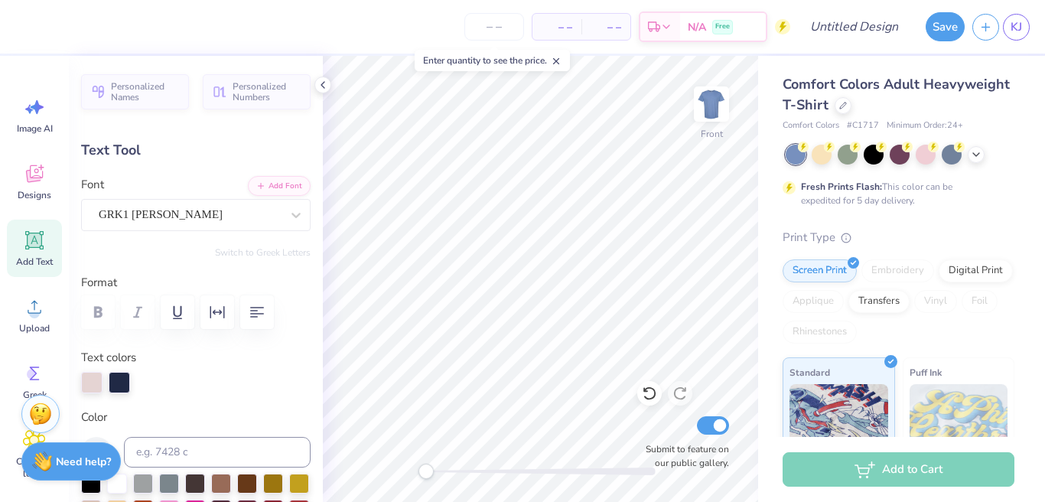
type textarea "t"
type textarea "Beta"
type input "3.66"
type input "1.67"
type input "8.39"
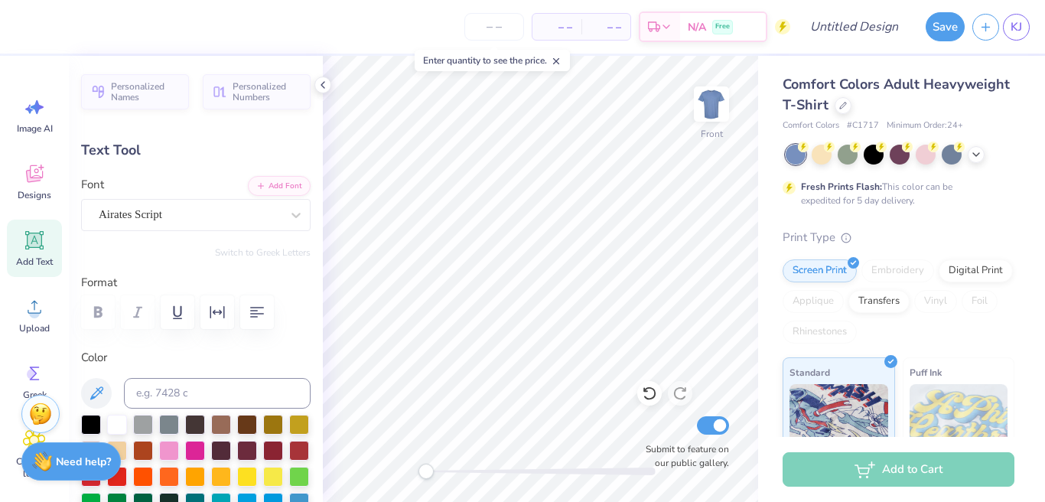
scroll to position [0, 0]
type textarea "V"
type textarea "Sweetheart"
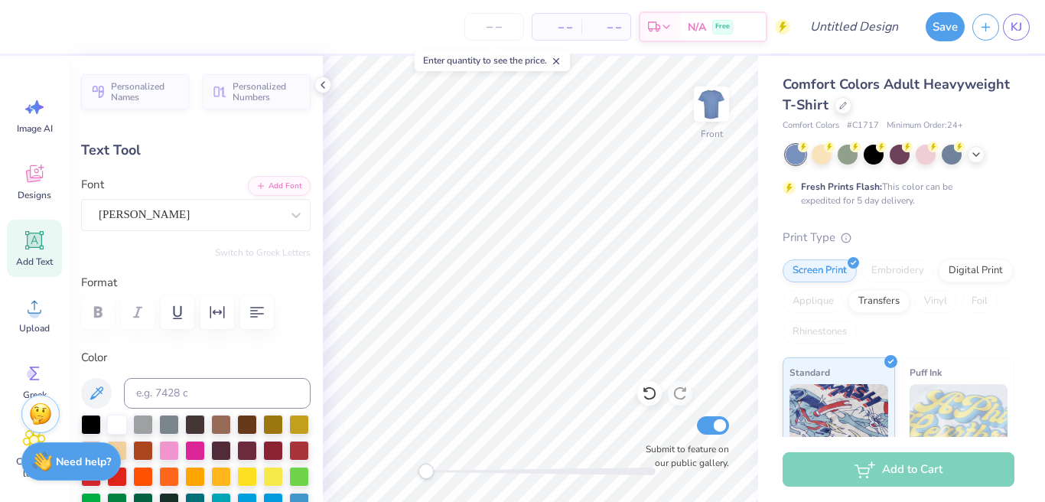
type input "2.15"
type input "1.70"
type input "6.45"
type input "0.0"
type input "3.81"
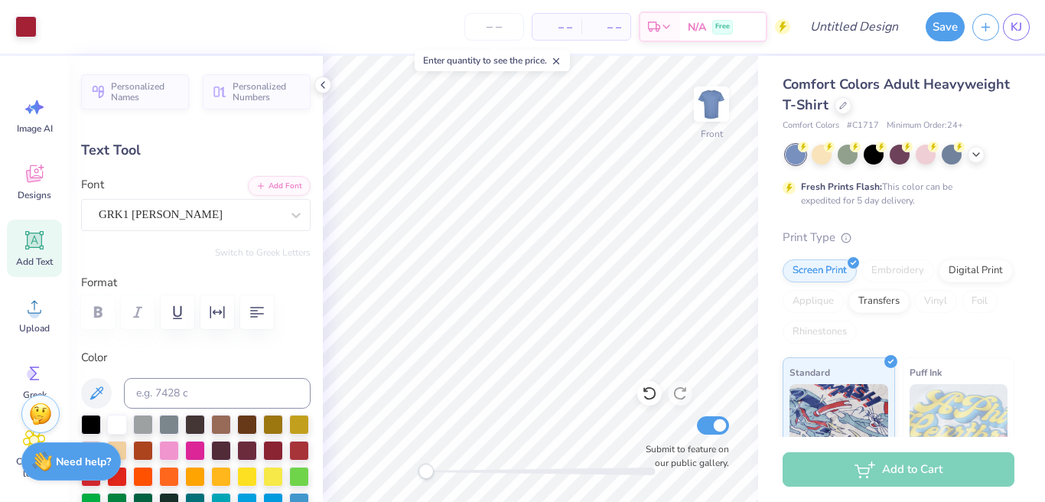
type input "0.77"
type input "10.61"
type input "-7.6"
type textarea "025"
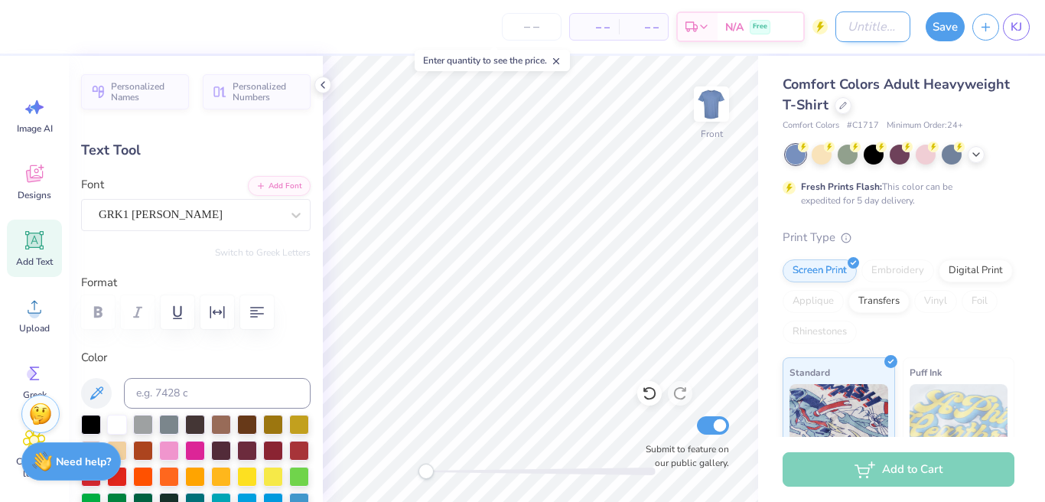
click at [838, 23] on input "Design Title" at bounding box center [872, 26] width 75 height 31
type input "0.0"
type input "ZBT Sweetheart 1"
type input "0.62"
type input "0.33"
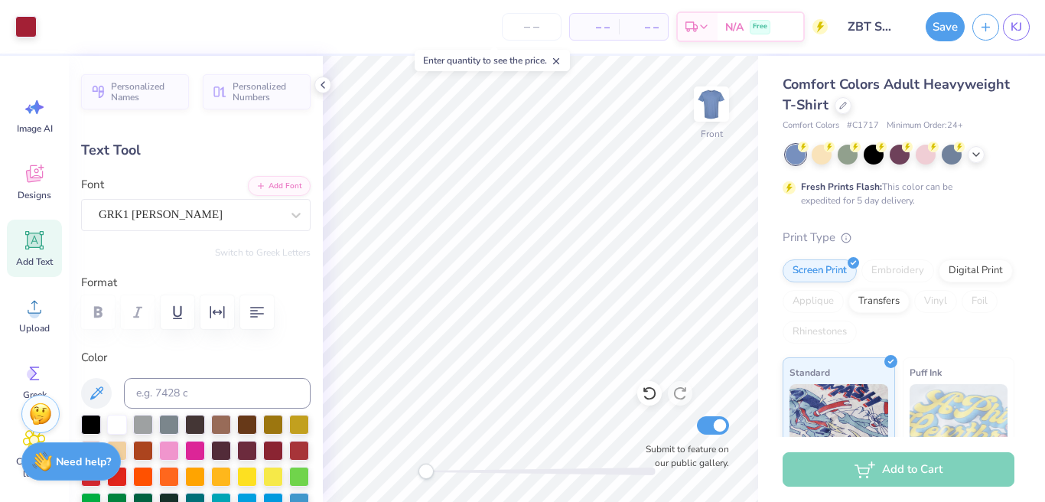
type input "10.83"
type input "-7.6"
click at [930, 153] on div at bounding box center [926, 153] width 20 height 20
type input "3.08"
type input "1.64"
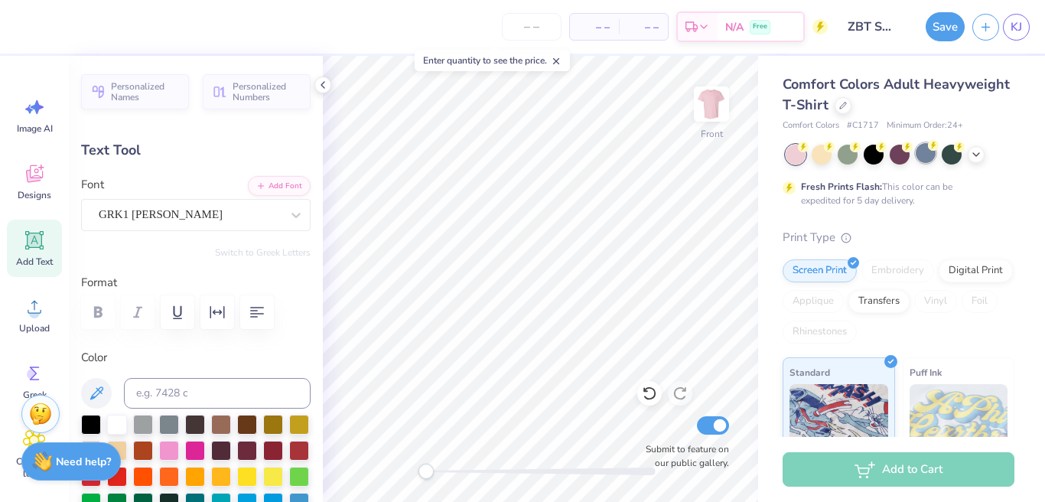
type input "10.52"
type textarea "2025"
type input "0.0"
type input "4.14"
type input "1.83"
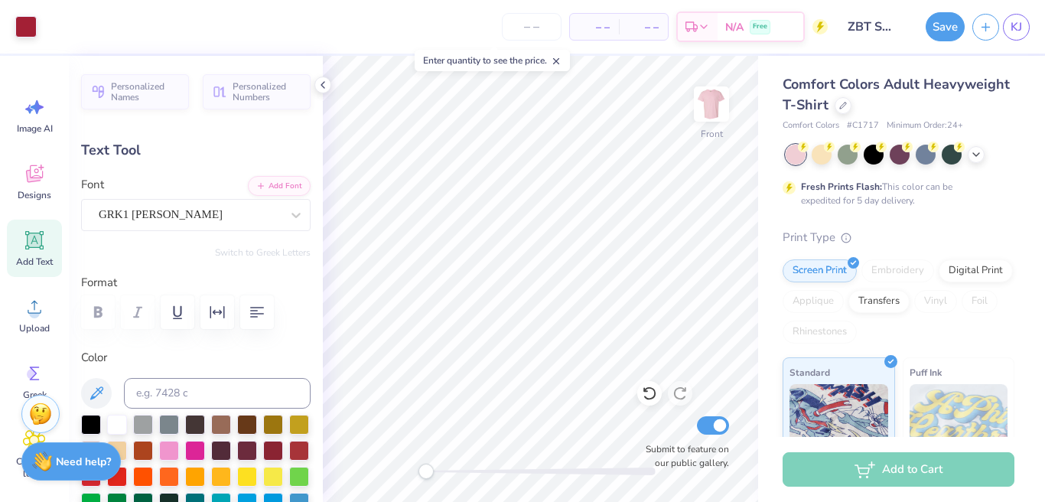
type input "10.45"
type input "-7.6"
type input "2.34"
type input "1.03"
type input "10.68"
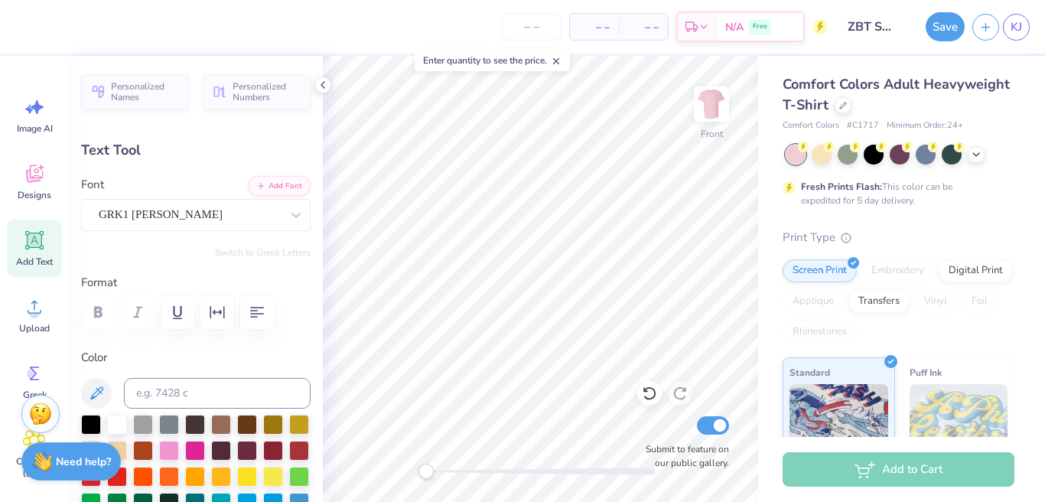
type input "1.59"
type input "0.70"
type input "10.35"
type input "0.0"
click at [939, 24] on button "Save" at bounding box center [945, 24] width 39 height 29
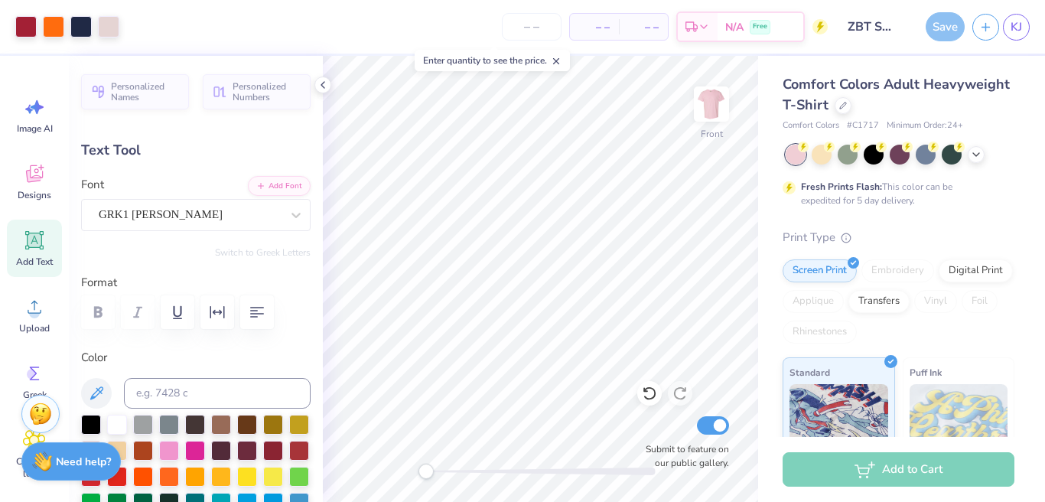
click at [939, 32] on div "Save" at bounding box center [945, 26] width 39 height 29
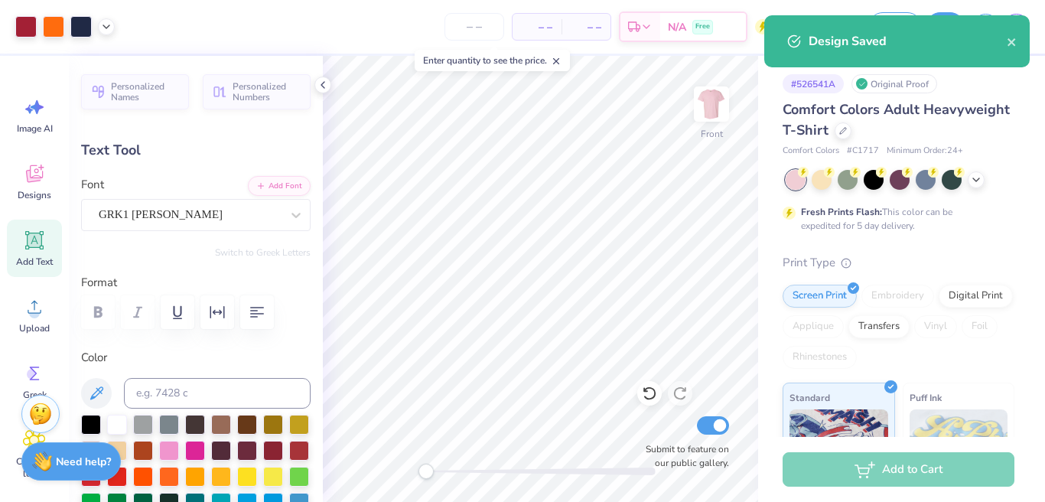
click at [559, 60] on line at bounding box center [556, 61] width 5 height 5
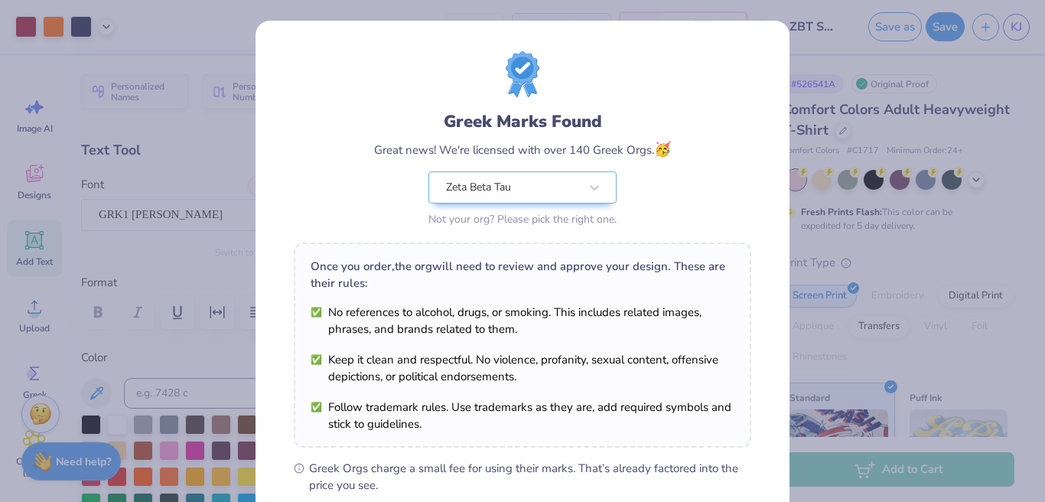
click at [1013, 42] on div "Design Saved" at bounding box center [897, 47] width 272 height 70
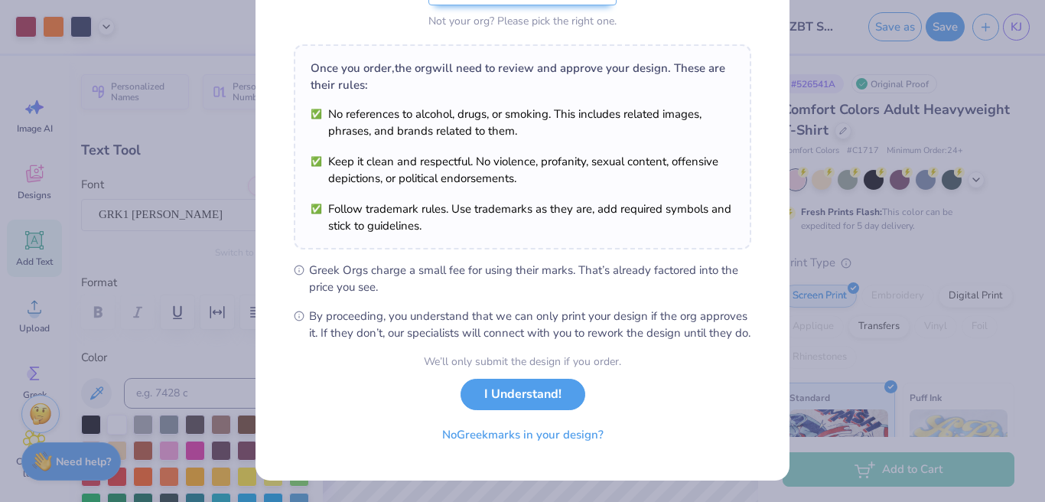
scroll to position [214, 0]
click at [493, 397] on button "I Understand!" at bounding box center [523, 390] width 125 height 31
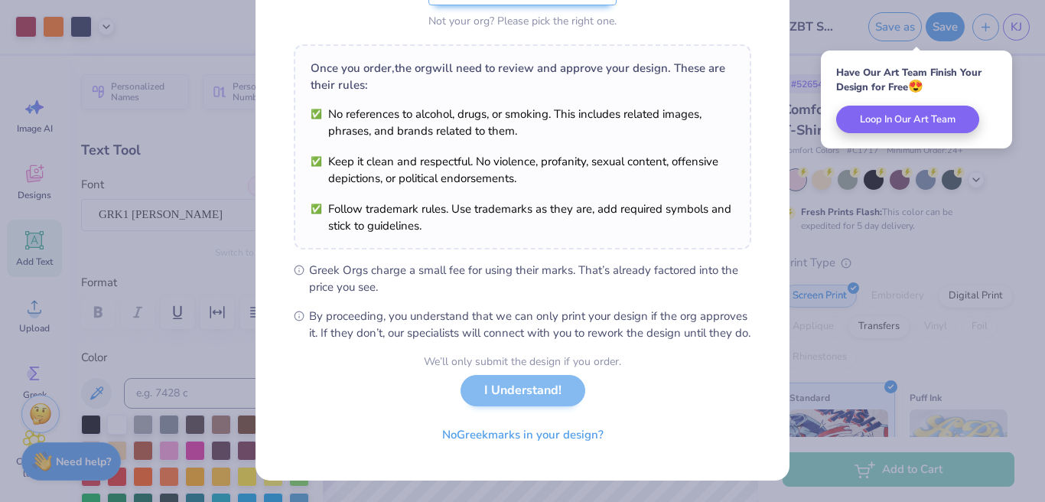
scroll to position [0, 0]
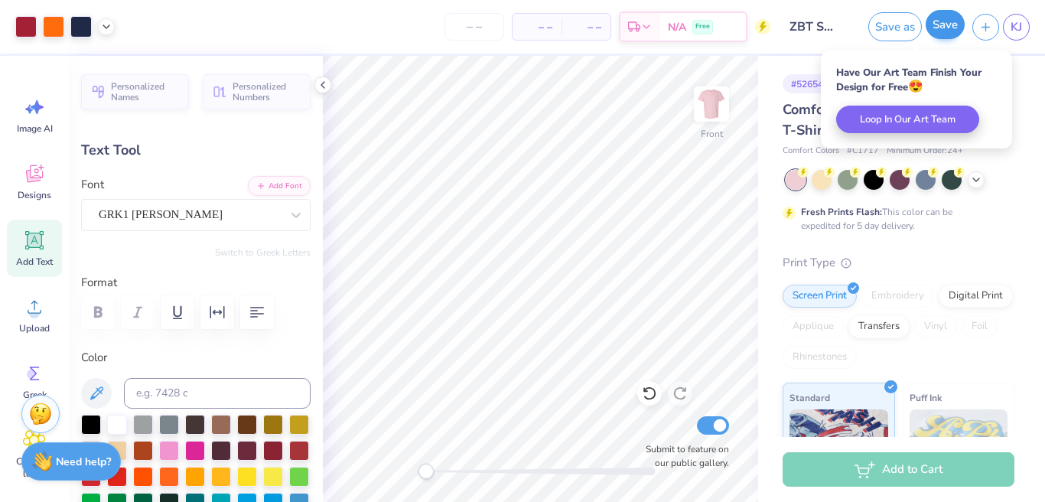
click at [949, 26] on button "Save" at bounding box center [945, 24] width 39 height 29
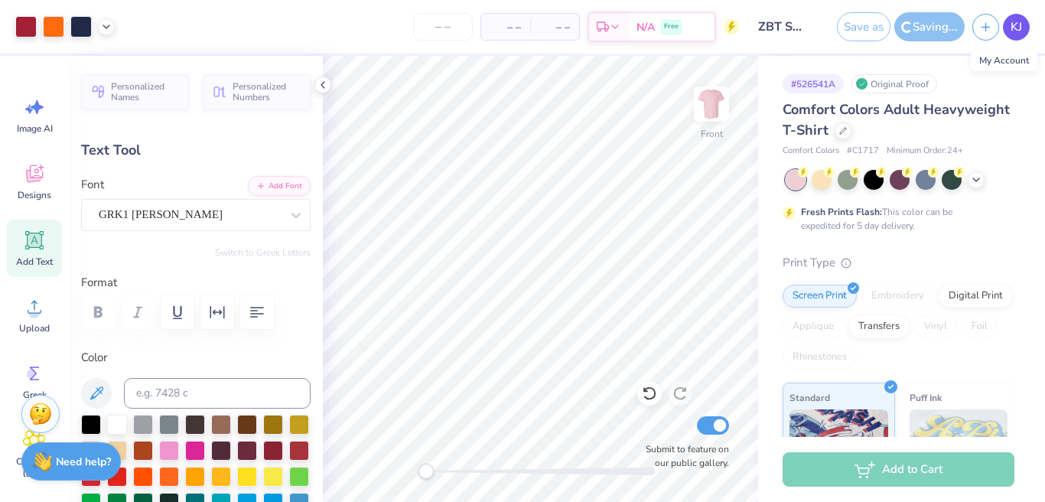
click at [1009, 28] on link "KJ" at bounding box center [1016, 27] width 27 height 27
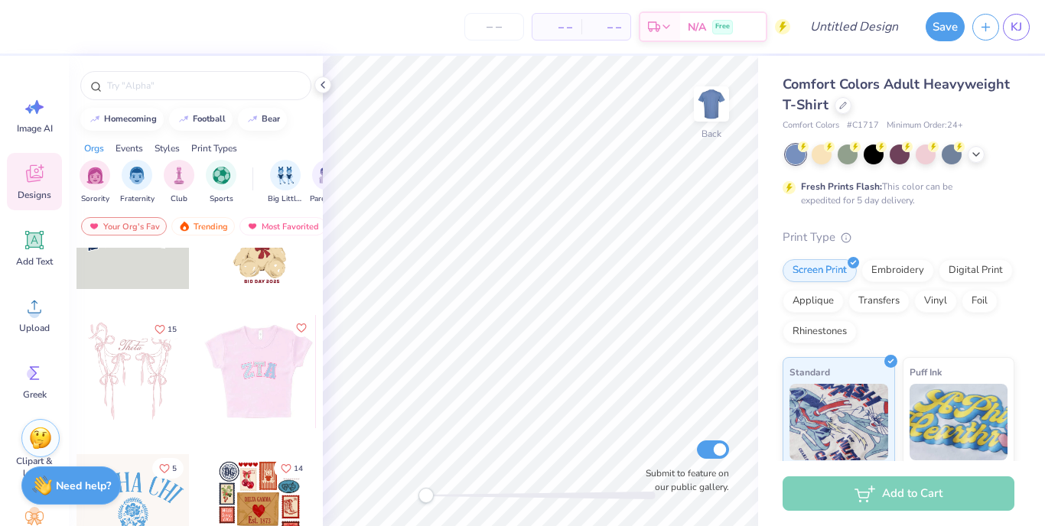
scroll to position [171, 0]
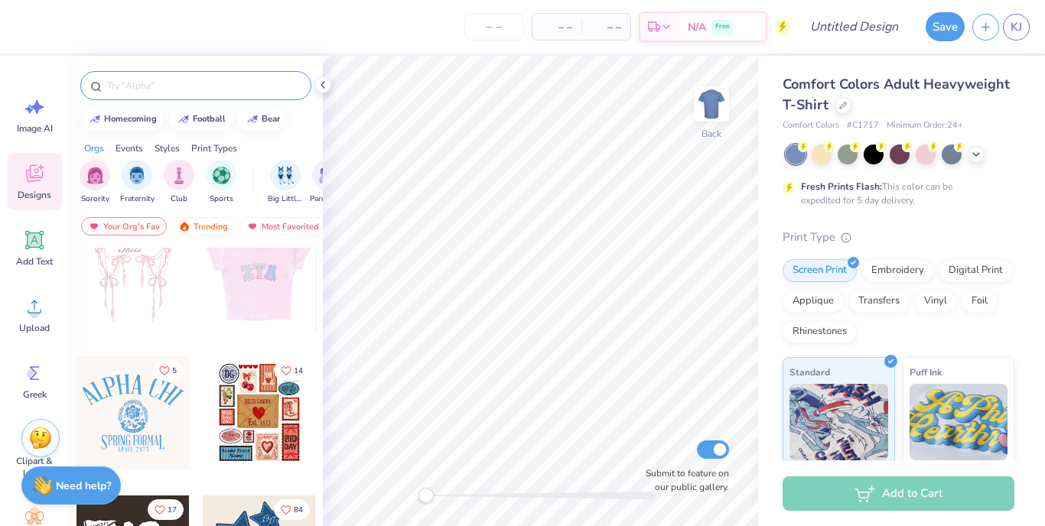
click at [192, 81] on input "text" at bounding box center [204, 85] width 196 height 15
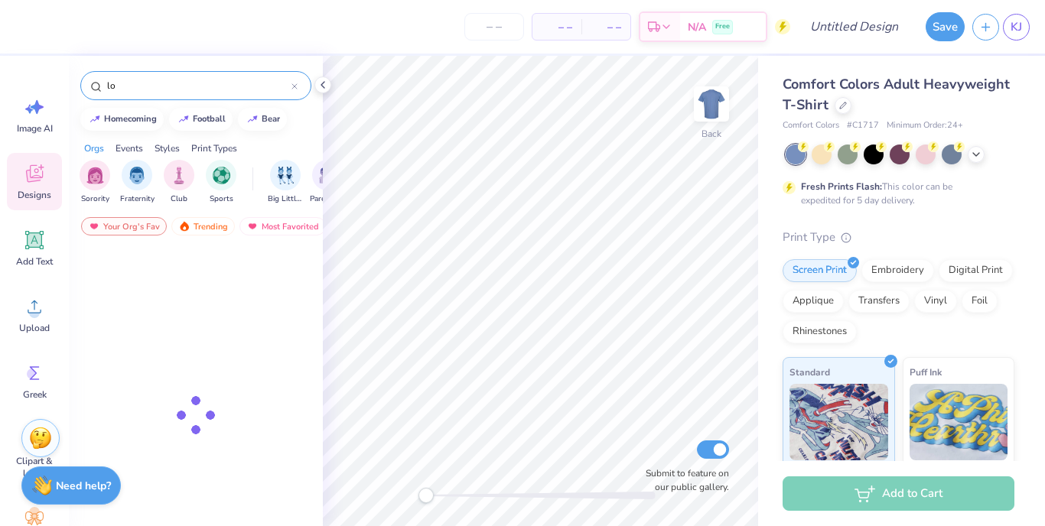
type input "l"
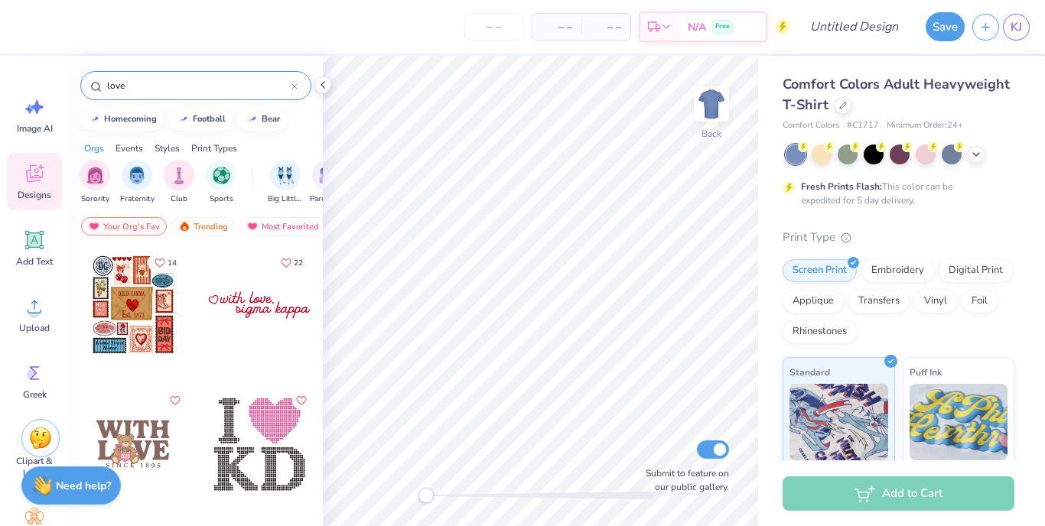
type input "love"
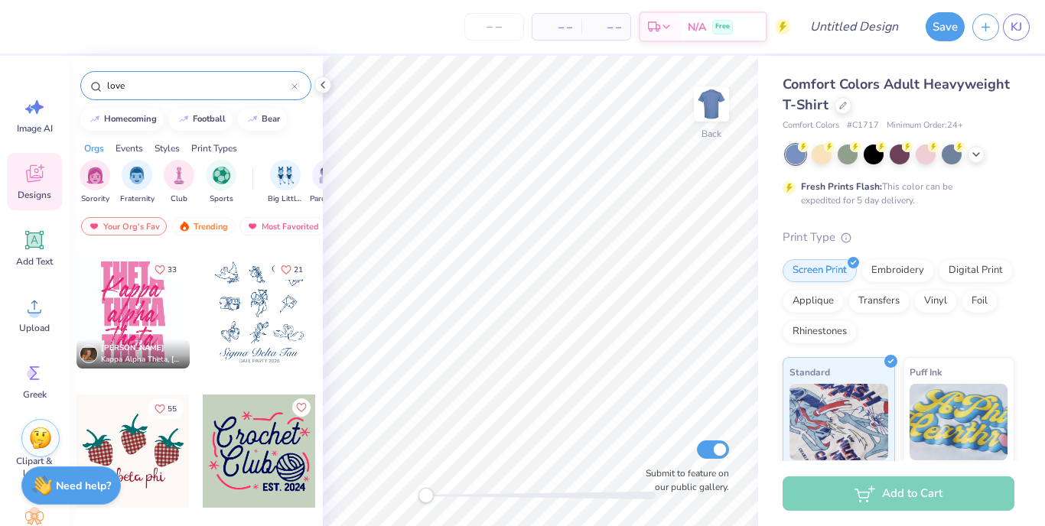
scroll to position [9748, 0]
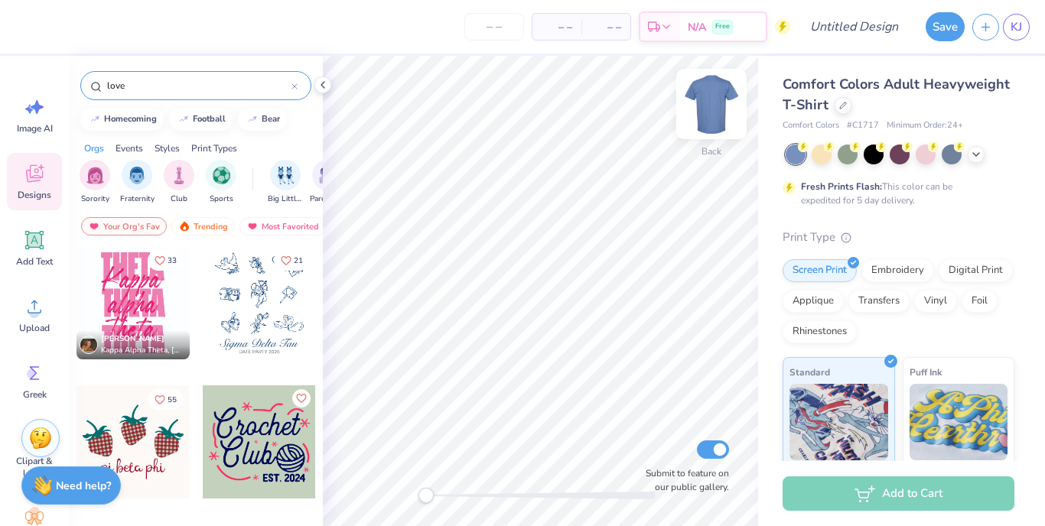
click at [704, 111] on img at bounding box center [711, 103] width 61 height 61
click at [916, 151] on div at bounding box center [926, 153] width 20 height 20
click at [974, 156] on icon at bounding box center [976, 153] width 12 height 12
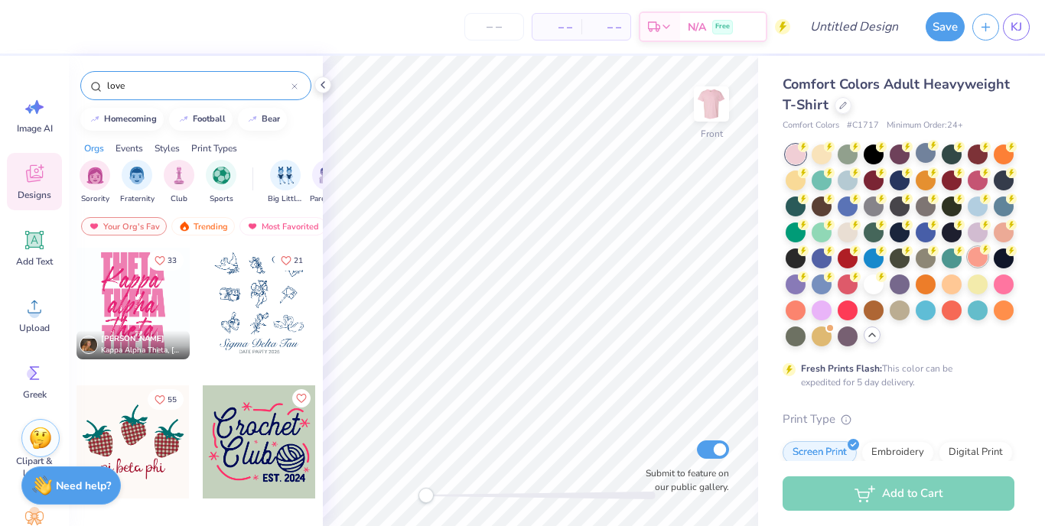
click at [977, 259] on div at bounding box center [978, 257] width 20 height 20
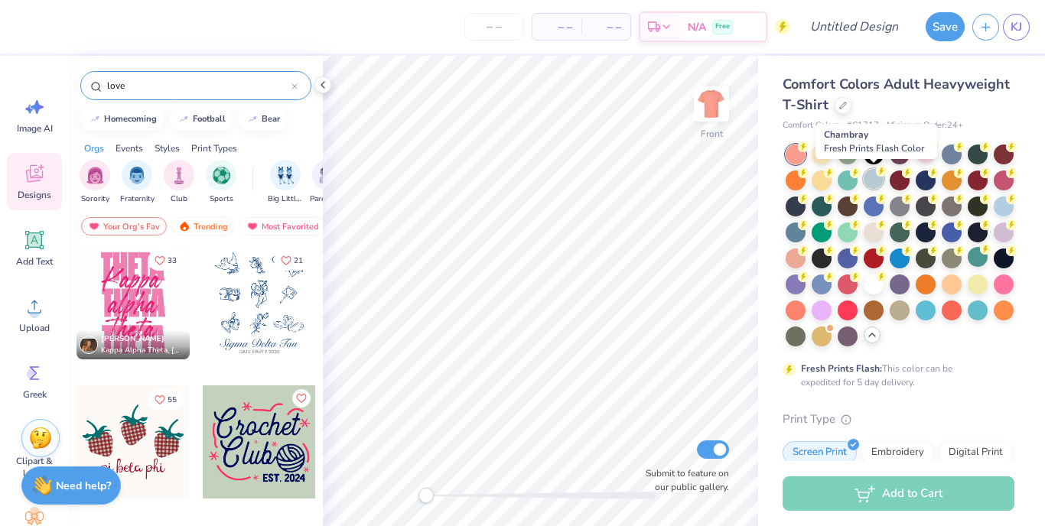
click at [873, 177] on div at bounding box center [874, 179] width 20 height 20
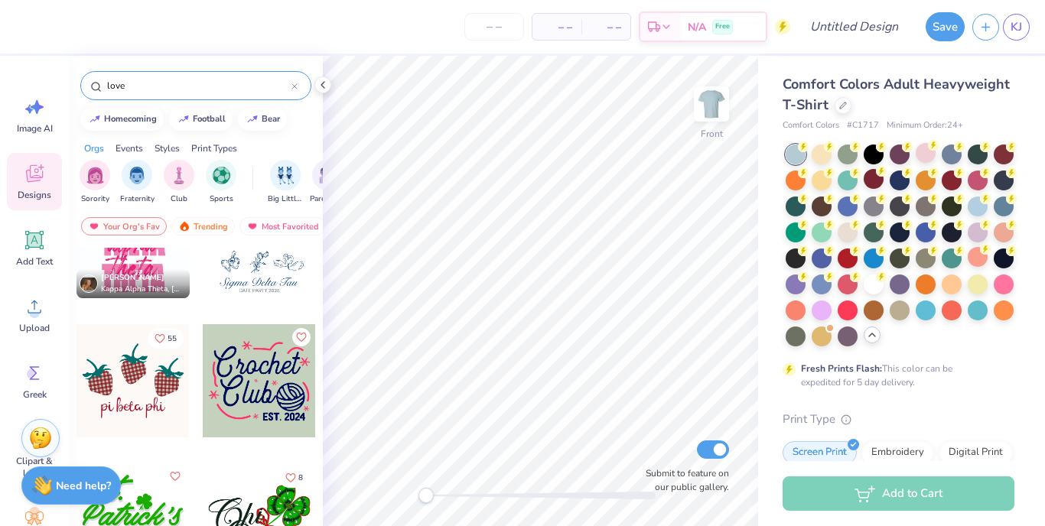
scroll to position [9595, 0]
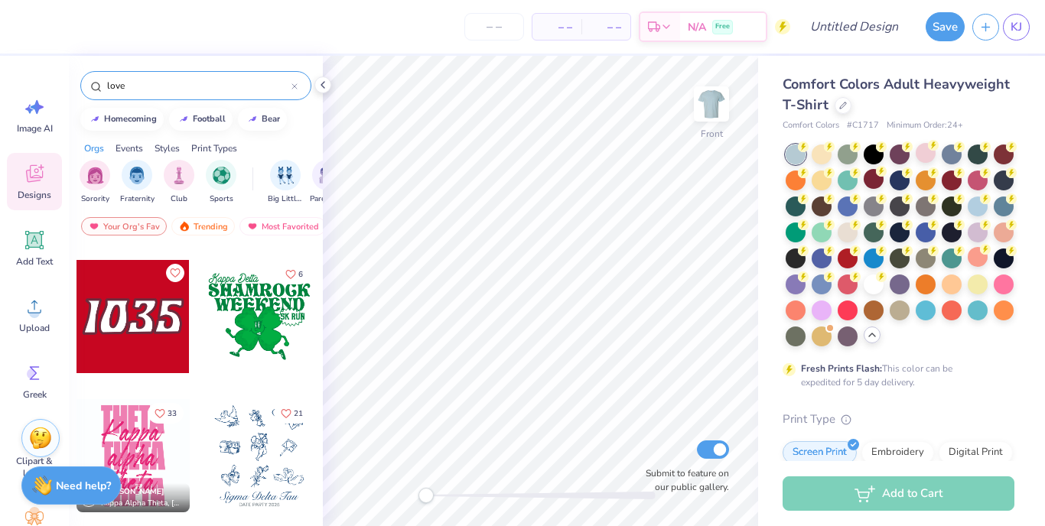
click at [129, 431] on div at bounding box center [132, 455] width 113 height 113
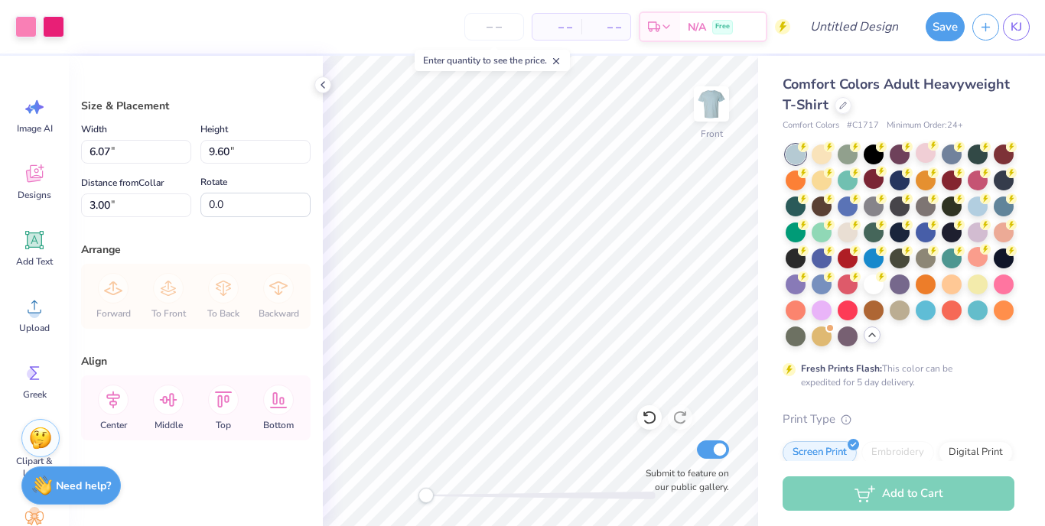
type input "8.72"
type input "13.79"
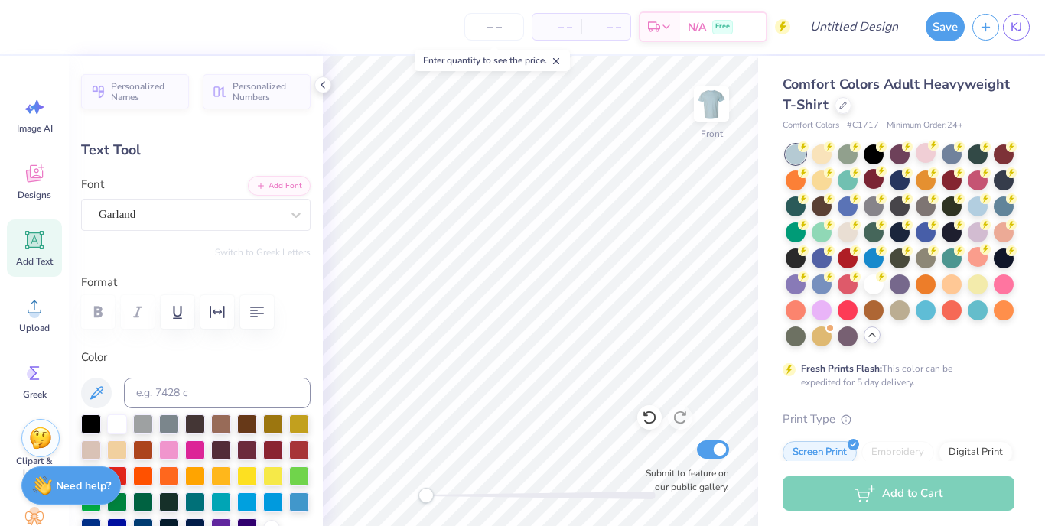
scroll to position [0, 1]
type input "8.60"
type input "3.84"
type input "3.00"
click at [647, 418] on icon at bounding box center [649, 417] width 15 height 15
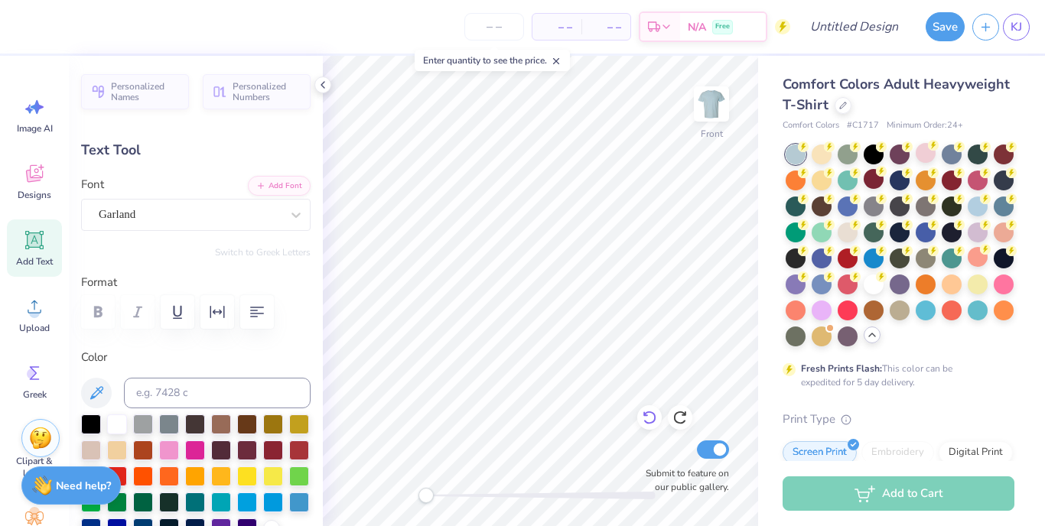
type input "6.55"
type input "4.14"
type input "4.92"
type textarea "K"
type textarea "Zeta"
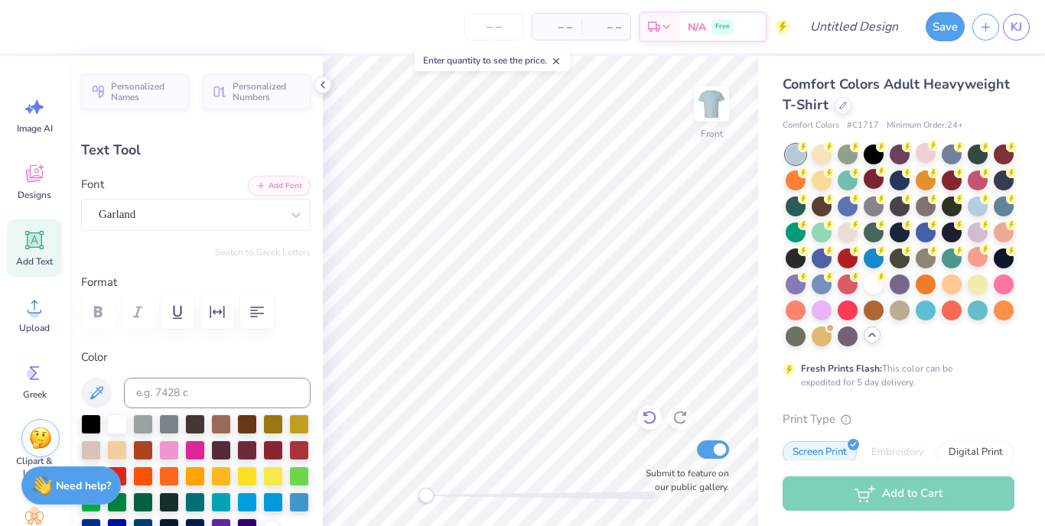
type input "6.98"
type input "4.19"
type input "8.30"
type textarea "a"
type textarea "beta"
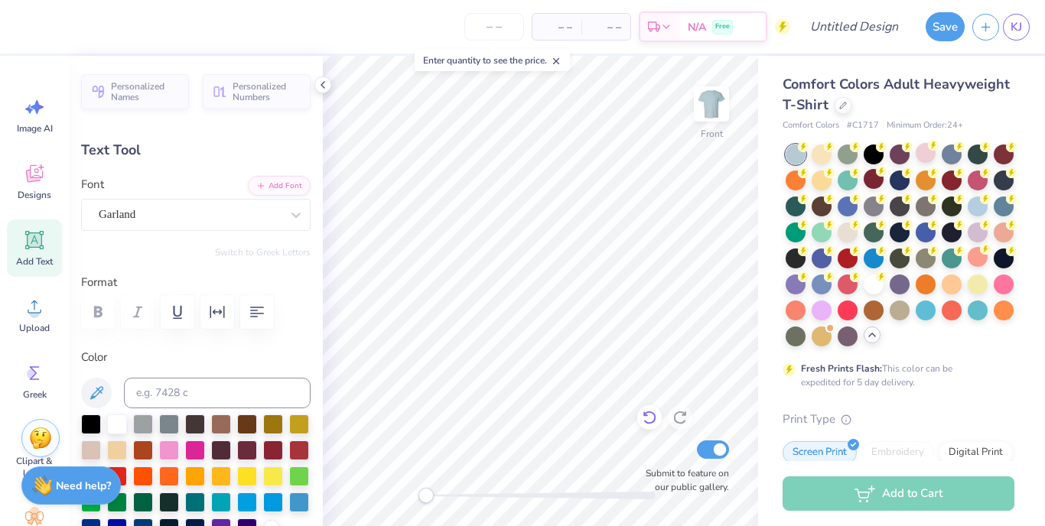
type input "7.08"
type input "3.26"
type input "11.65"
type textarea "T"
type textarea "tau"
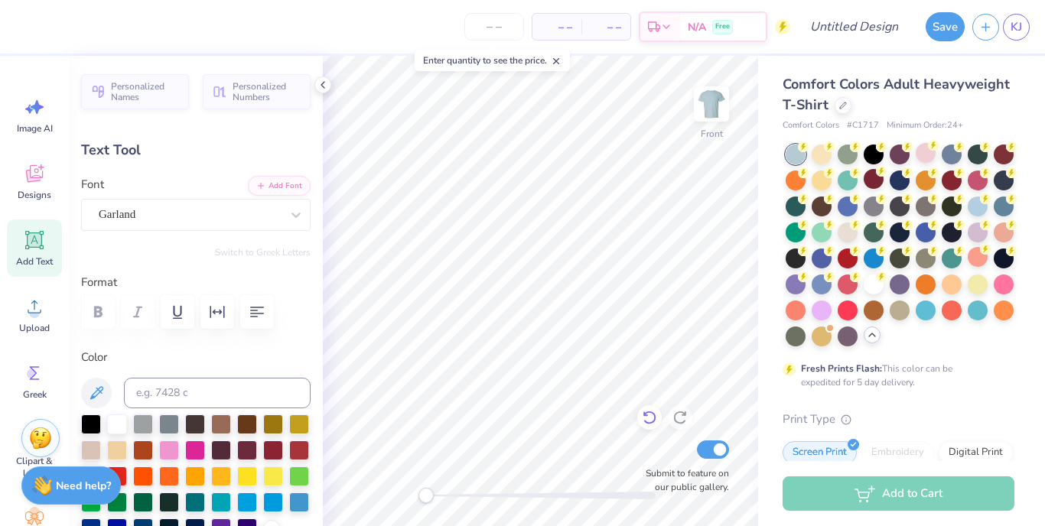
type input "7.21"
type input "3.47"
type input "5.26"
type textarea "zeta"
type input "8.60"
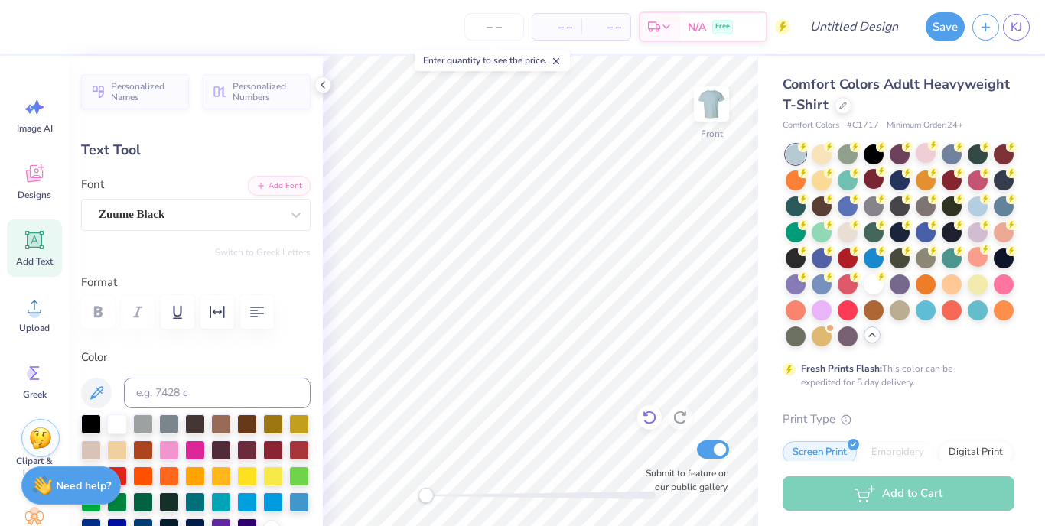
type input "3.84"
type input "3.00"
type textarea "T"
type textarea "ZBT ZBT"
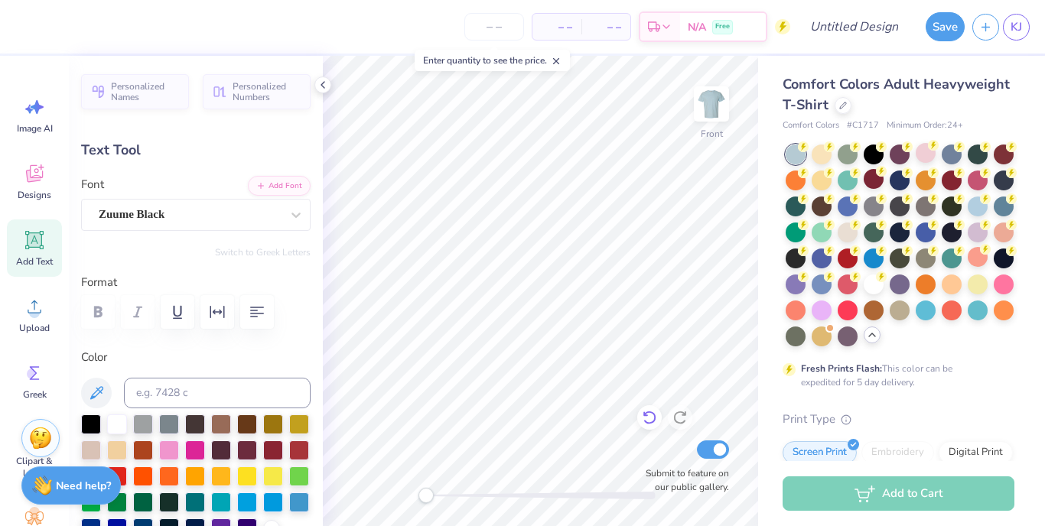
scroll to position [0, 2]
type input "7.96"
type textarea "T"
type textarea "ZBT ZBT"
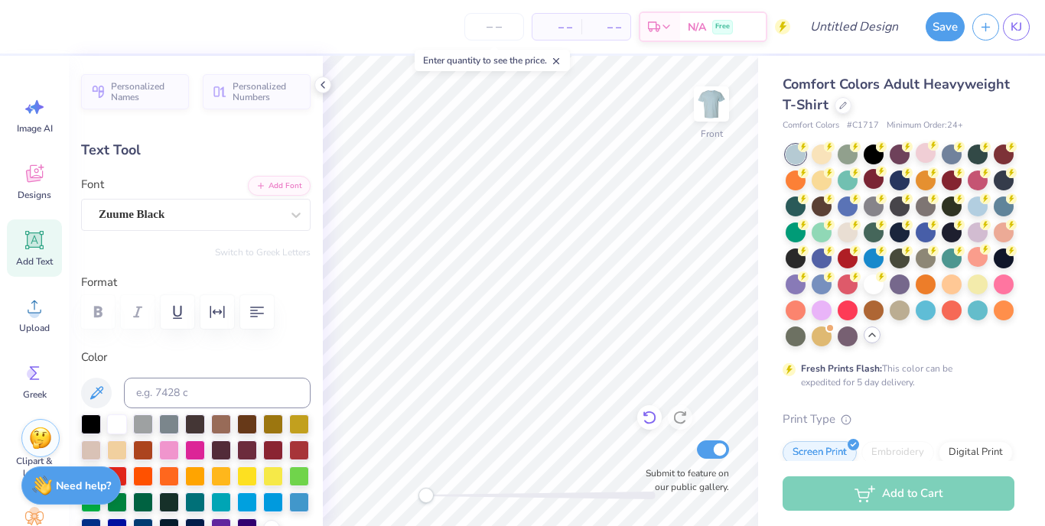
scroll to position [0, 1]
type input "12.95"
type textarea "T"
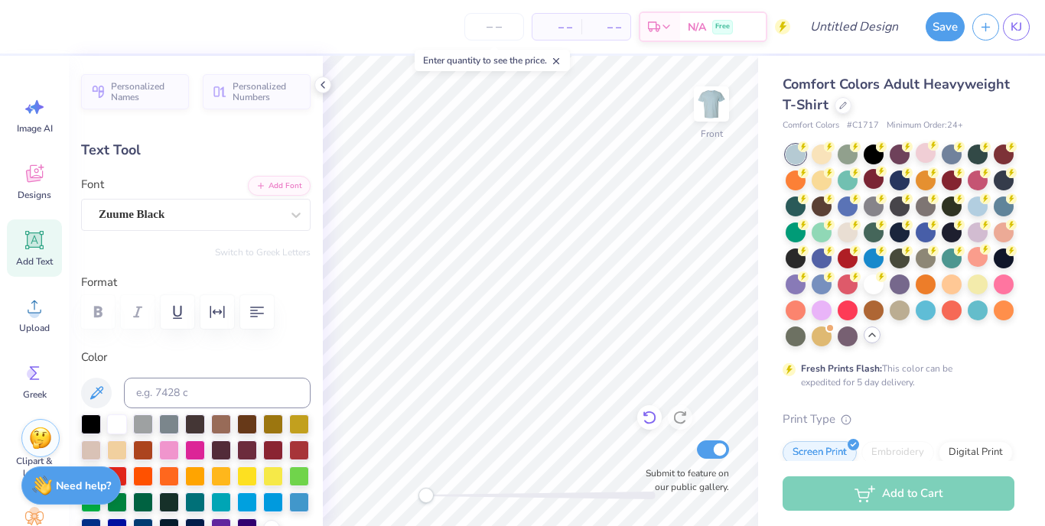
type textarea "ZBT ZBT"
click at [34, 190] on span "Designs" at bounding box center [35, 195] width 34 height 12
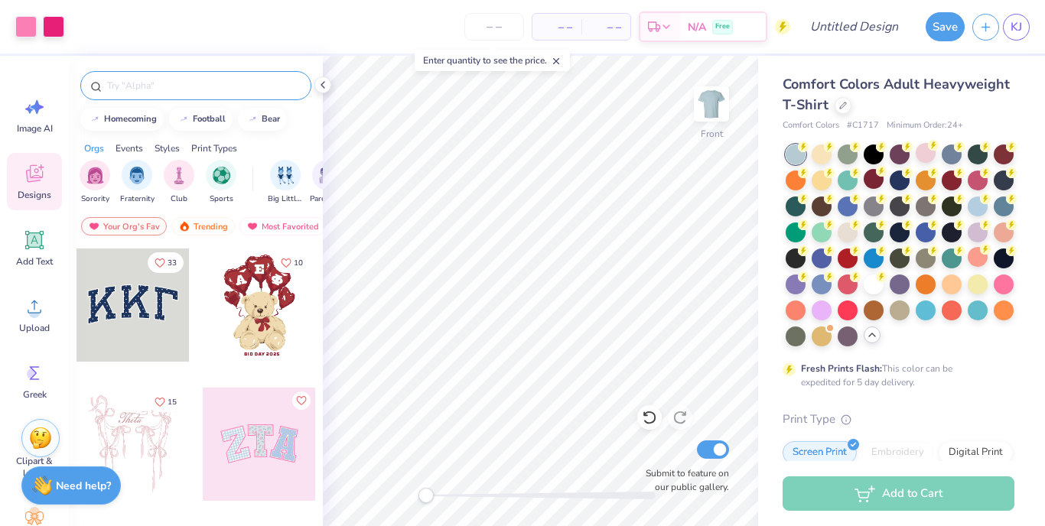
click at [153, 87] on input "text" at bounding box center [204, 85] width 196 height 15
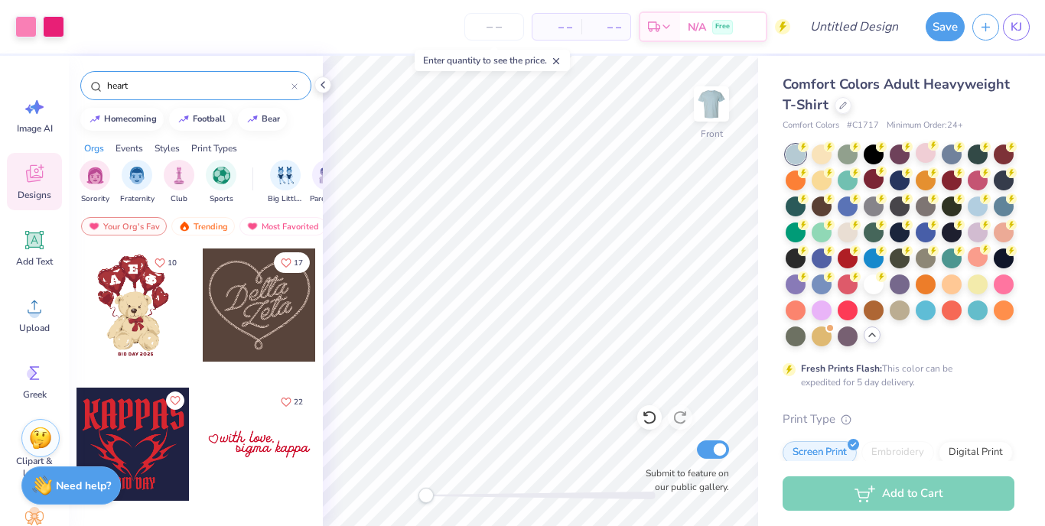
type input "heart"
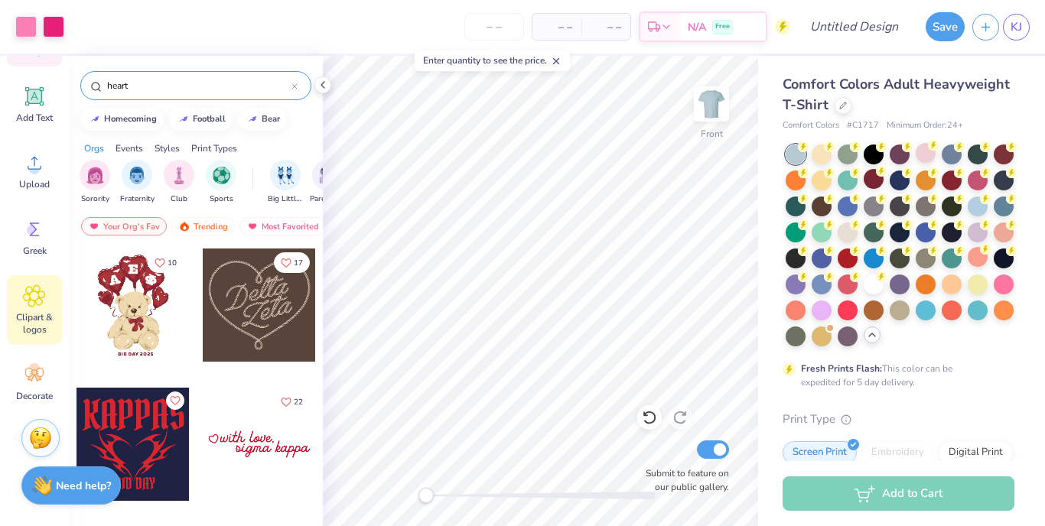
scroll to position [144, 0]
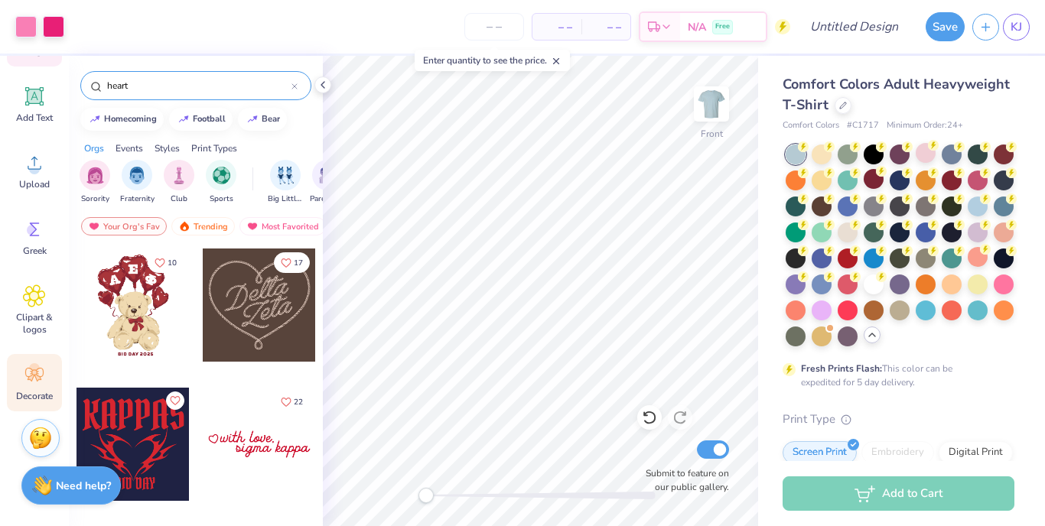
click at [42, 377] on icon at bounding box center [34, 374] width 23 height 23
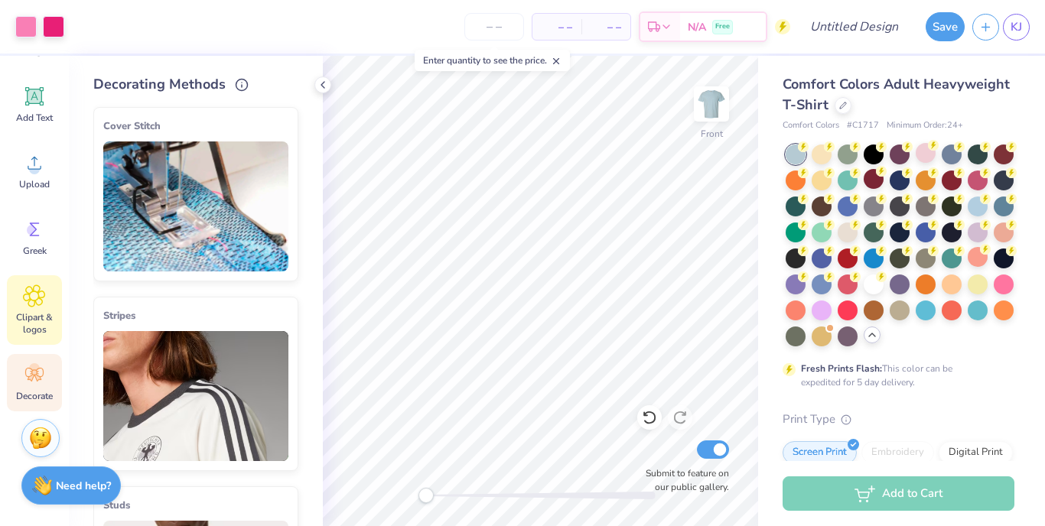
click at [31, 304] on icon at bounding box center [34, 296] width 22 height 23
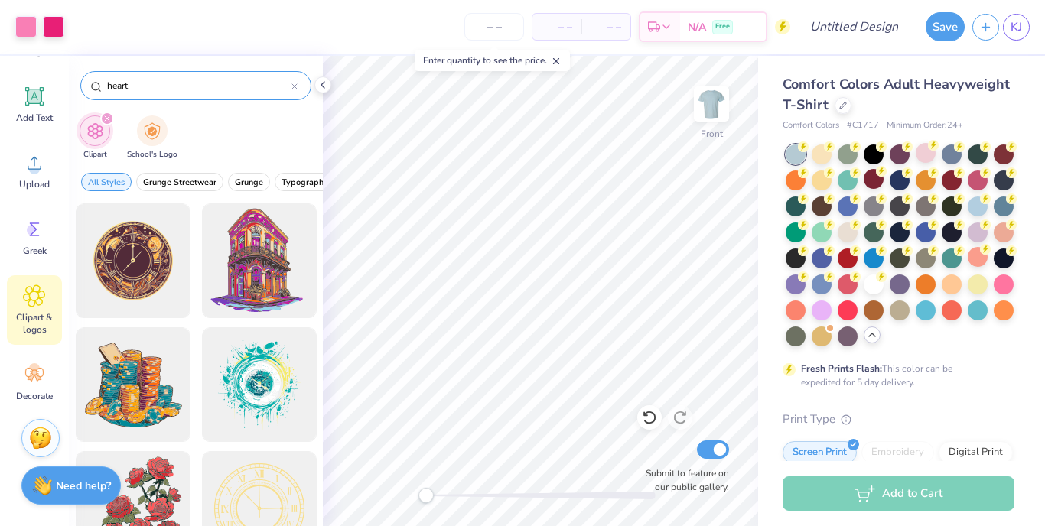
type input "heart"
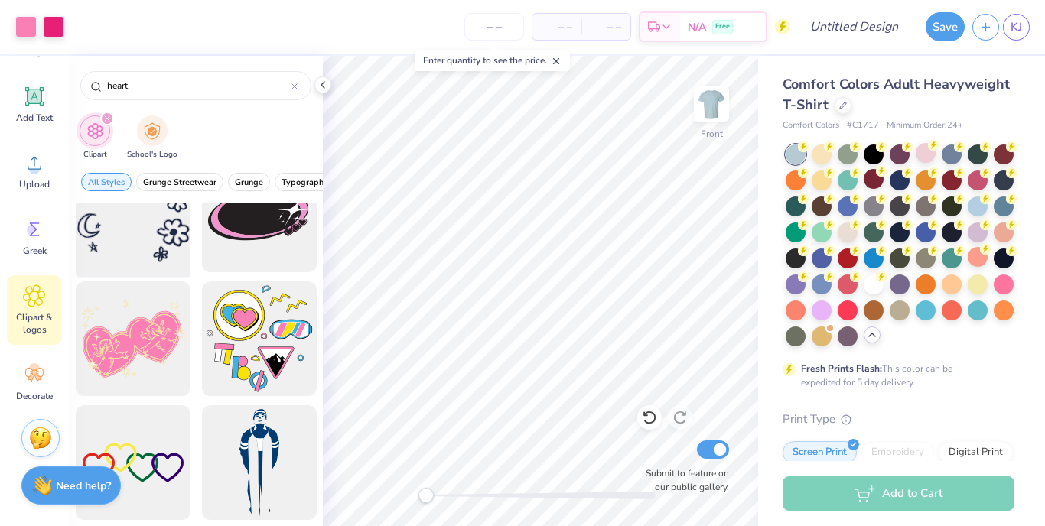
scroll to position [19501, 0]
click at [155, 365] on div at bounding box center [133, 340] width 126 height 126
